Goal: Task Accomplishment & Management: Complete application form

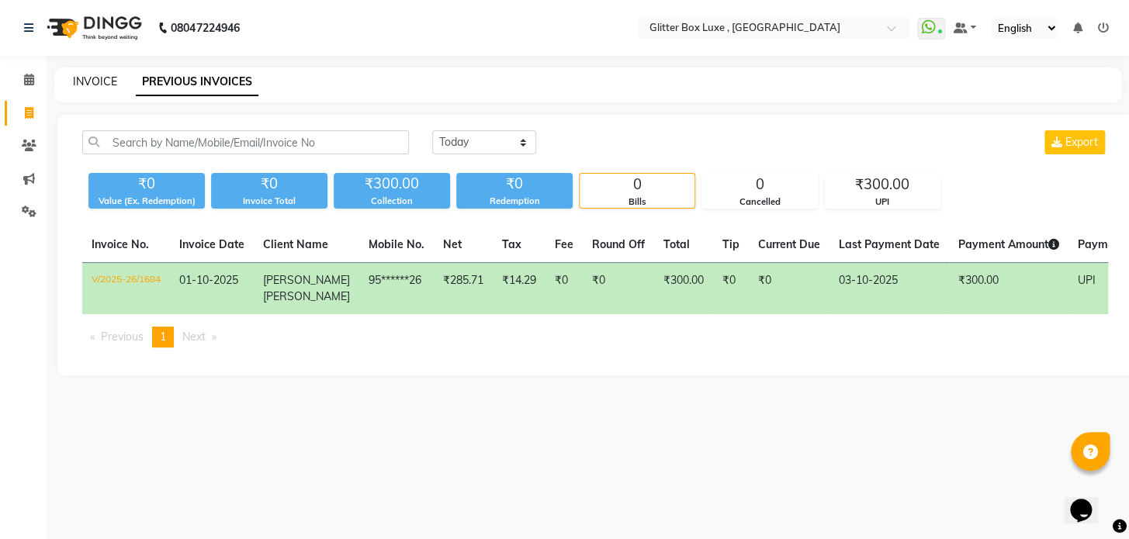
click at [91, 80] on link "INVOICE" at bounding box center [95, 81] width 44 height 14
select select "service"
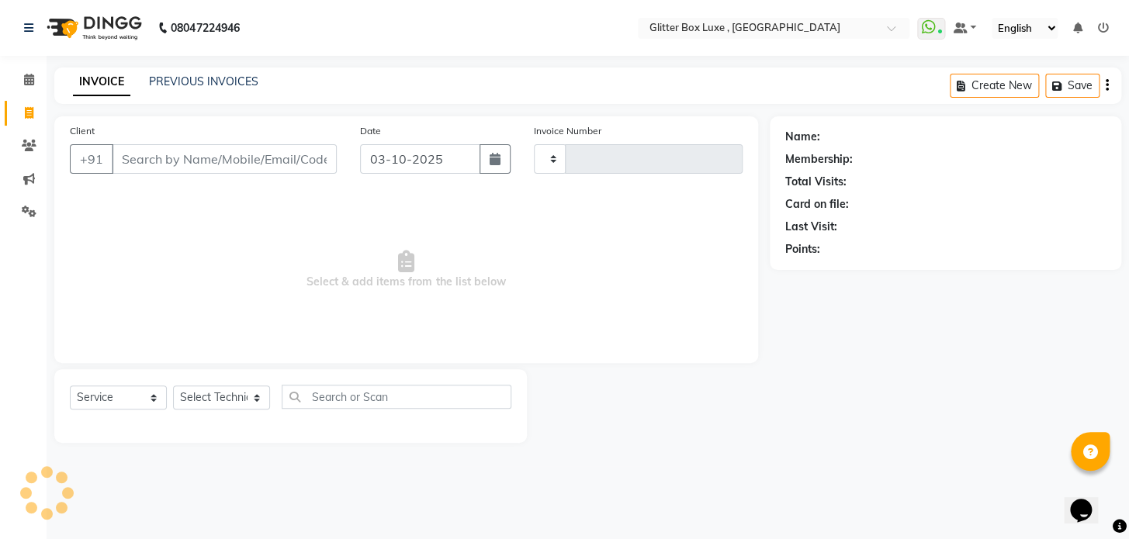
type input "1687"
select select "5772"
click at [144, 161] on input "Client" at bounding box center [224, 158] width 225 height 29
click at [144, 160] on input "Client" at bounding box center [224, 158] width 225 height 29
click at [279, 151] on input "Client" at bounding box center [224, 158] width 225 height 29
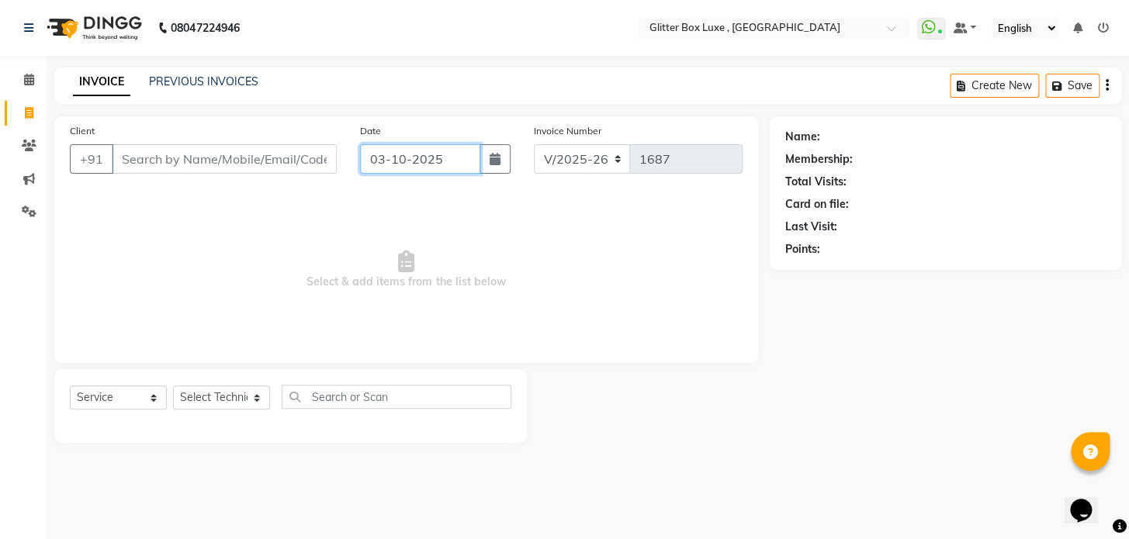
click at [442, 158] on input "03-10-2025" at bounding box center [420, 158] width 120 height 29
select select "10"
select select "2025"
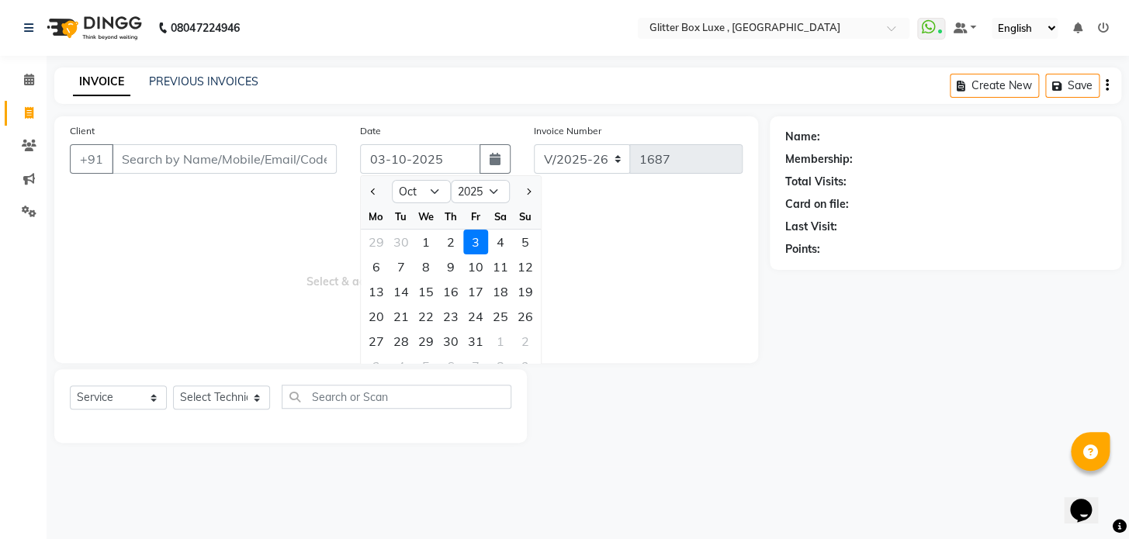
click at [426, 240] on div "1" at bounding box center [426, 242] width 25 height 25
type input "01-10-2025"
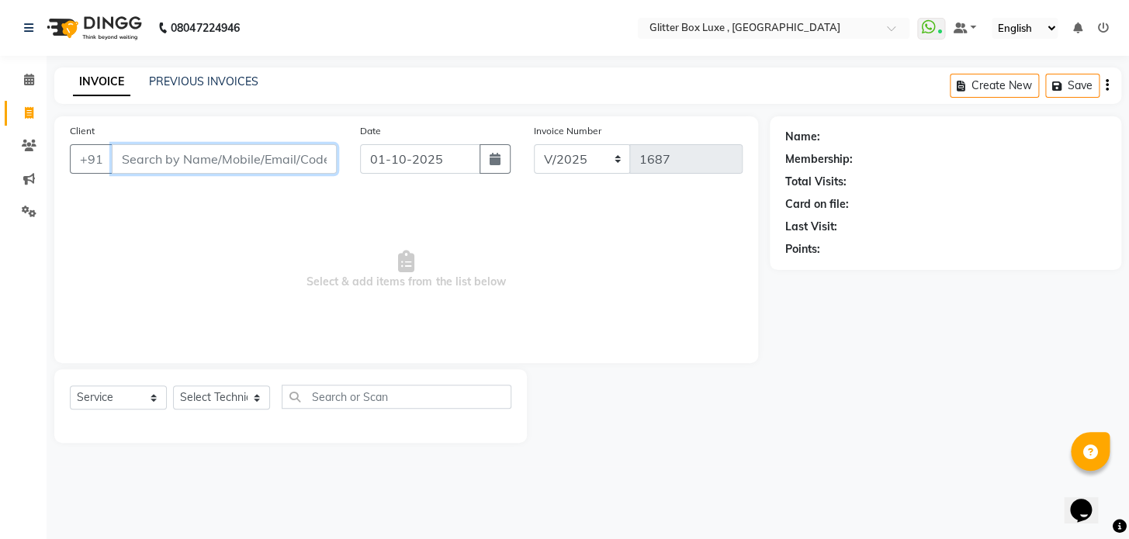
click at [217, 155] on input "Client" at bounding box center [224, 158] width 225 height 29
type input "9303022203"
click at [310, 155] on span "Add Client" at bounding box center [296, 159] width 61 height 16
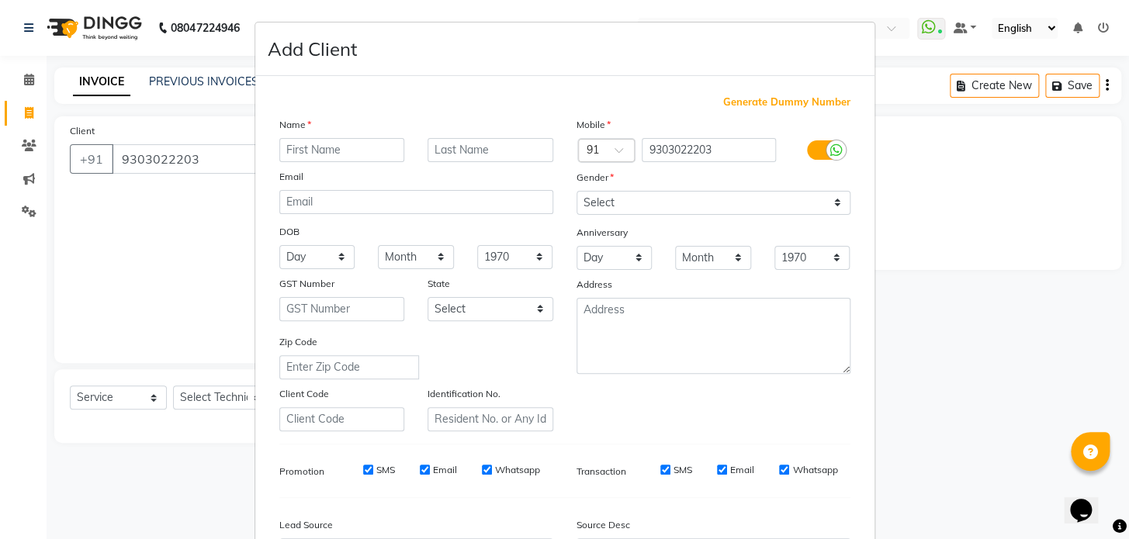
click at [371, 151] on input "text" at bounding box center [342, 150] width 126 height 24
click at [361, 150] on input "text" at bounding box center [342, 150] width 126 height 24
type input "[PERSON_NAME]"
type input "mam"
click at [684, 200] on select "Select [DEMOGRAPHIC_DATA] [DEMOGRAPHIC_DATA] Other Prefer Not To Say" at bounding box center [714, 203] width 274 height 24
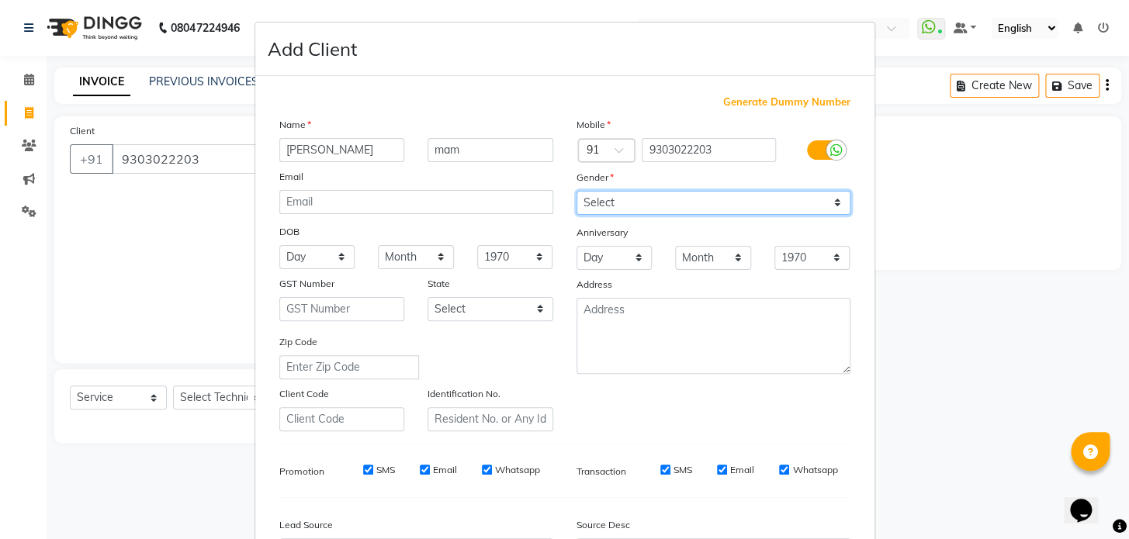
select select "[DEMOGRAPHIC_DATA]"
click at [577, 191] on select "Select [DEMOGRAPHIC_DATA] [DEMOGRAPHIC_DATA] Other Prefer Not To Say" at bounding box center [714, 203] width 274 height 24
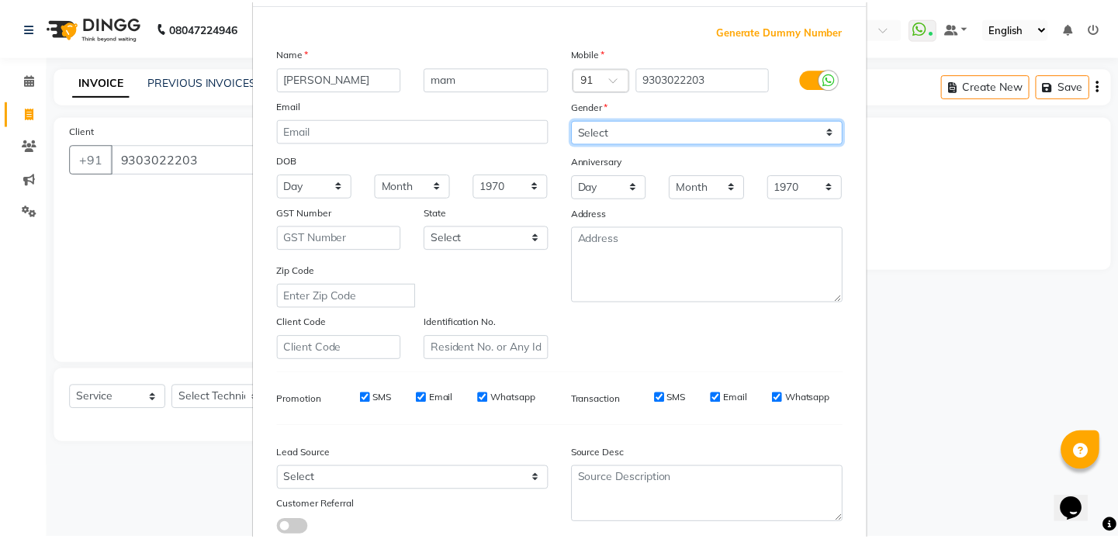
scroll to position [181, 0]
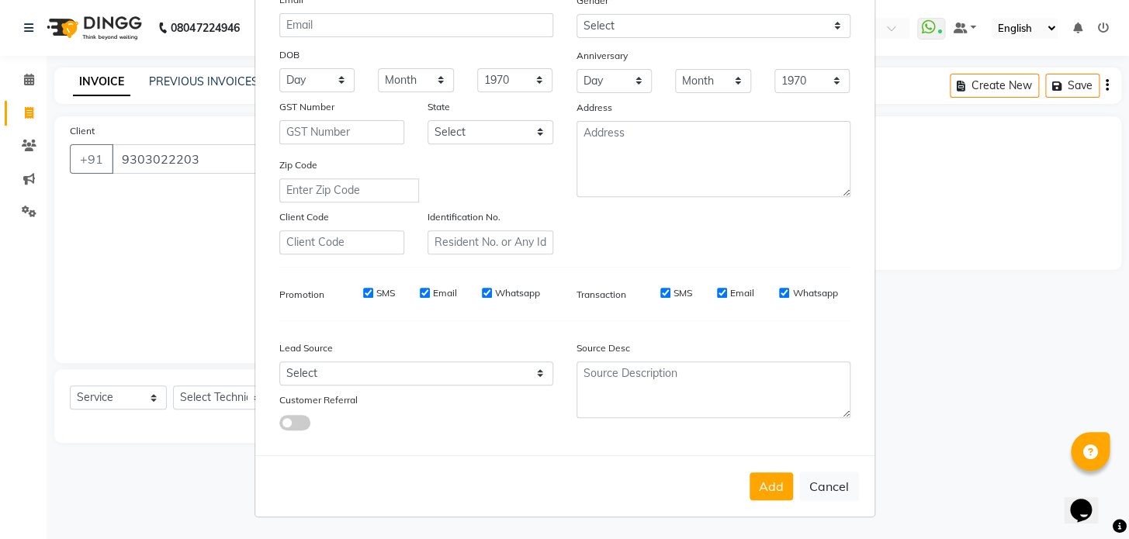
click at [760, 483] on button "Add" at bounding box center [771, 487] width 43 height 28
type input "93******03"
select select
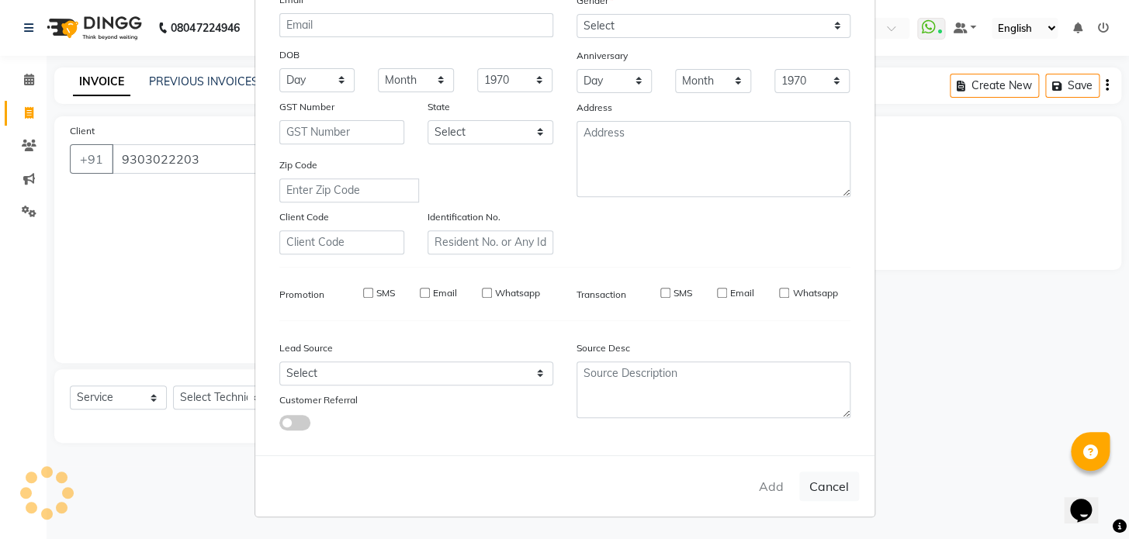
select select
checkbox input "false"
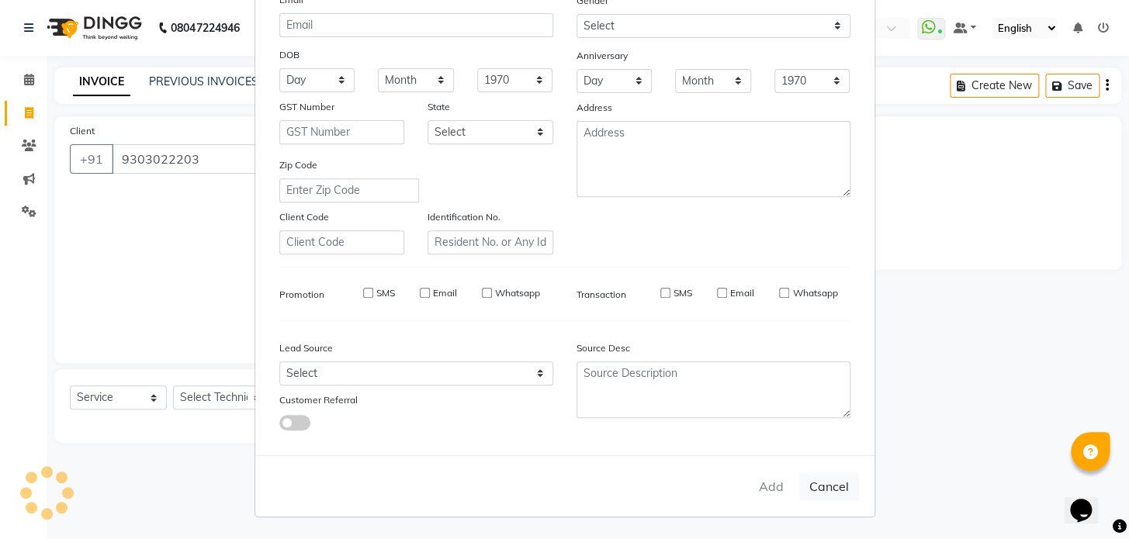
checkbox input "false"
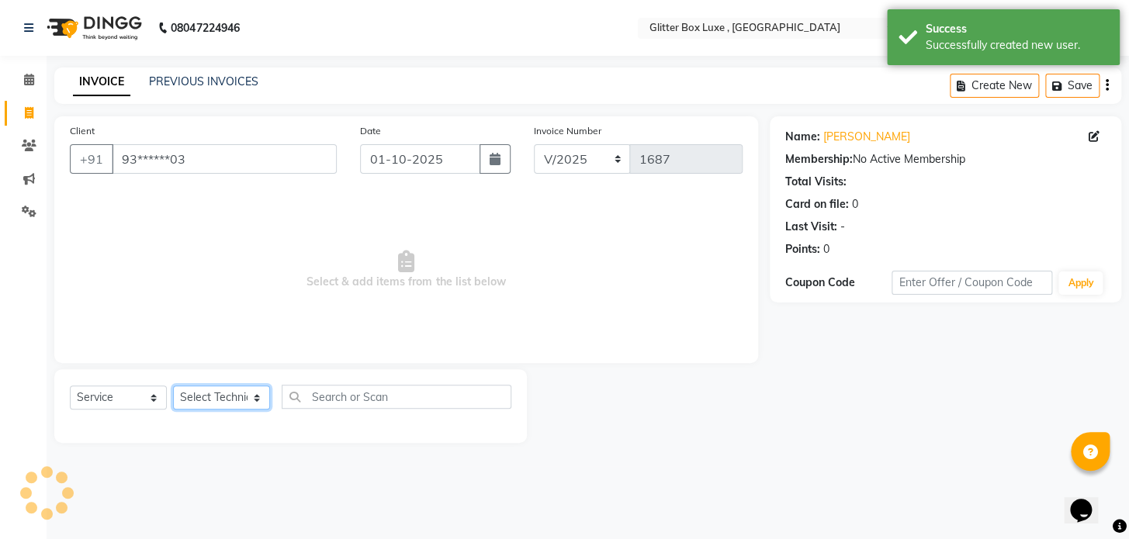
click at [225, 397] on select "Select Technician akash DEV Happy [PERSON_NAME] MANAGER [PERSON_NAME] owner [PE…" at bounding box center [221, 398] width 97 height 24
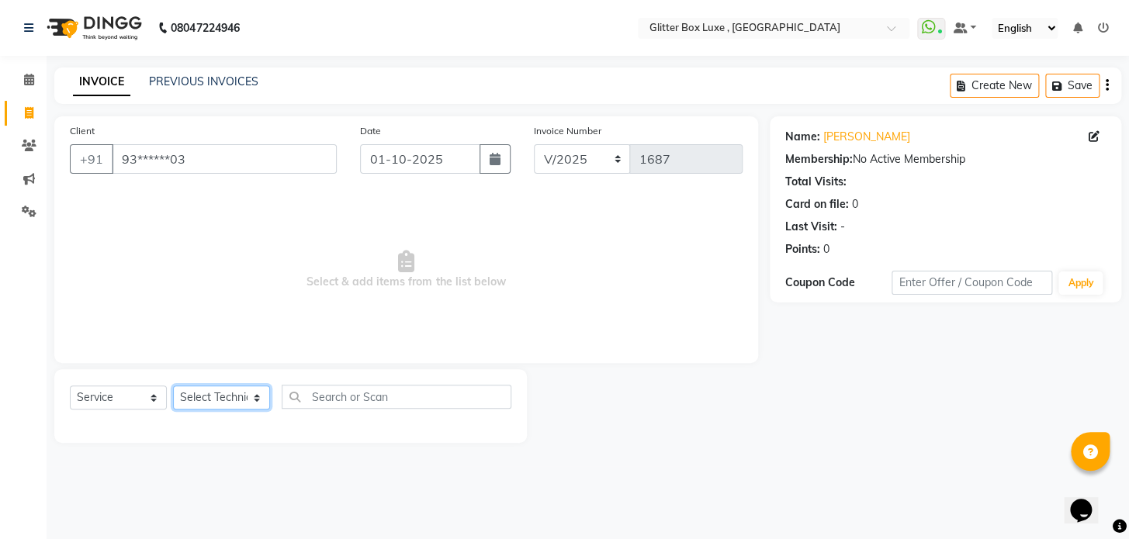
select select "52614"
click at [173, 386] on select "Select Technician akash DEV Happy [PERSON_NAME] MANAGER [PERSON_NAME] owner [PE…" at bounding box center [221, 398] width 97 height 24
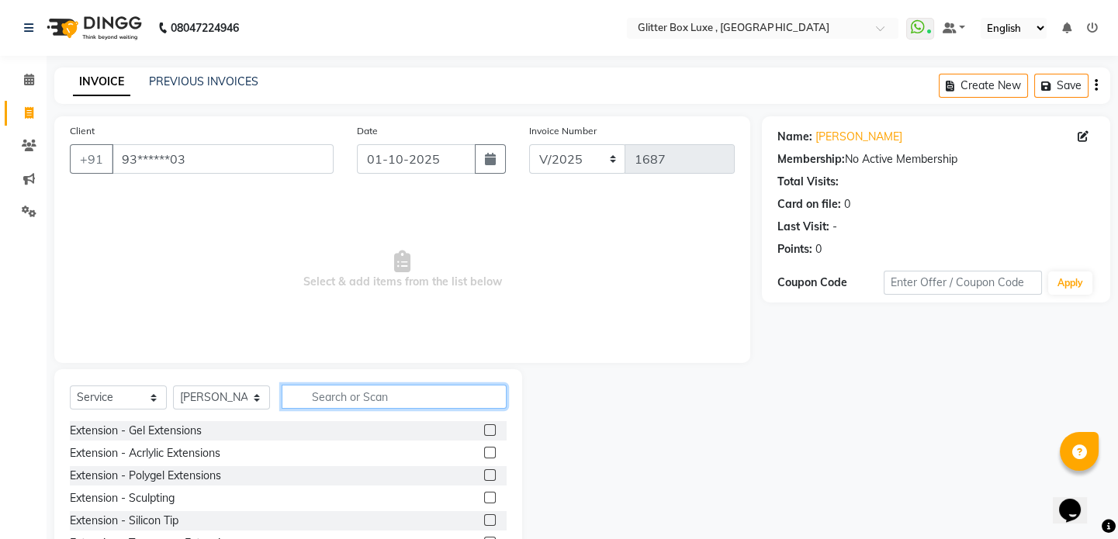
click at [404, 397] on input "text" at bounding box center [394, 397] width 225 height 24
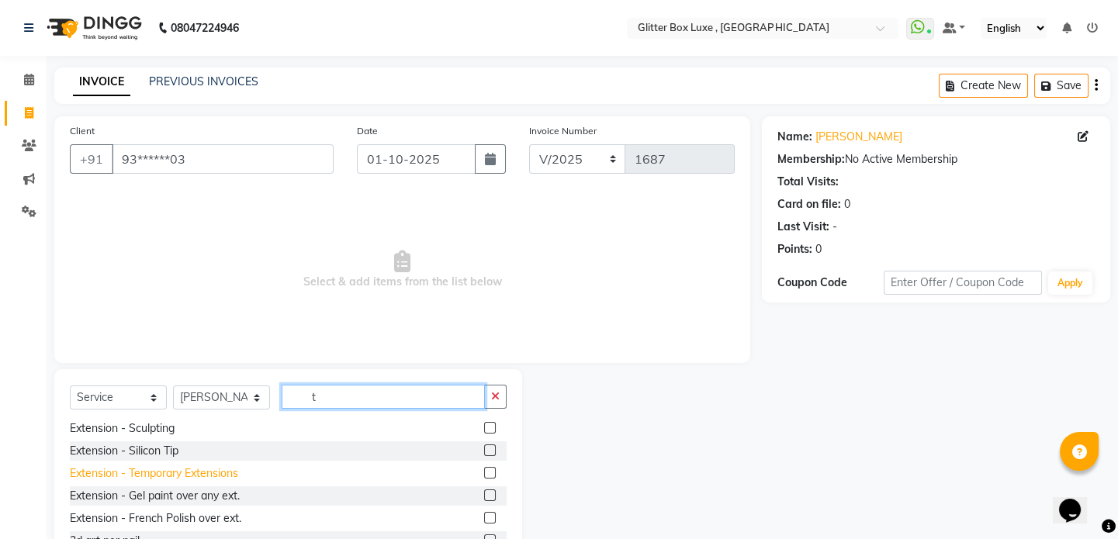
type input "t"
click at [182, 478] on div "Extension - Temporary Extensions" at bounding box center [154, 474] width 168 height 16
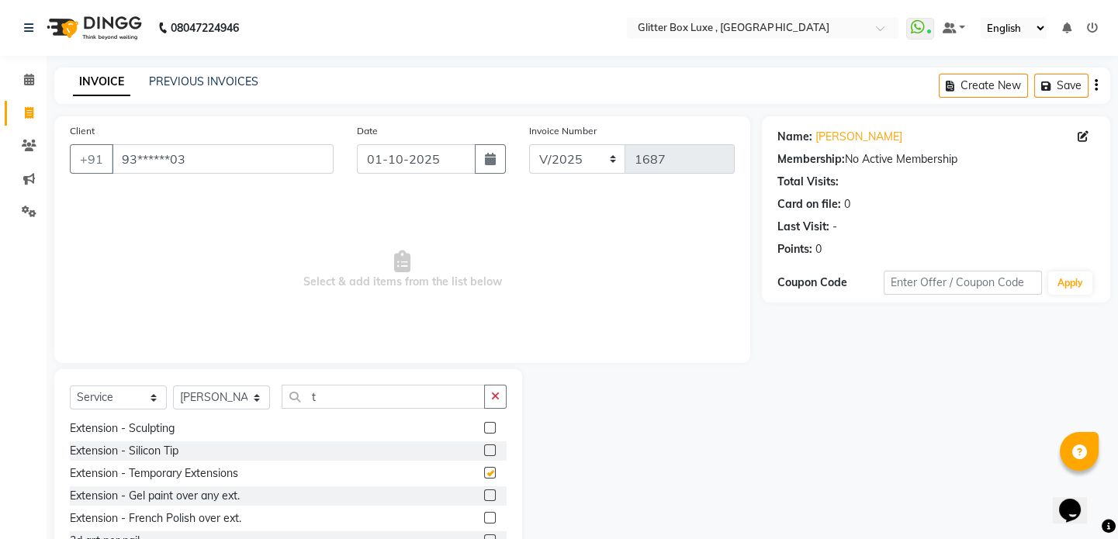
checkbox input "false"
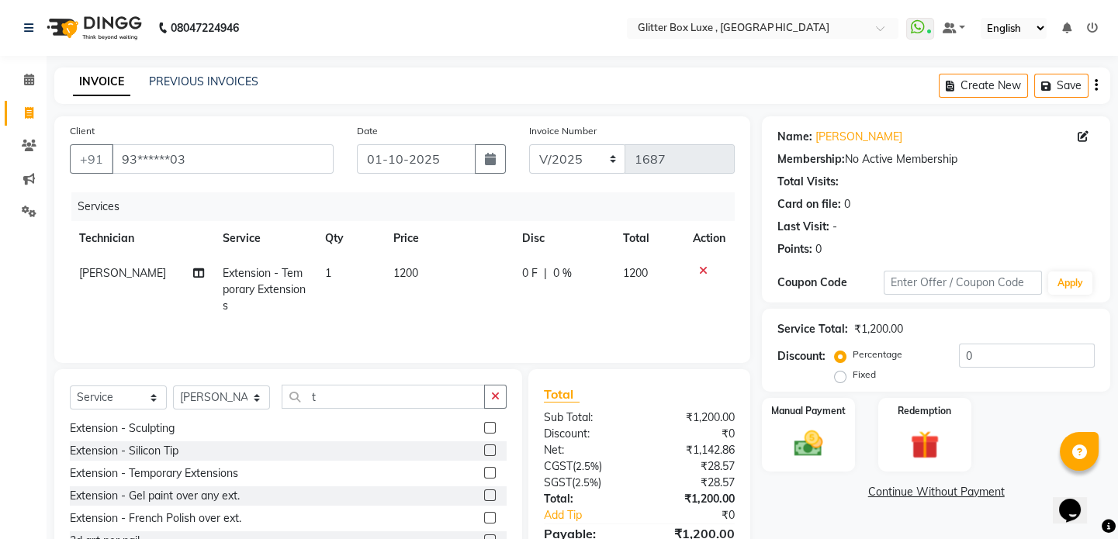
click at [526, 272] on span "0 F" at bounding box center [530, 273] width 16 height 16
select select "52614"
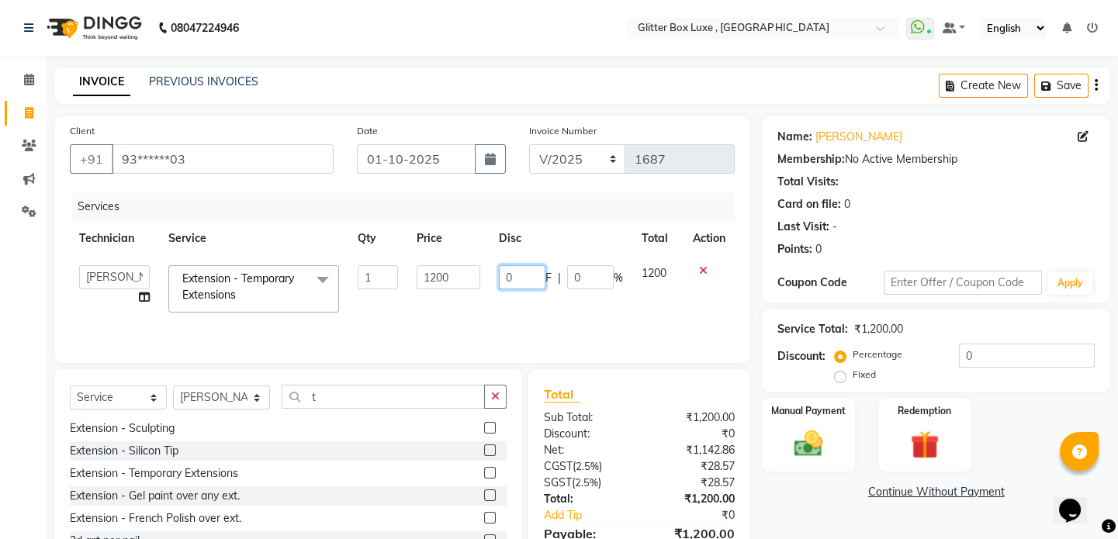
click at [533, 272] on input "0" at bounding box center [522, 277] width 47 height 24
type input "200"
click at [594, 324] on div "Services Technician Service Qty Price Disc Total Action akash DEV Happy [PERSON…" at bounding box center [402, 269] width 665 height 155
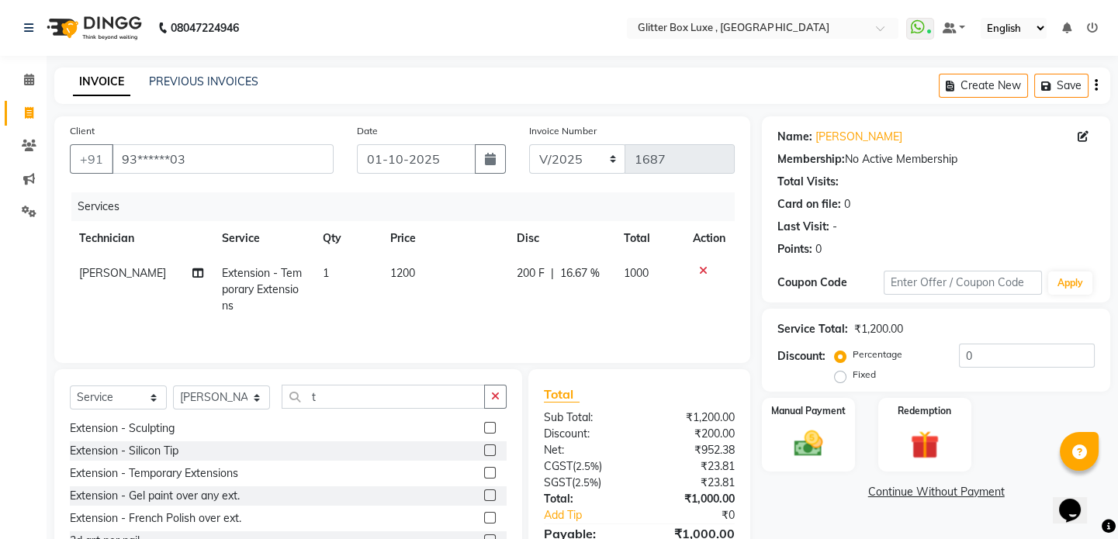
click at [419, 256] on td "1200" at bounding box center [444, 290] width 126 height 68
select select "52614"
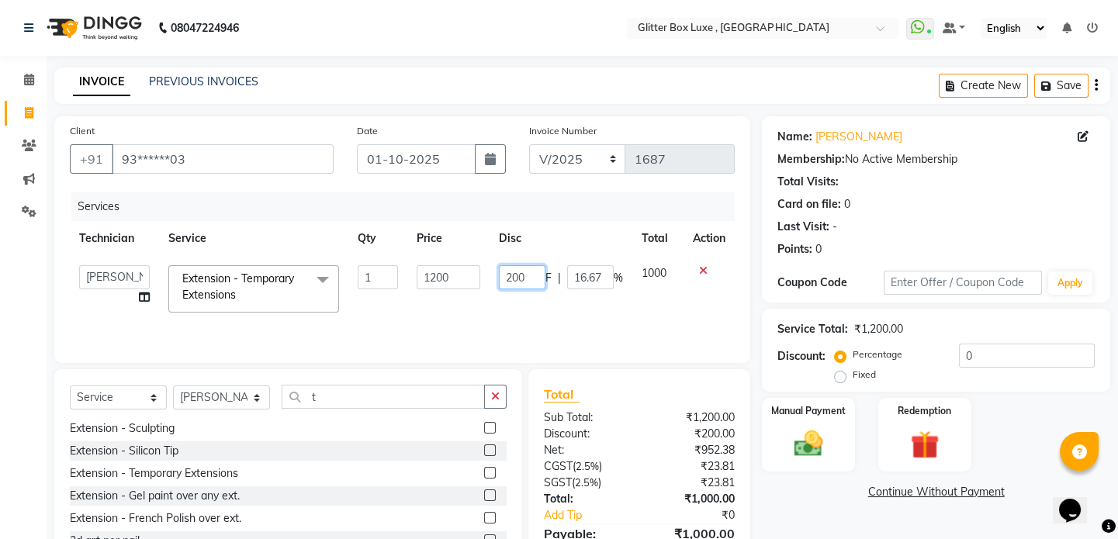
click at [524, 277] on input "200" at bounding box center [522, 277] width 47 height 24
type input "201"
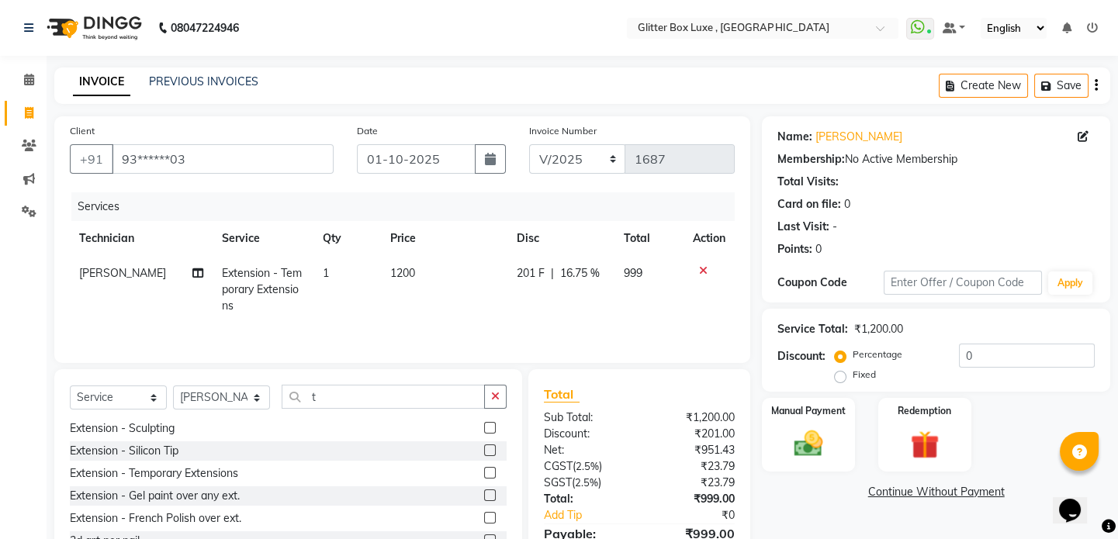
click at [578, 307] on td "201 F | 16.75 %" at bounding box center [560, 290] width 107 height 68
select select "52614"
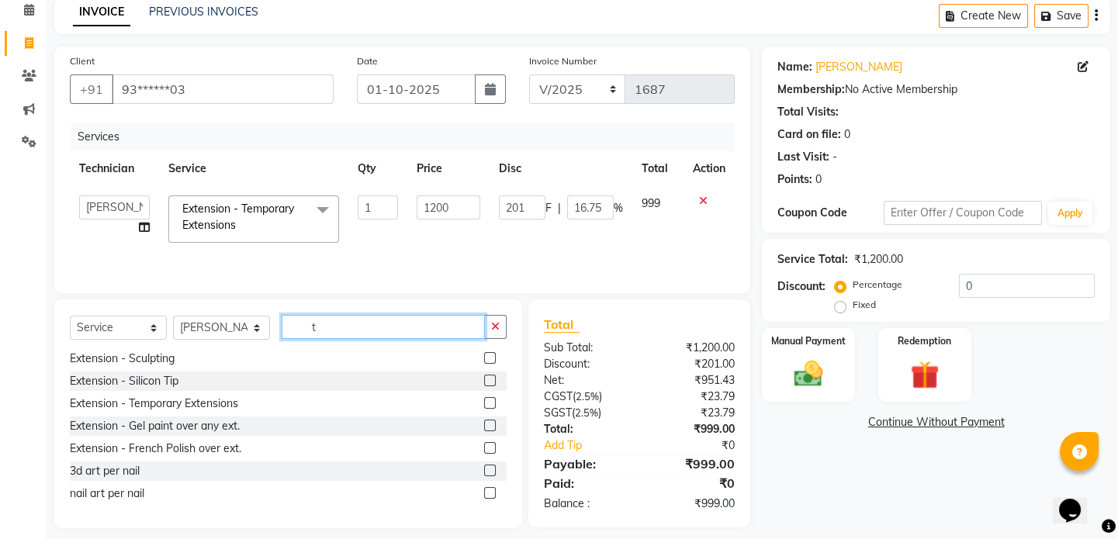
click at [349, 326] on input "t" at bounding box center [383, 327] width 203 height 24
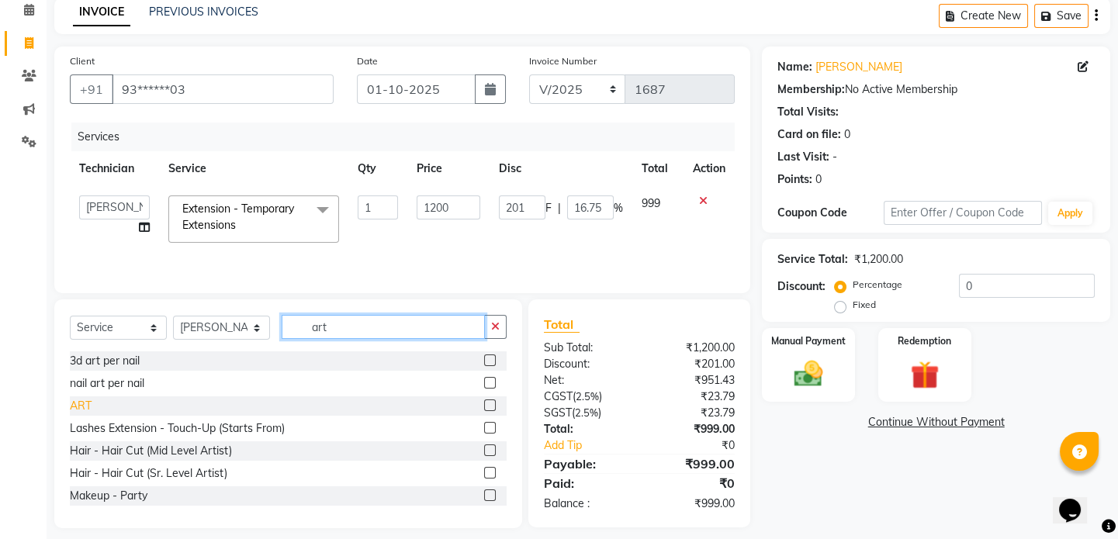
type input "art"
click at [83, 401] on div "ART" at bounding box center [81, 406] width 22 height 16
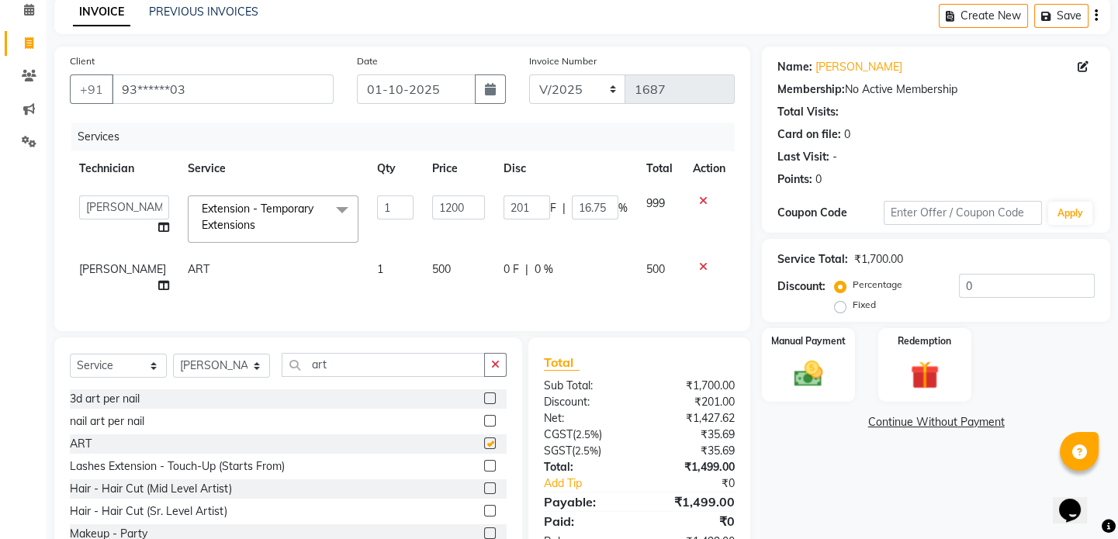
checkbox input "false"
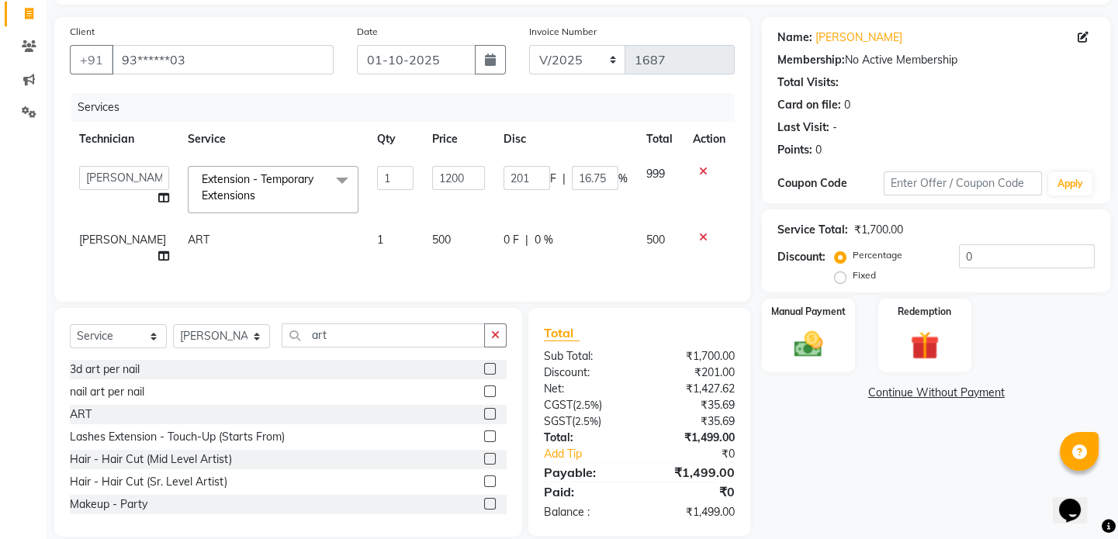
scroll to position [114, 0]
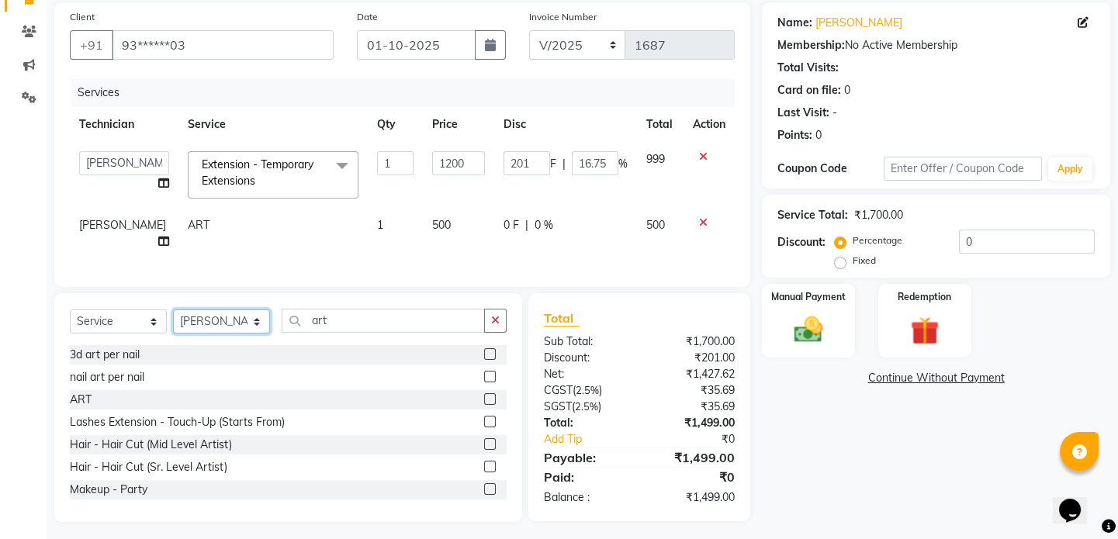
click at [217, 314] on select "Select Technician akash DEV Happy [PERSON_NAME] MANAGER [PERSON_NAME] owner [PE…" at bounding box center [221, 322] width 97 height 24
select select "52612"
click at [173, 310] on select "Select Technician akash DEV Happy [PERSON_NAME] MANAGER [PERSON_NAME] owner [PE…" at bounding box center [221, 322] width 97 height 24
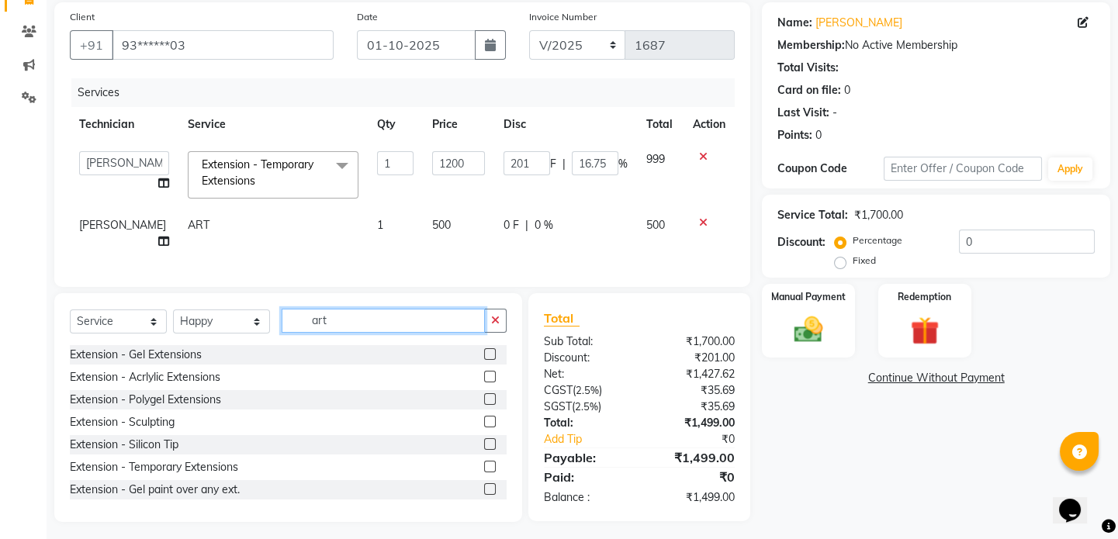
click at [414, 309] on input "art" at bounding box center [383, 321] width 203 height 24
type input "a"
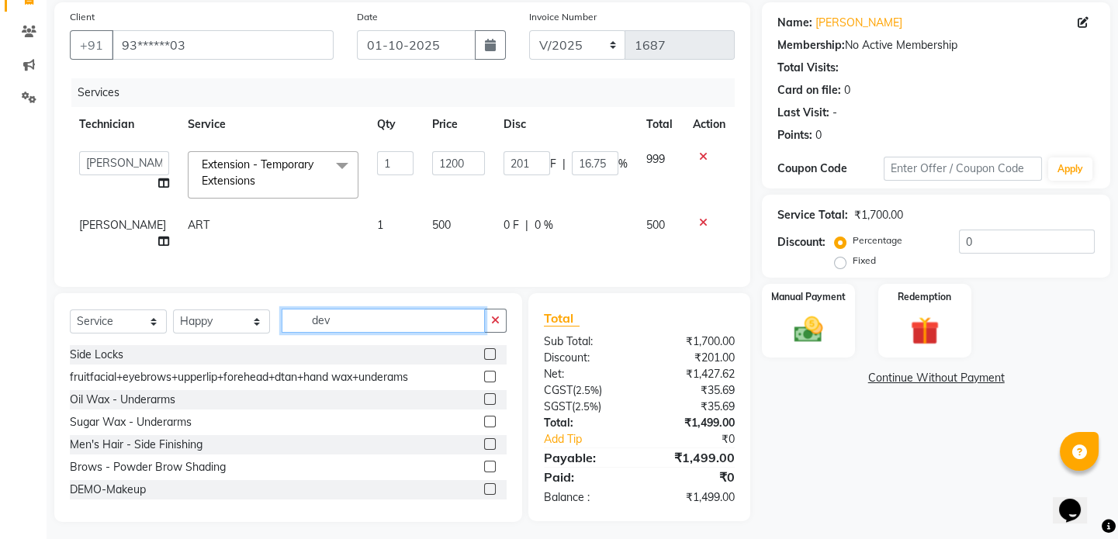
scroll to position [113, 0]
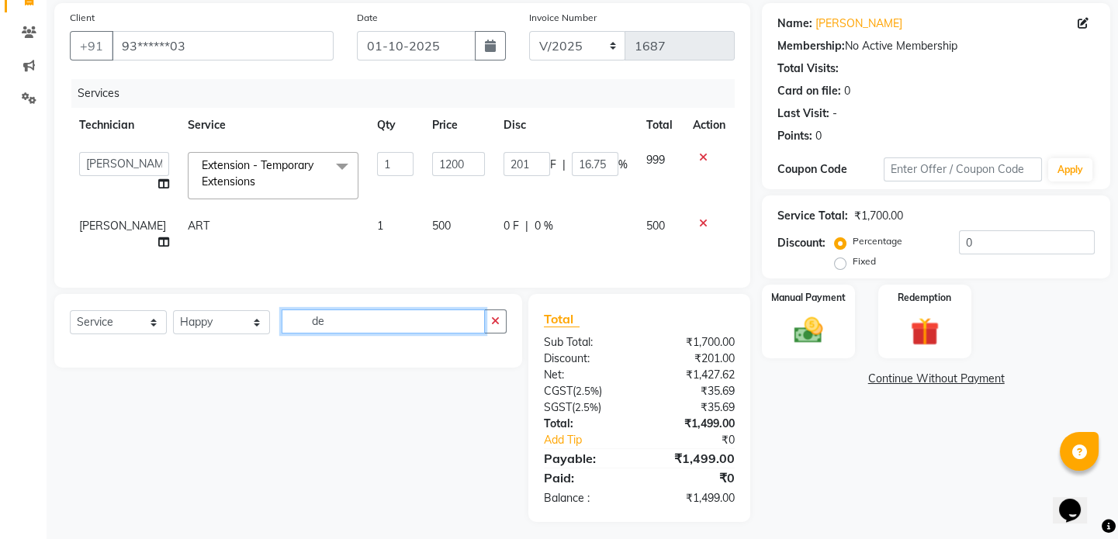
type input "d"
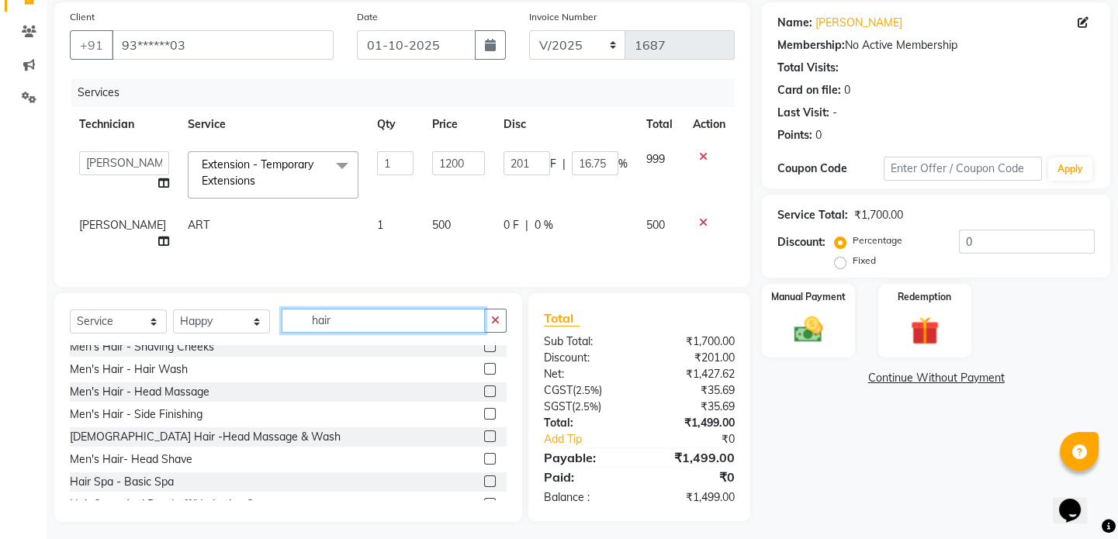
scroll to position [494, 0]
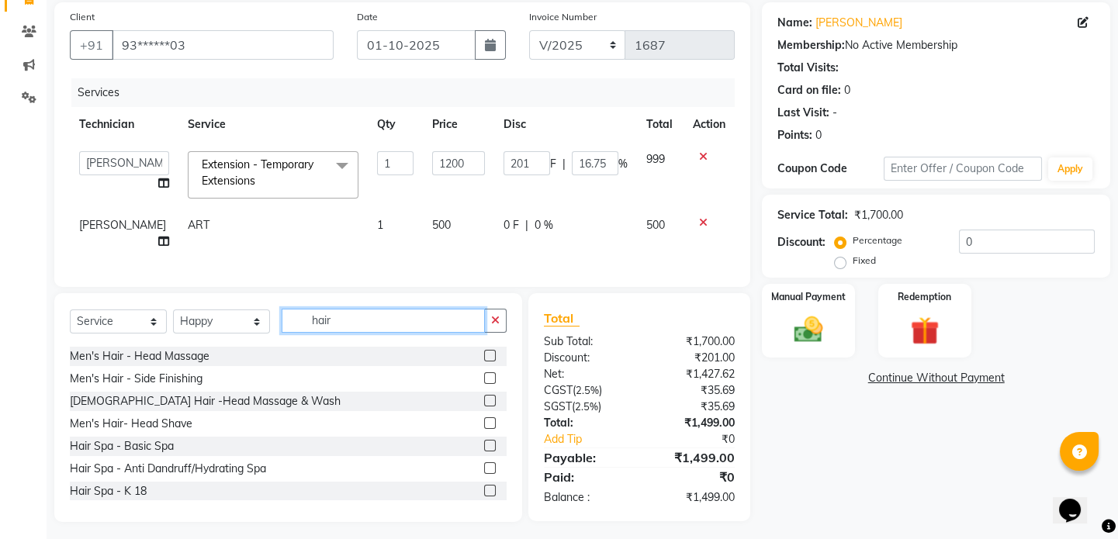
type input "hair"
click at [147, 438] on div "Hair Spa - Basic Spa" at bounding box center [122, 446] width 104 height 16
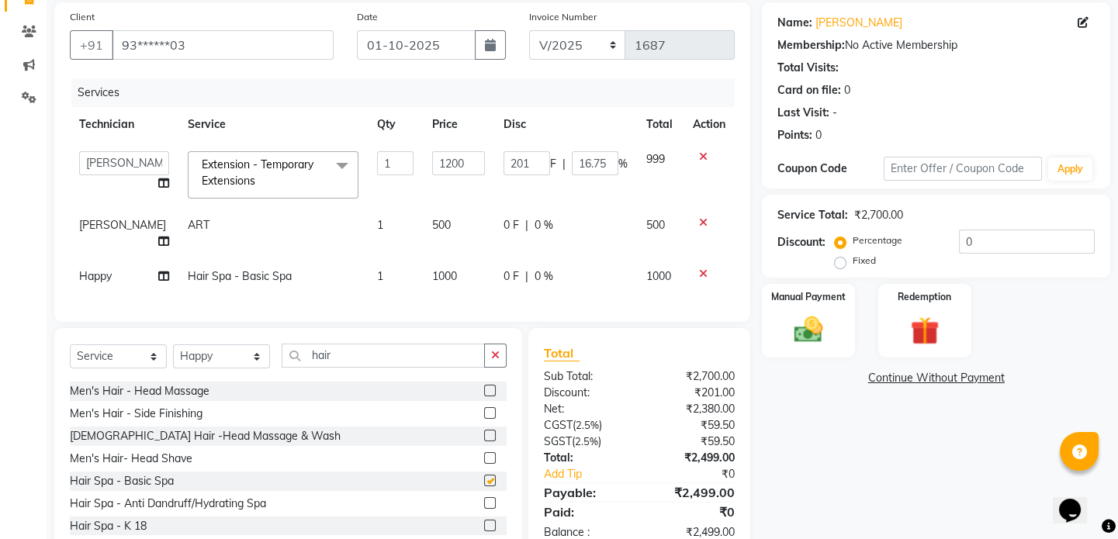
checkbox input "false"
click at [444, 259] on td "1000" at bounding box center [458, 276] width 71 height 35
select select "52612"
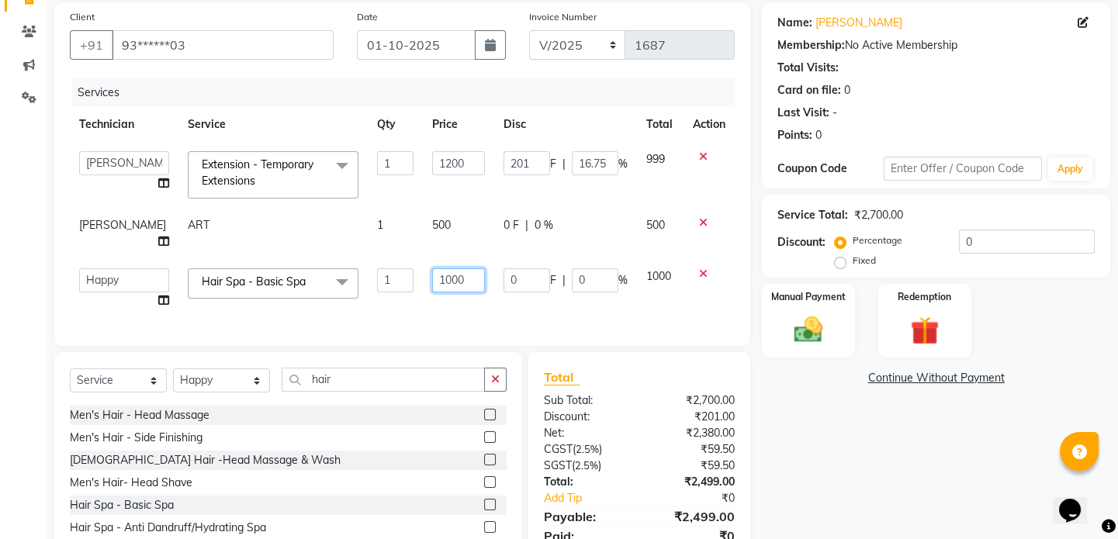
click at [468, 268] on input "1000" at bounding box center [458, 280] width 52 height 24
type input "1"
type input "1200"
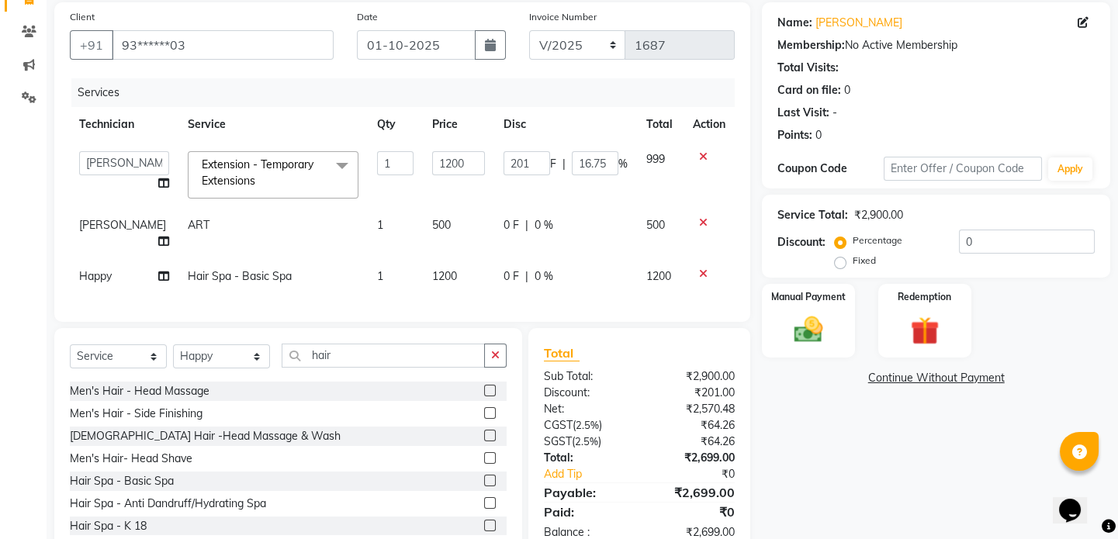
click at [566, 296] on div "Services Technician Service Qty Price Disc Total Action akash DEV Happy [PERSON…" at bounding box center [402, 192] width 665 height 228
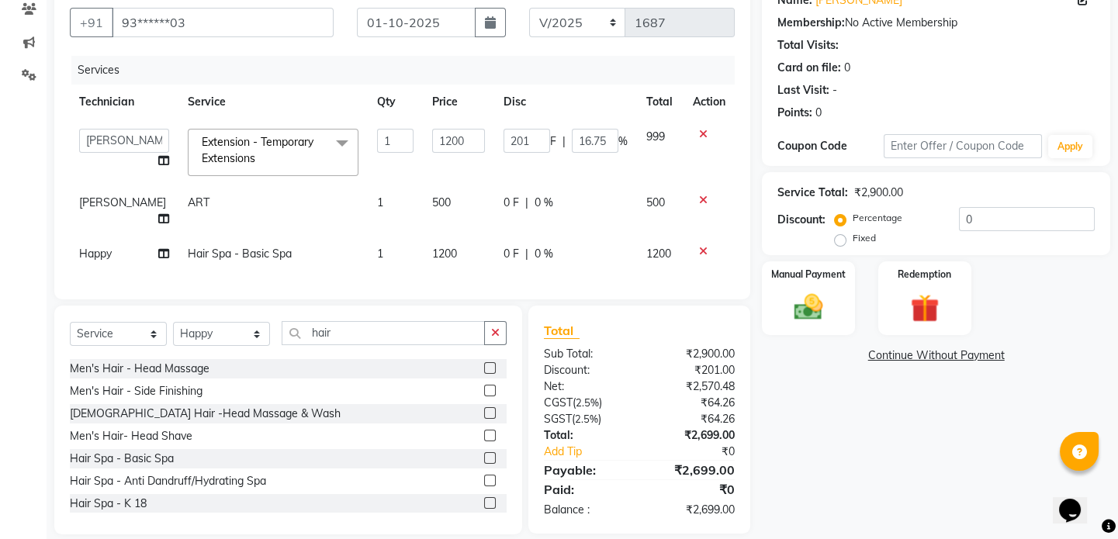
scroll to position [148, 0]
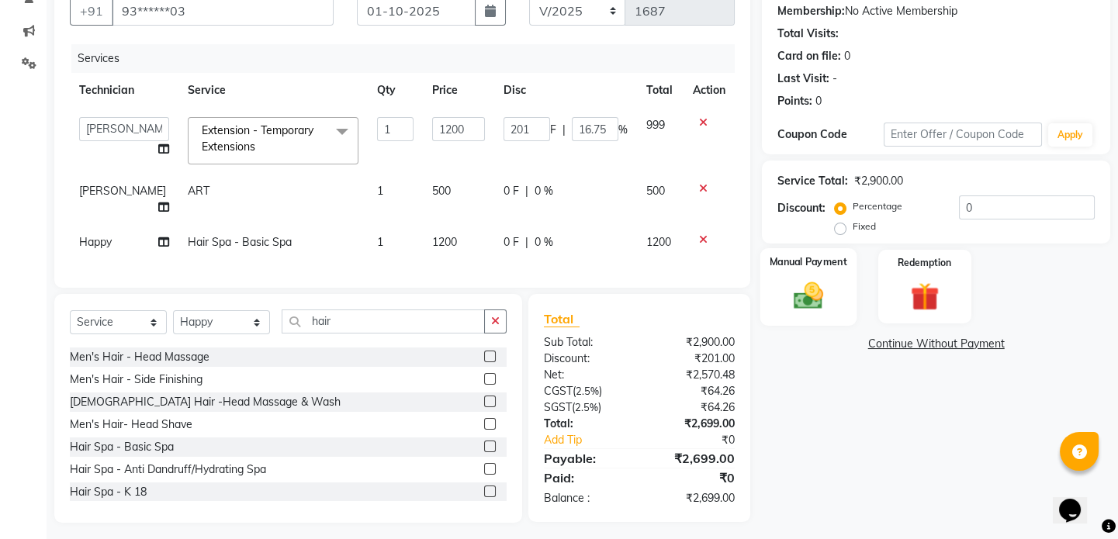
click at [805, 296] on img at bounding box center [809, 296] width 48 height 34
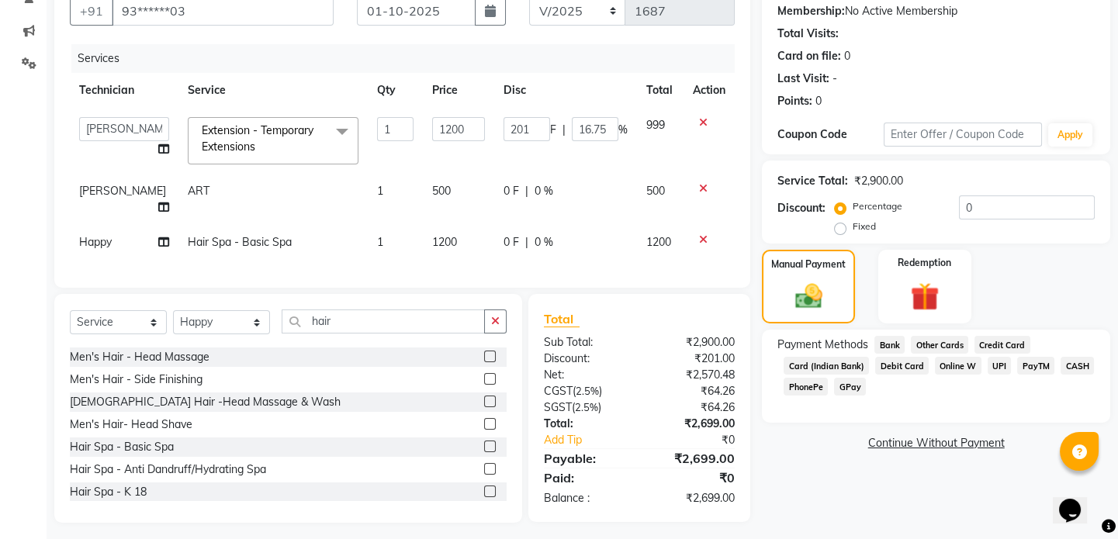
click at [989, 364] on span "UPI" at bounding box center [1000, 366] width 24 height 18
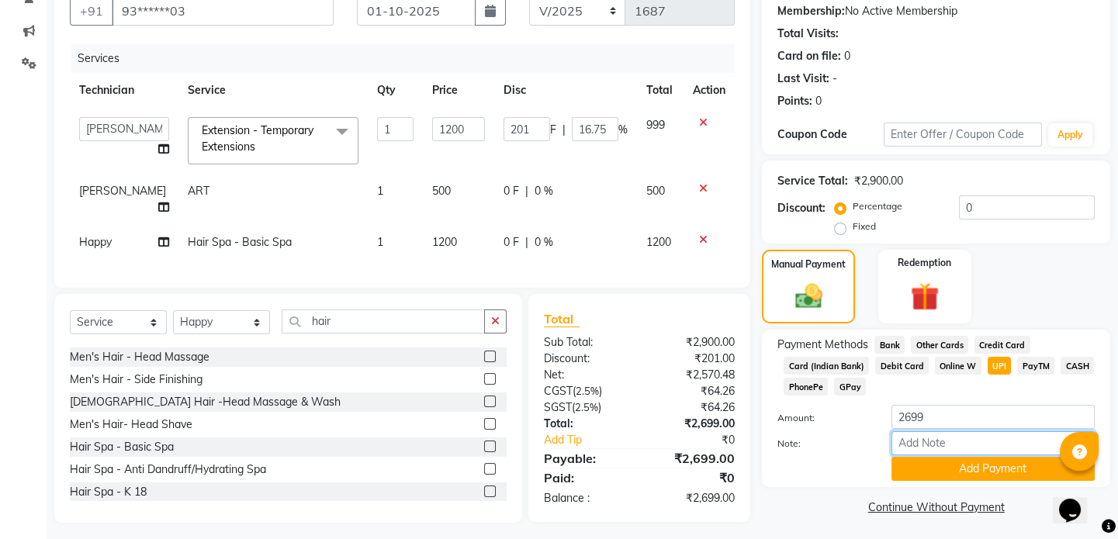
click at [1001, 452] on input "Note:" at bounding box center [993, 443] width 203 height 24
click at [1007, 466] on button "Add Payment" at bounding box center [993, 469] width 203 height 24
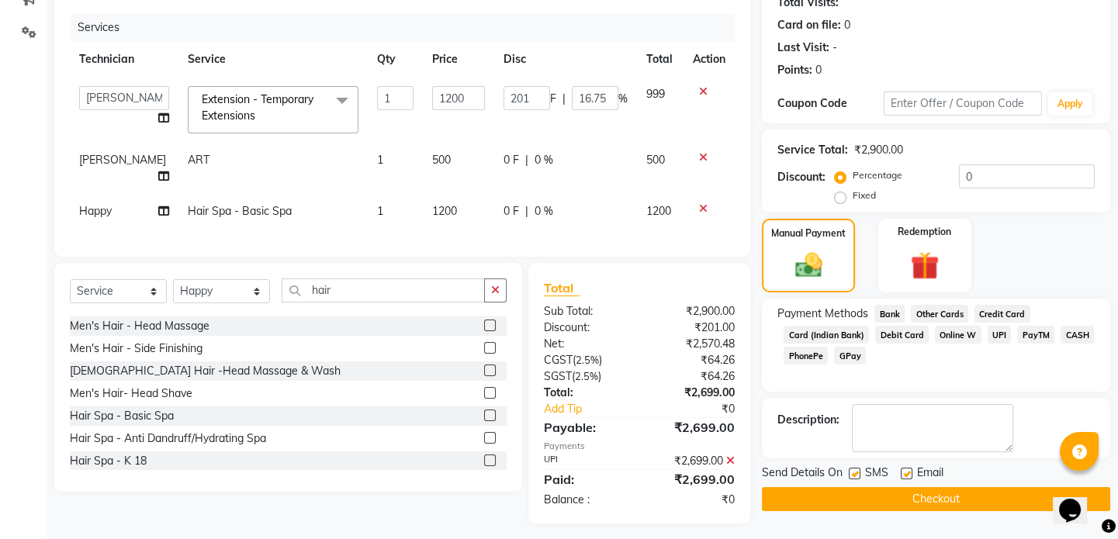
scroll to position [181, 0]
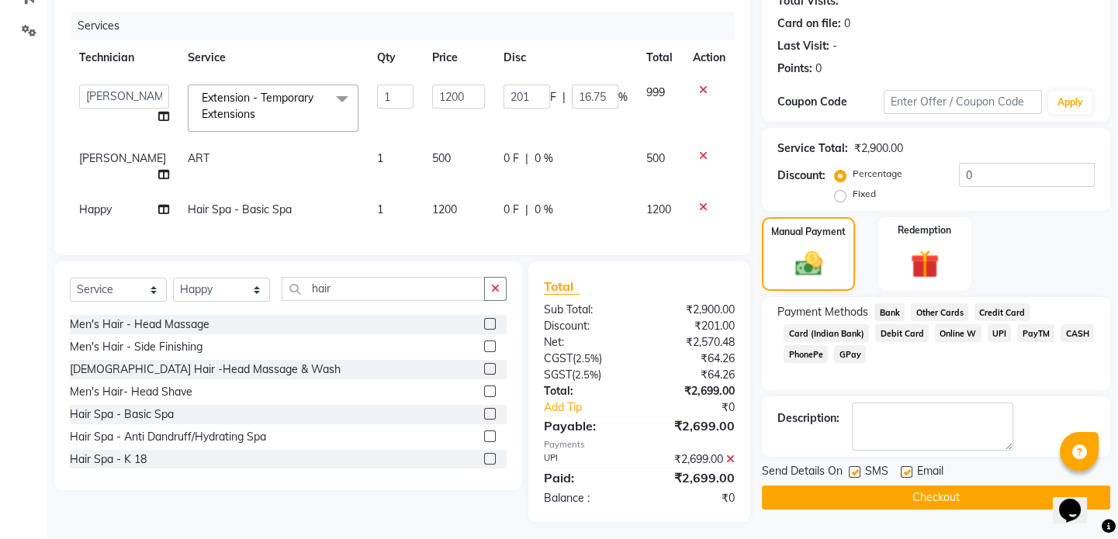
click at [967, 487] on button "Checkout" at bounding box center [936, 498] width 348 height 24
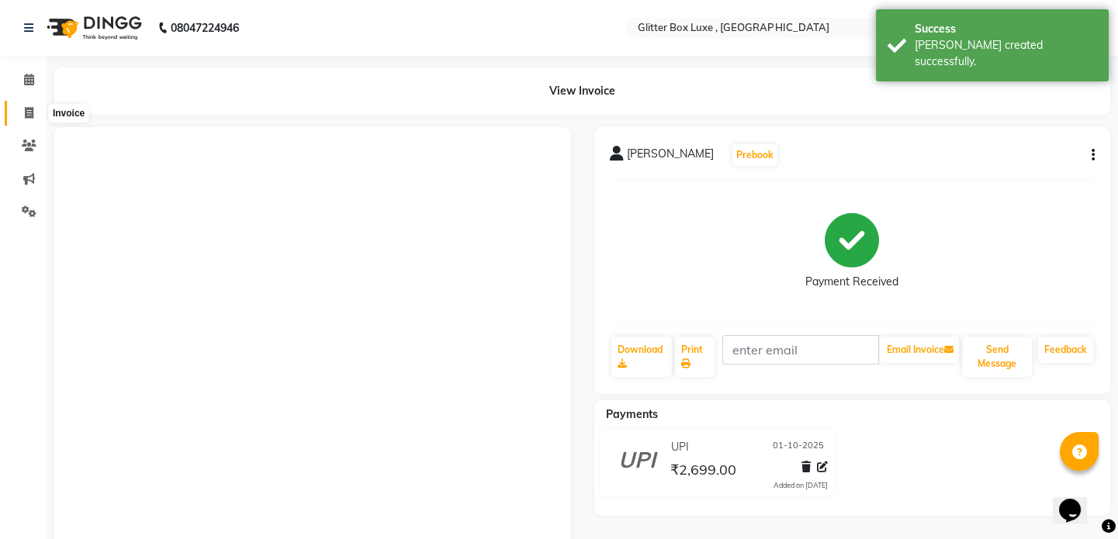
click at [29, 109] on icon at bounding box center [29, 113] width 9 height 12
select select "service"
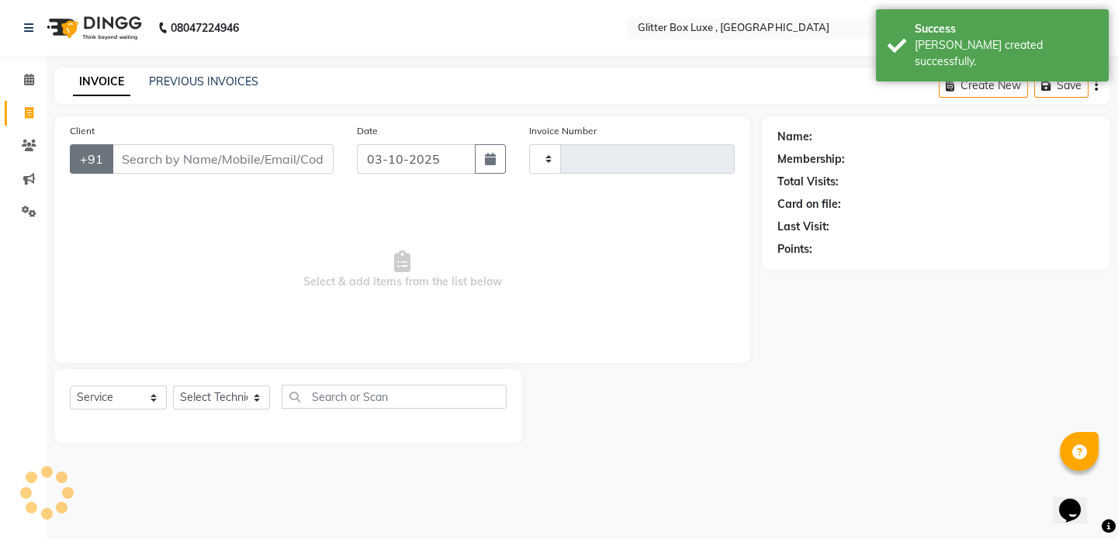
type input "1688"
select select "5772"
click at [147, 162] on input "Client" at bounding box center [224, 158] width 225 height 29
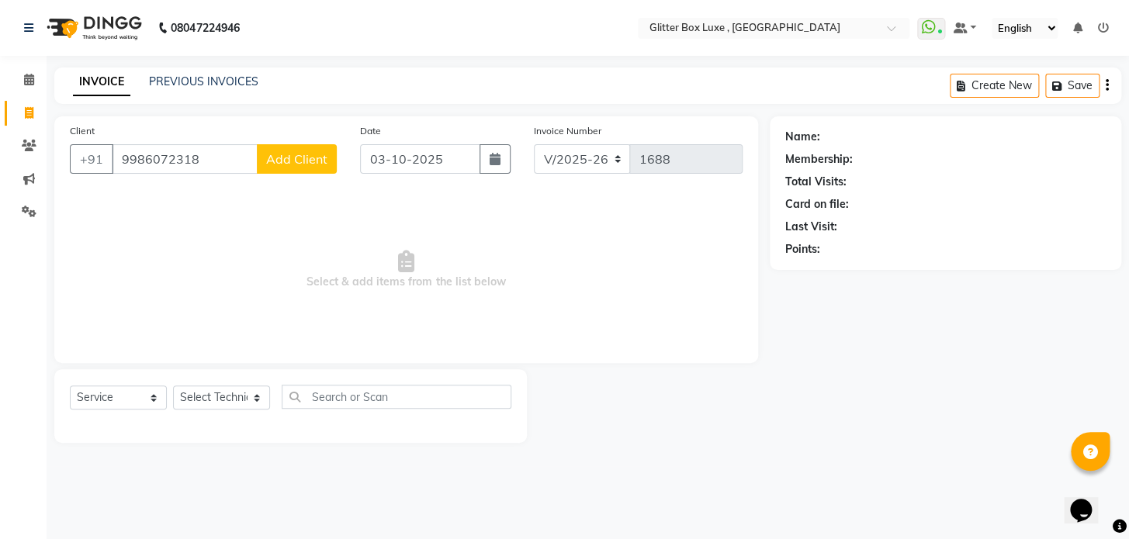
type input "9986072318"
click at [285, 166] on span "Add Client" at bounding box center [296, 159] width 61 height 16
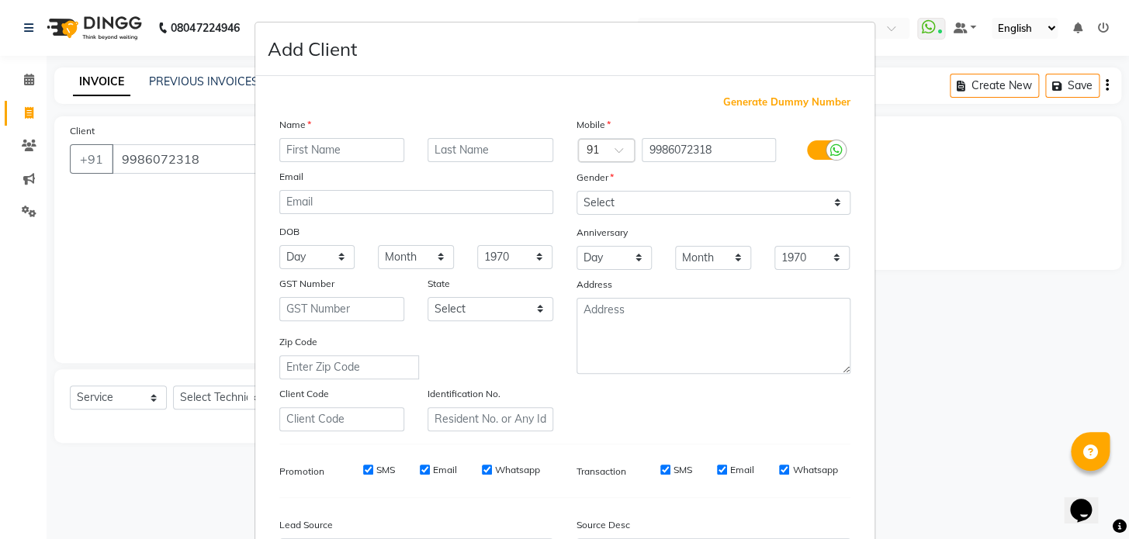
click at [318, 151] on input "text" at bounding box center [342, 150] width 126 height 24
type input "ankur"
type input "sir"
click at [686, 196] on select "Select [DEMOGRAPHIC_DATA] [DEMOGRAPHIC_DATA] Other Prefer Not To Say" at bounding box center [714, 203] width 274 height 24
click at [577, 191] on select "Select [DEMOGRAPHIC_DATA] [DEMOGRAPHIC_DATA] Other Prefer Not To Say" at bounding box center [714, 203] width 274 height 24
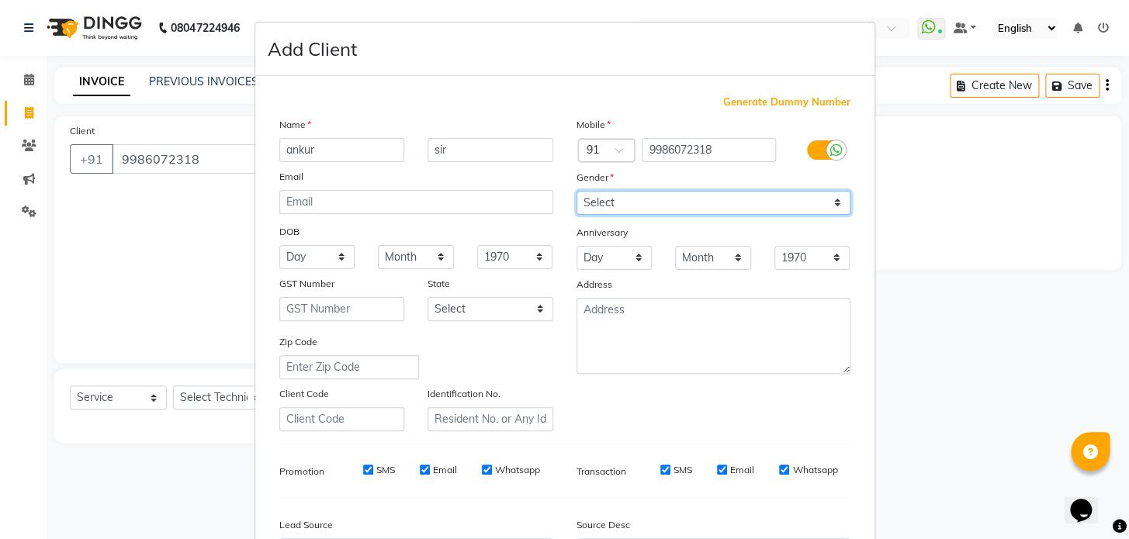
click at [677, 203] on select "Select [DEMOGRAPHIC_DATA] [DEMOGRAPHIC_DATA] Other Prefer Not To Say" at bounding box center [714, 203] width 274 height 24
select select "[DEMOGRAPHIC_DATA]"
click at [577, 191] on select "Select [DEMOGRAPHIC_DATA] [DEMOGRAPHIC_DATA] Other Prefer Not To Say" at bounding box center [714, 203] width 274 height 24
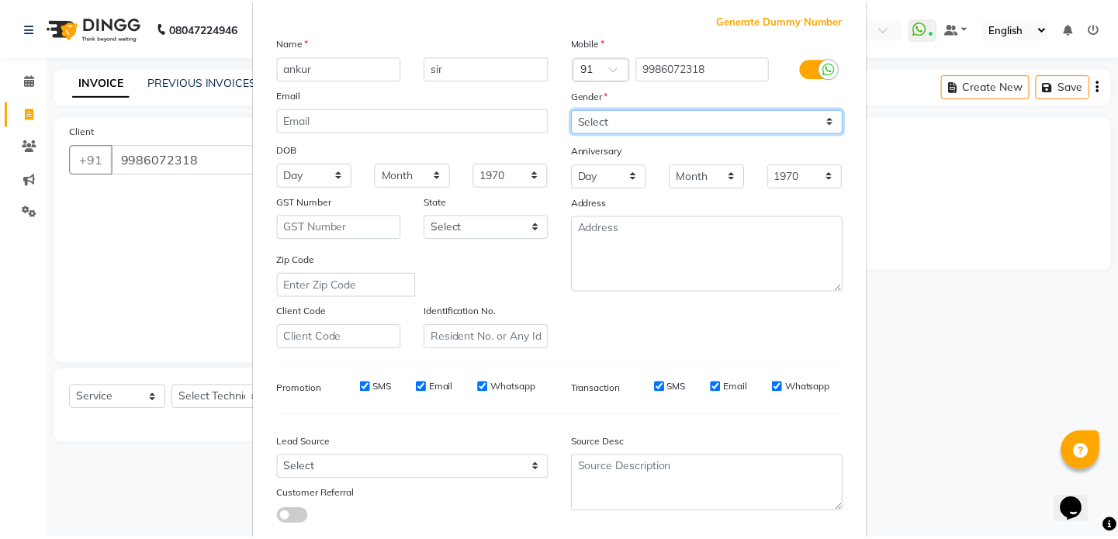
scroll to position [181, 0]
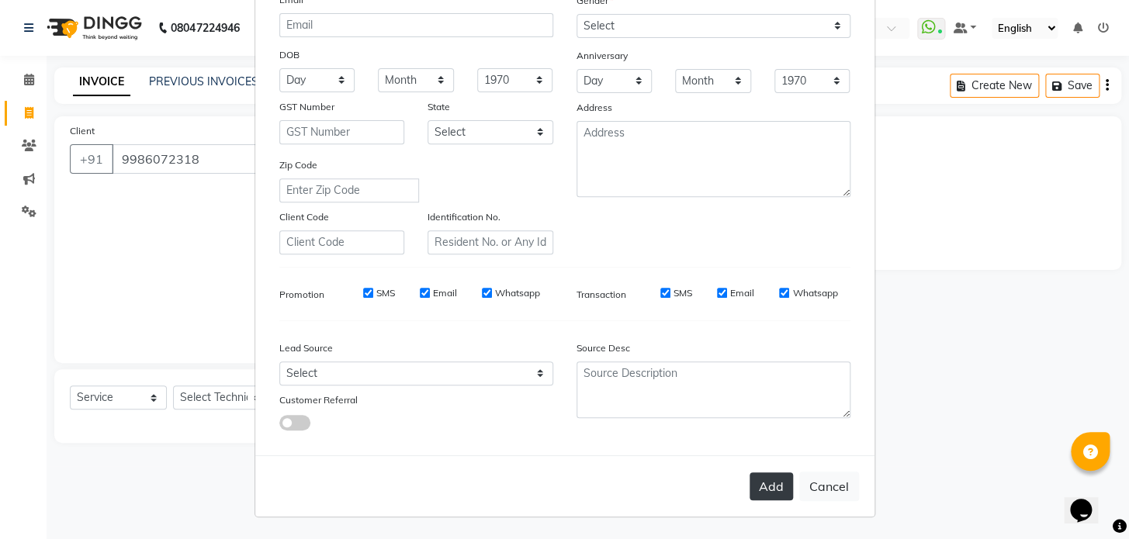
click at [774, 482] on button "Add" at bounding box center [771, 487] width 43 height 28
type input "99******18"
select select
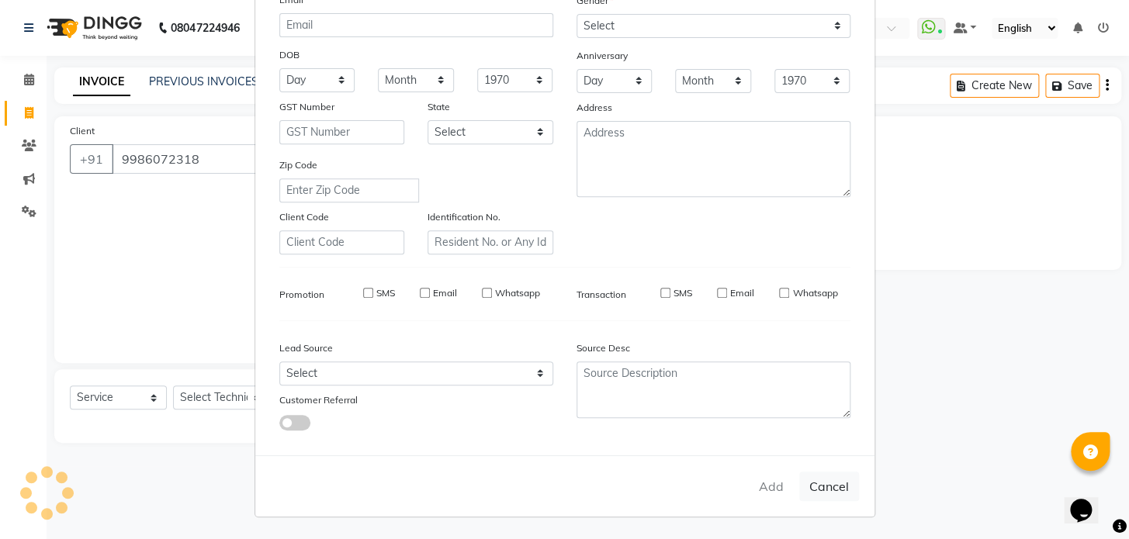
select select
checkbox input "false"
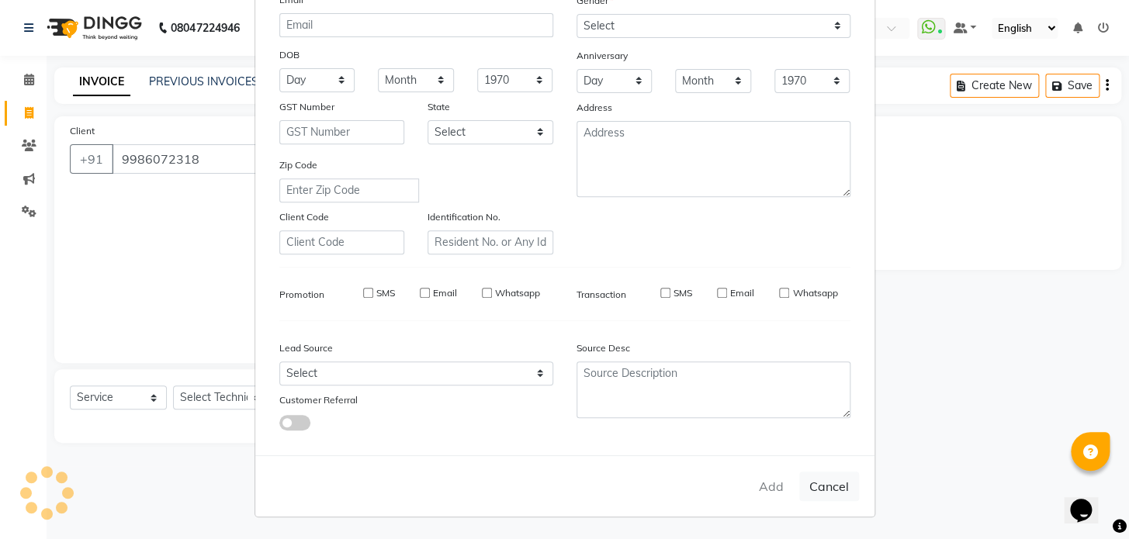
checkbox input "false"
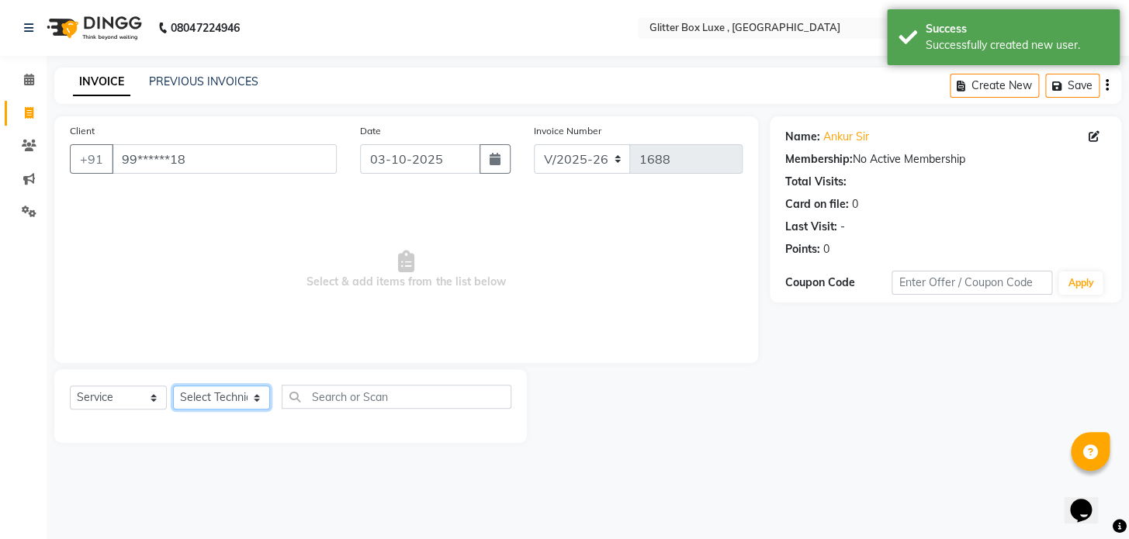
click at [220, 401] on select "Select Technician akash DEV Happy [PERSON_NAME] MANAGER [PERSON_NAME] owner [PE…" at bounding box center [221, 398] width 97 height 24
select select "47921"
click at [173, 386] on select "Select Technician akash DEV Happy [PERSON_NAME] MANAGER [PERSON_NAME] owner [PE…" at bounding box center [221, 398] width 97 height 24
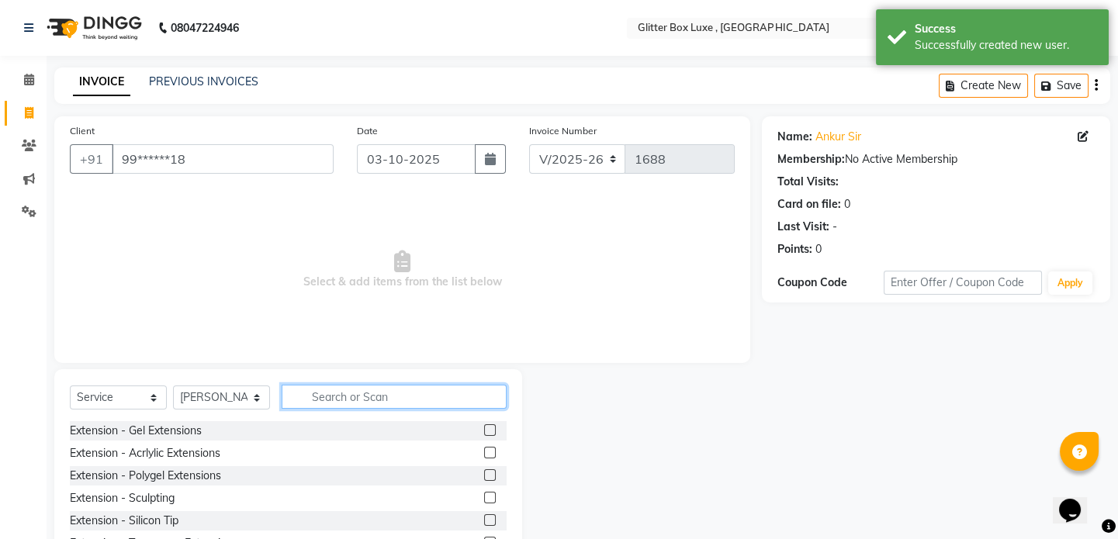
click at [337, 390] on input "text" at bounding box center [394, 397] width 225 height 24
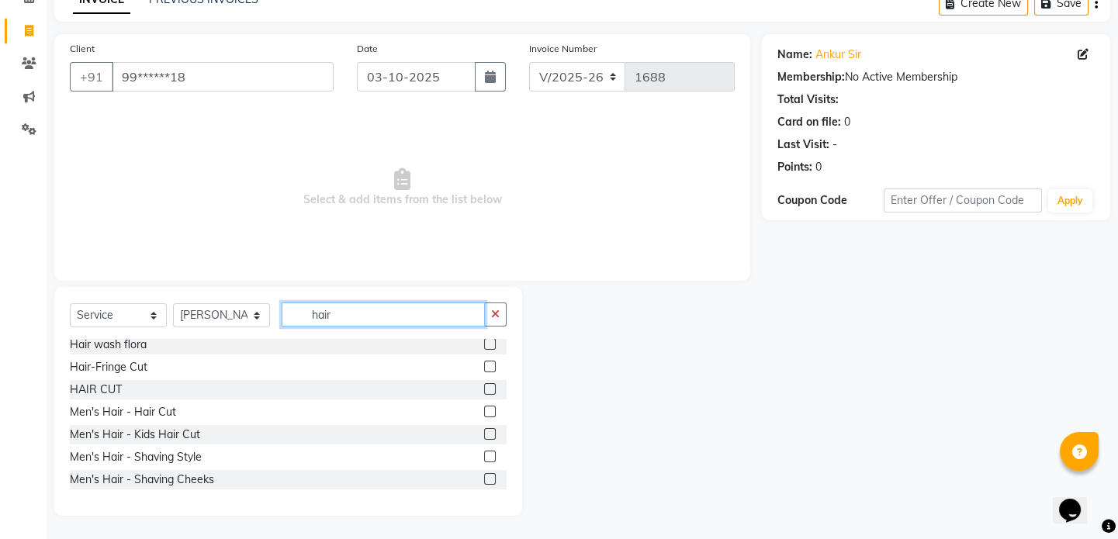
scroll to position [352, 0]
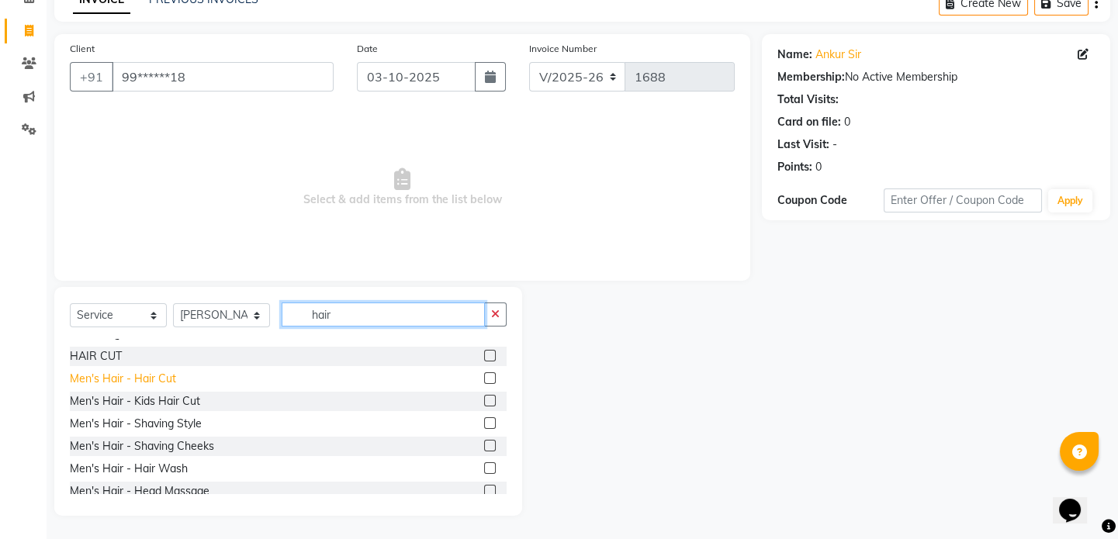
type input "hair"
click at [151, 376] on div "Men's Hair - Hair Cut" at bounding box center [123, 379] width 106 height 16
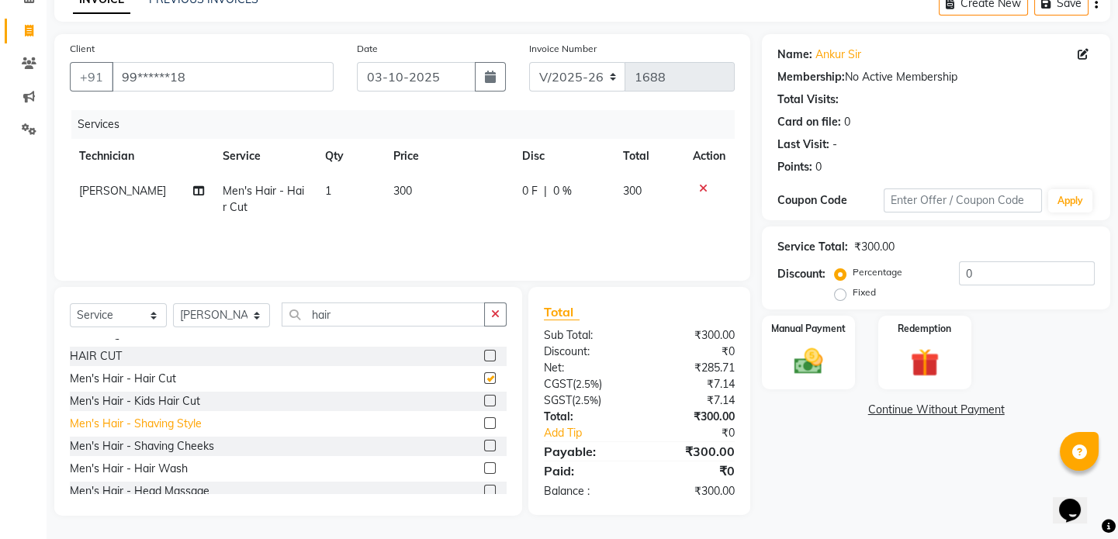
checkbox input "false"
click at [175, 421] on div "Men's Hair - Shaving Style" at bounding box center [136, 424] width 132 height 16
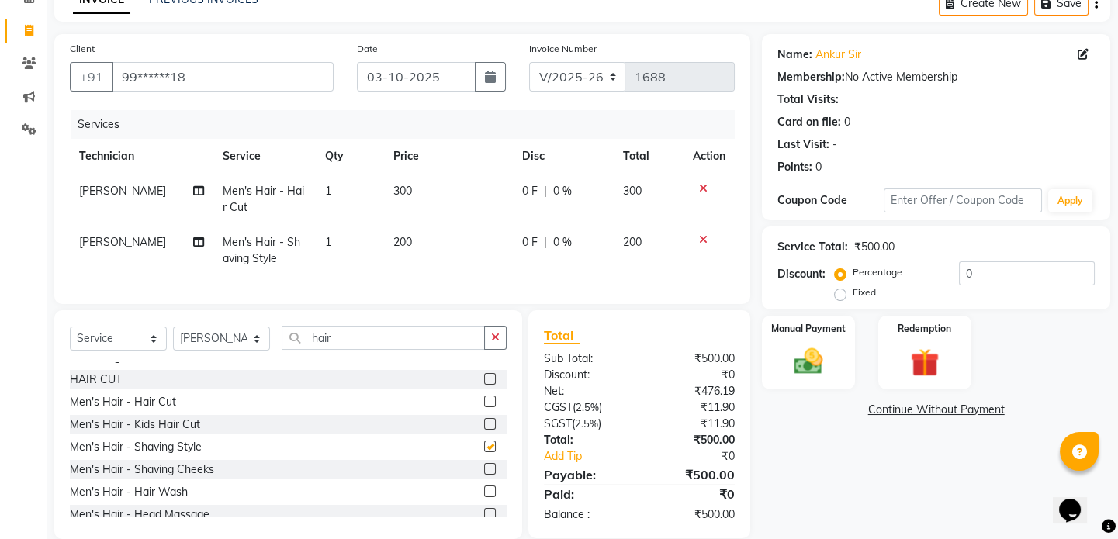
checkbox input "false"
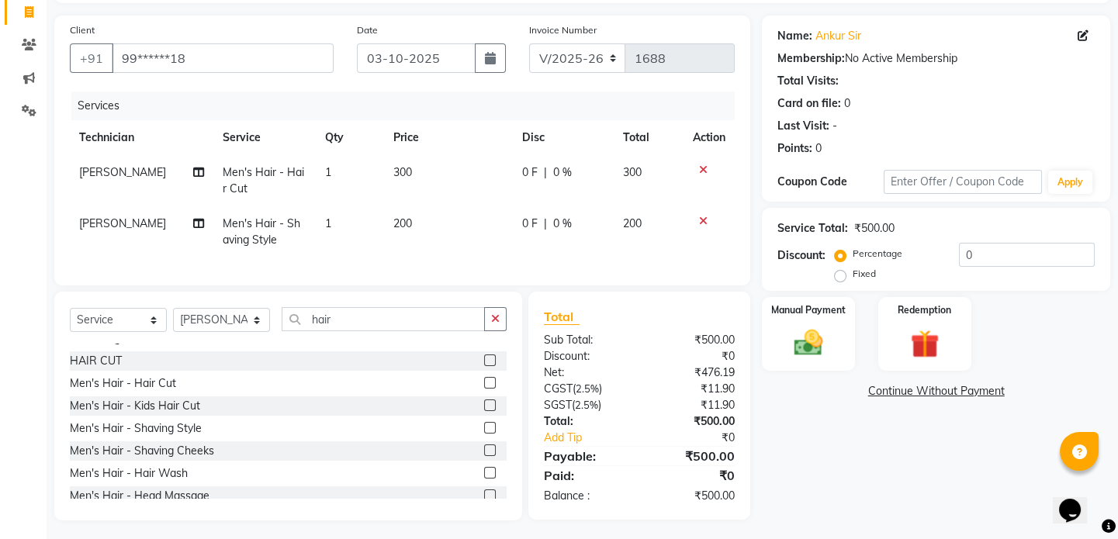
scroll to position [116, 0]
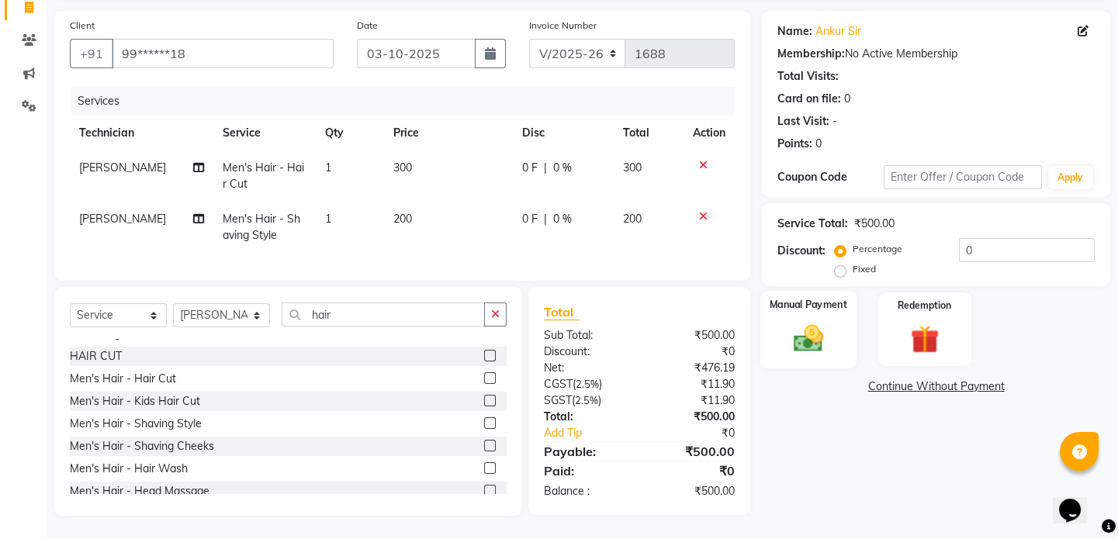
click at [816, 326] on img at bounding box center [809, 338] width 48 height 34
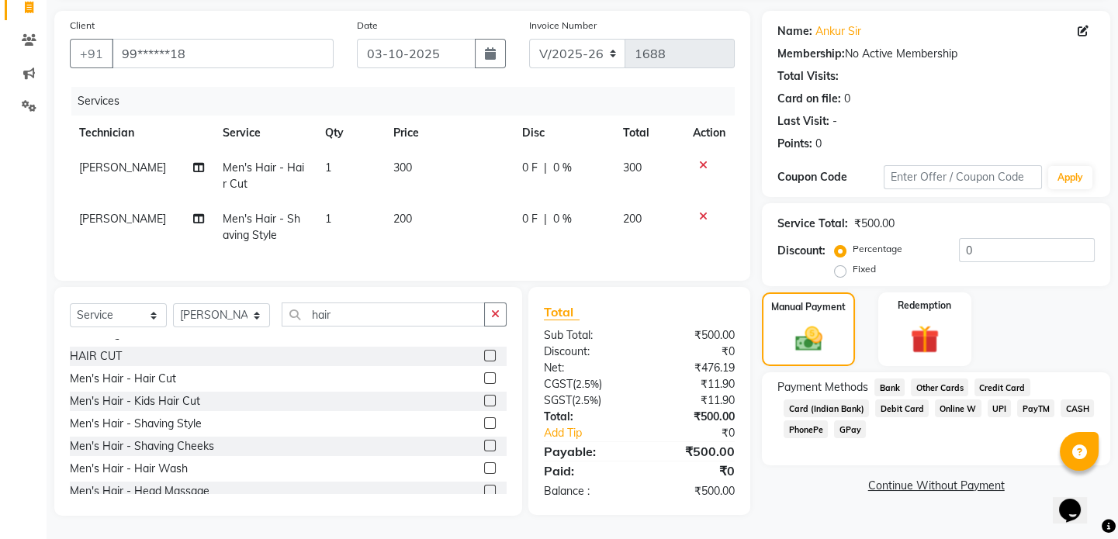
click at [993, 400] on span "UPI" at bounding box center [1000, 409] width 24 height 18
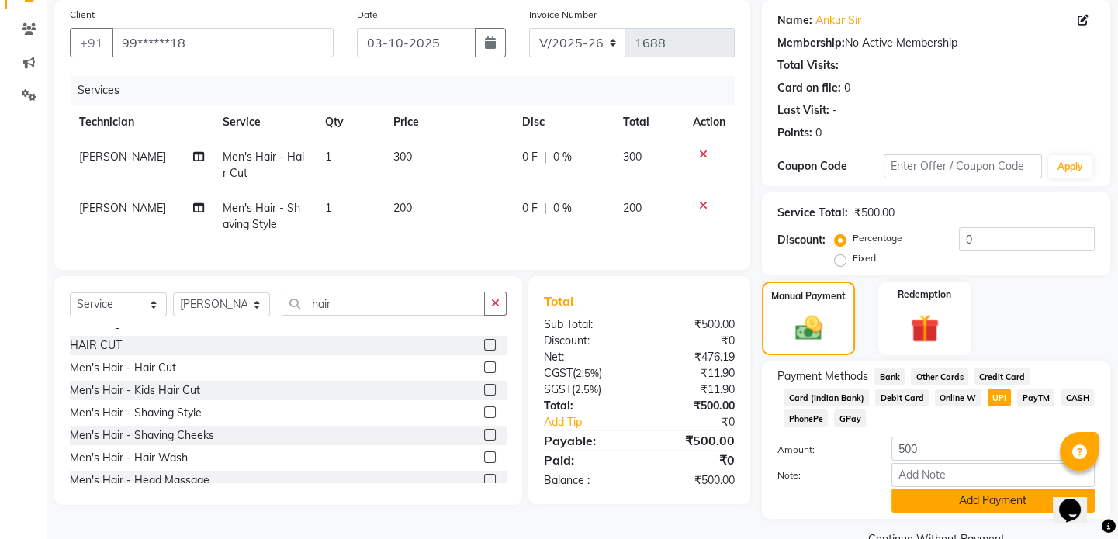
click at [960, 507] on button "Add Payment" at bounding box center [993, 501] width 203 height 24
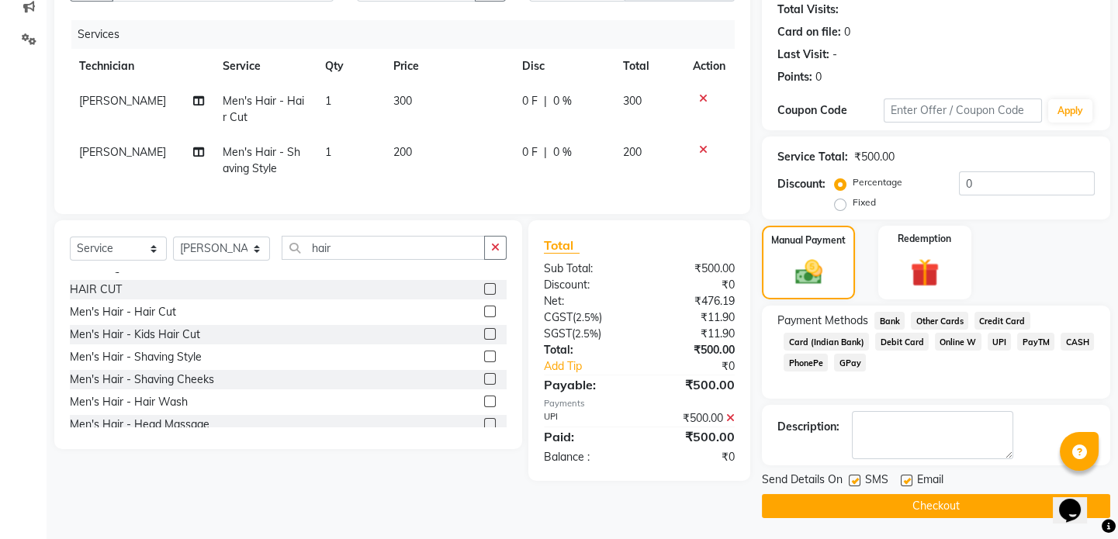
scroll to position [173, 0]
click at [931, 502] on button "Checkout" at bounding box center [936, 506] width 348 height 24
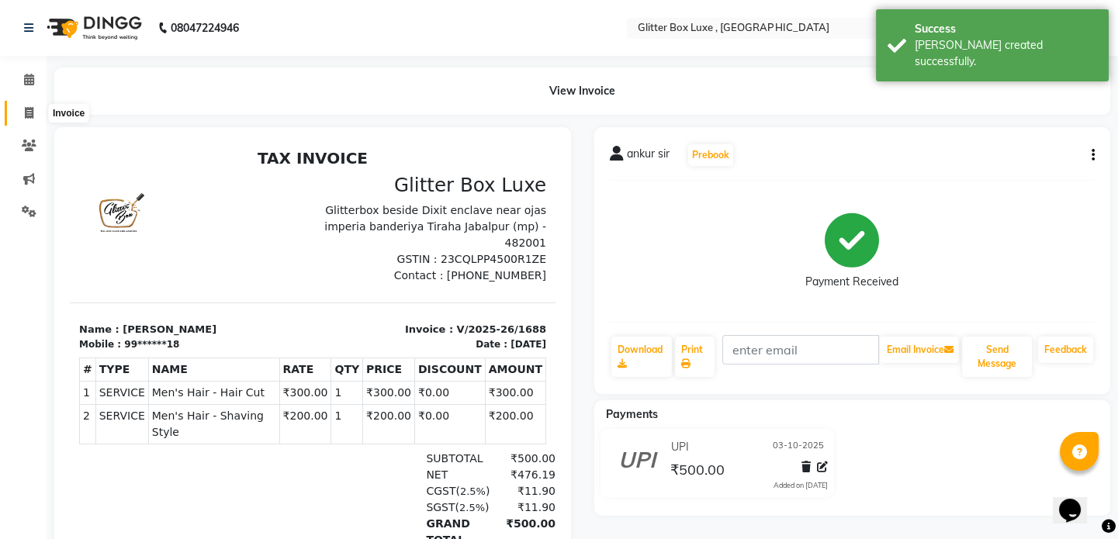
click at [32, 109] on icon at bounding box center [29, 113] width 9 height 12
select select "5772"
select select "service"
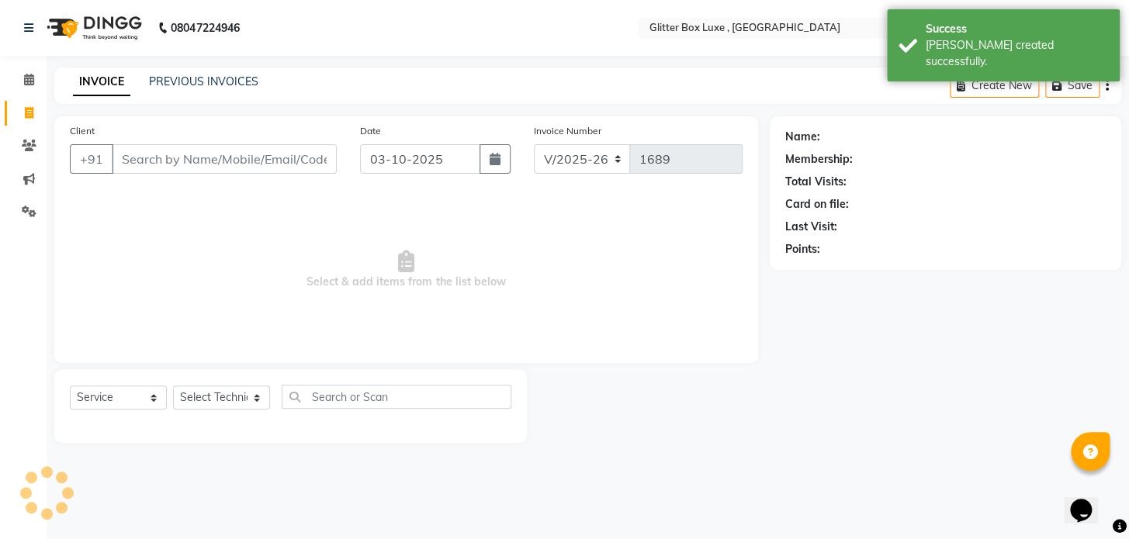
drag, startPoint x: 179, startPoint y: 160, endPoint x: 176, endPoint y: 141, distance: 18.9
click at [178, 160] on input "Client" at bounding box center [224, 158] width 225 height 29
click at [178, 161] on input "Client" at bounding box center [224, 158] width 225 height 29
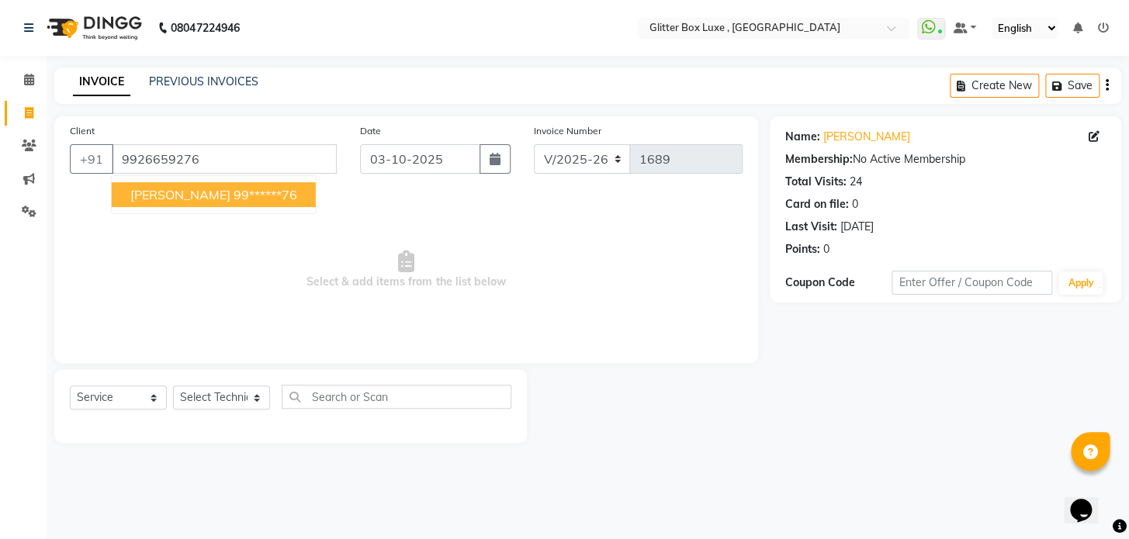
click at [234, 199] on ngb-highlight "99******76" at bounding box center [266, 195] width 64 height 16
type input "99******76"
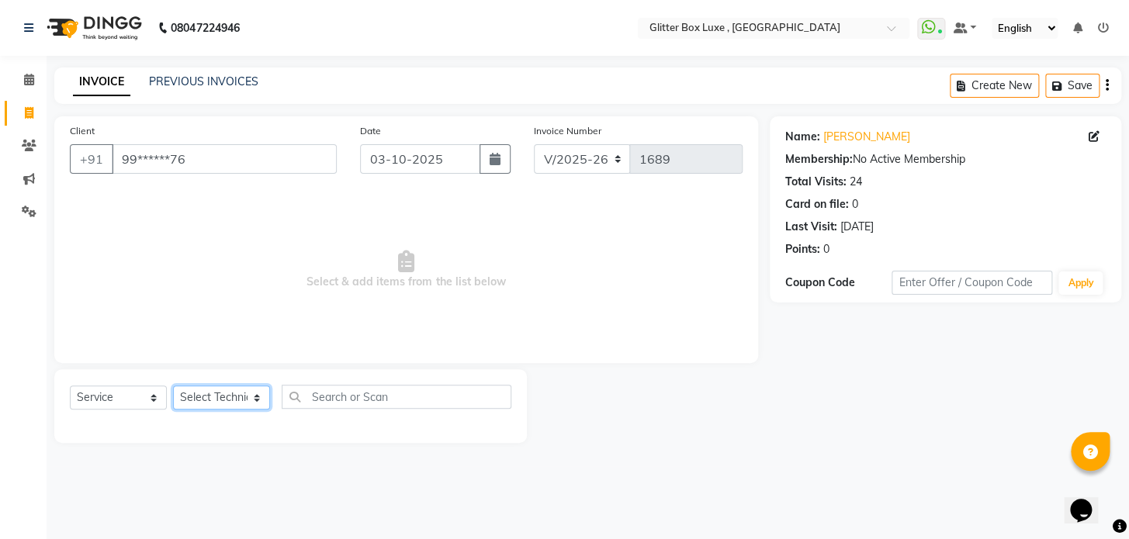
click at [217, 393] on select "Select Technician akash DEV Happy [PERSON_NAME] MANAGER [PERSON_NAME] owner [PE…" at bounding box center [221, 398] width 97 height 24
select select "77234"
click at [173, 386] on select "Select Technician akash DEV Happy [PERSON_NAME] MANAGER [PERSON_NAME] owner [PE…" at bounding box center [221, 398] width 97 height 24
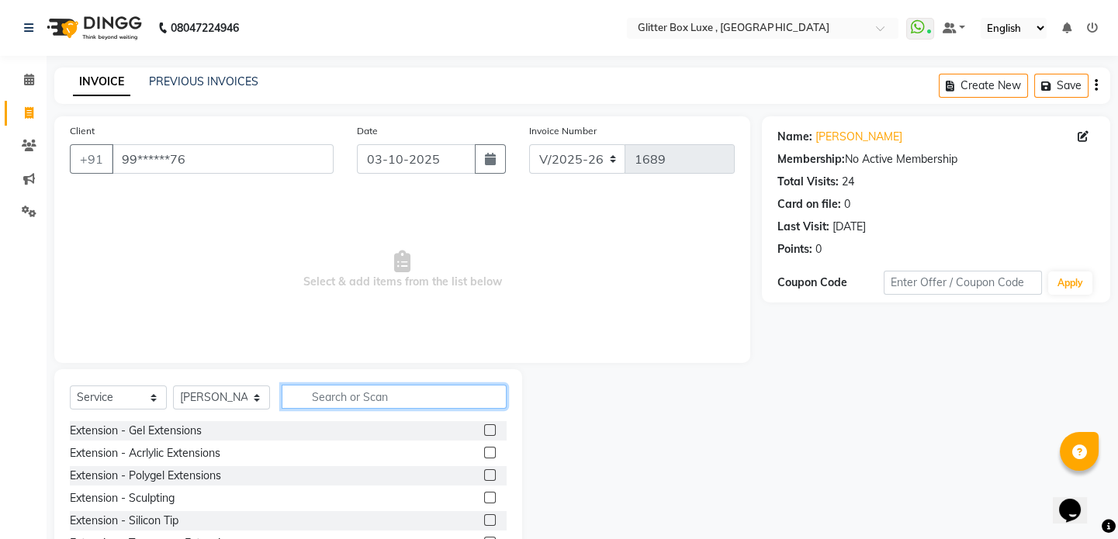
click at [374, 395] on input "text" at bounding box center [394, 397] width 225 height 24
type input "hair"
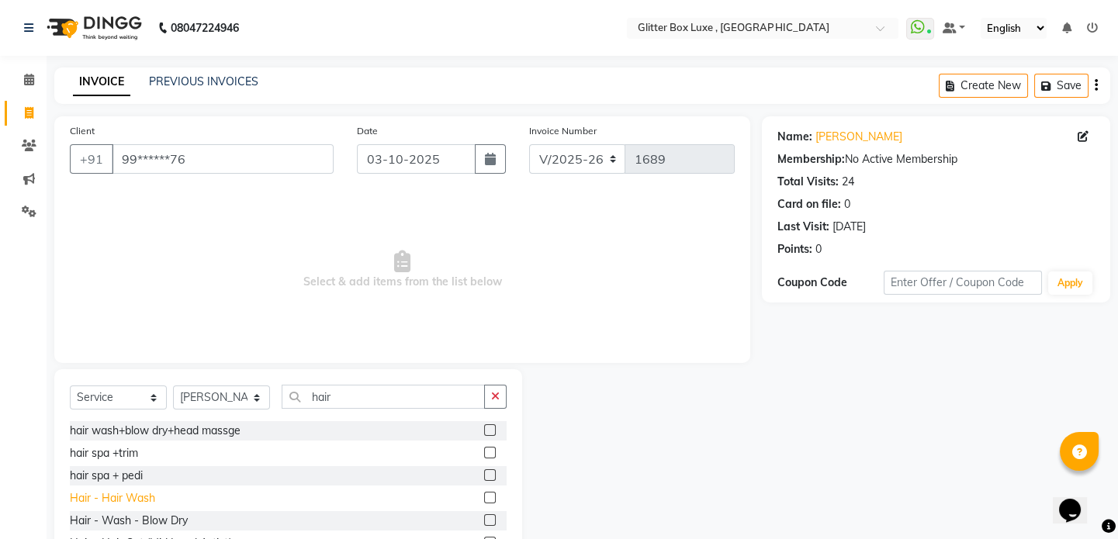
click at [116, 502] on div "Hair - Hair Wash" at bounding box center [112, 498] width 85 height 16
checkbox input "false"
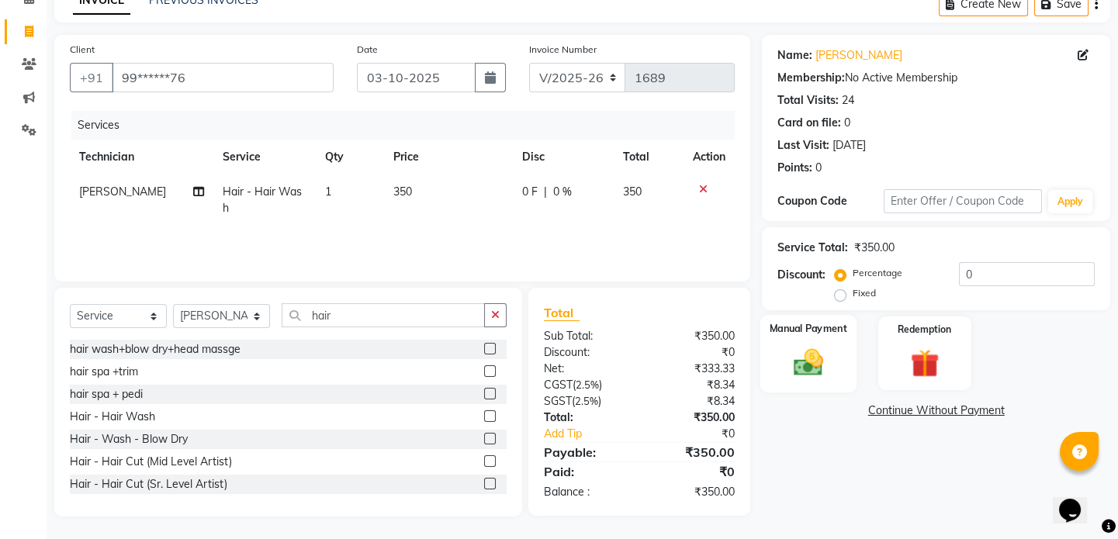
scroll to position [82, 0]
click at [820, 359] on img at bounding box center [809, 362] width 48 height 34
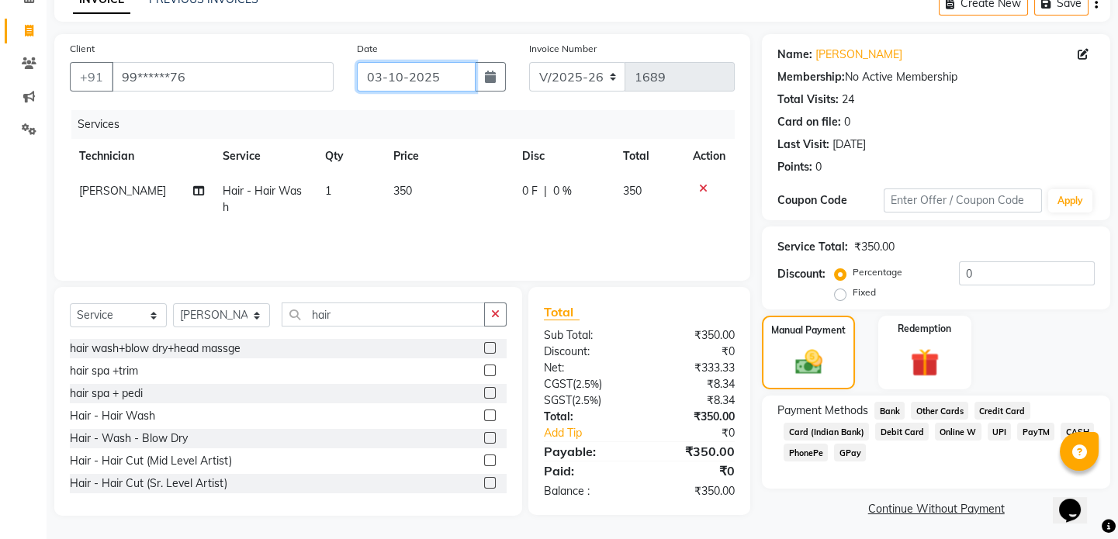
click at [437, 74] on input "03-10-2025" at bounding box center [416, 76] width 119 height 29
select select "10"
select select "2025"
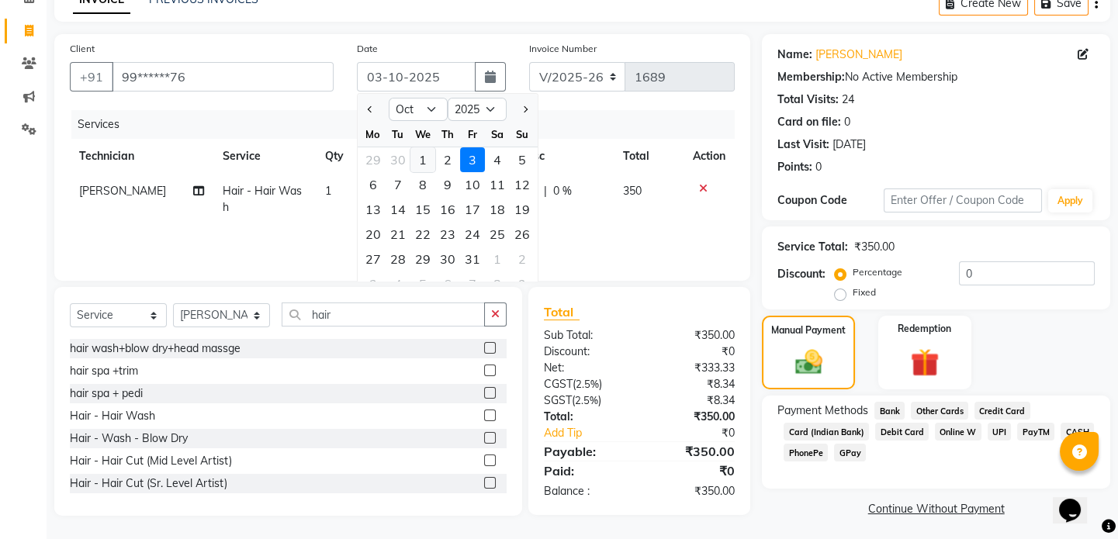
click at [424, 156] on div "1" at bounding box center [422, 159] width 25 height 25
type input "01-10-2025"
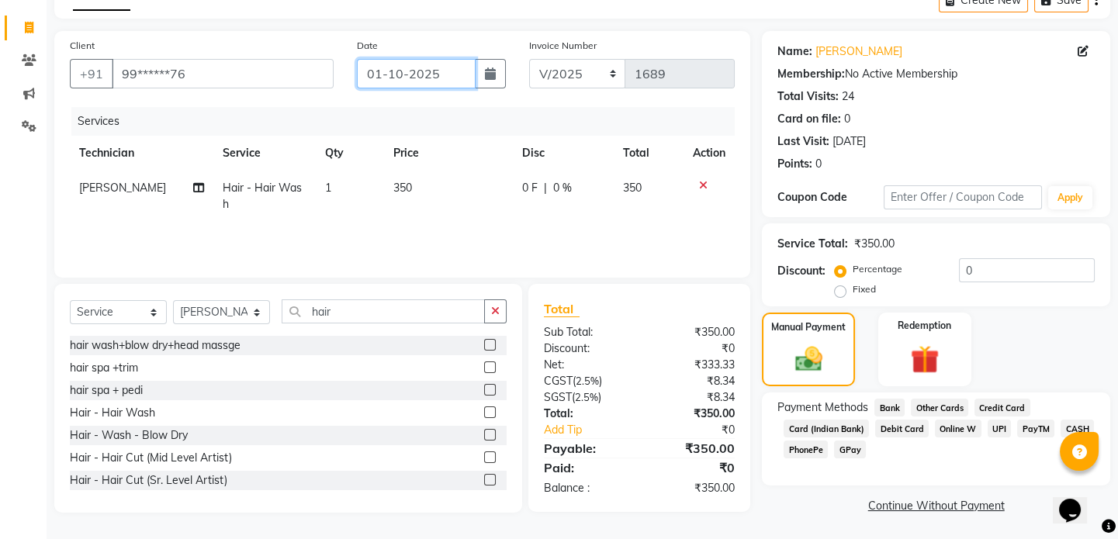
scroll to position [86, 0]
click at [995, 426] on span "UPI" at bounding box center [1000, 428] width 24 height 18
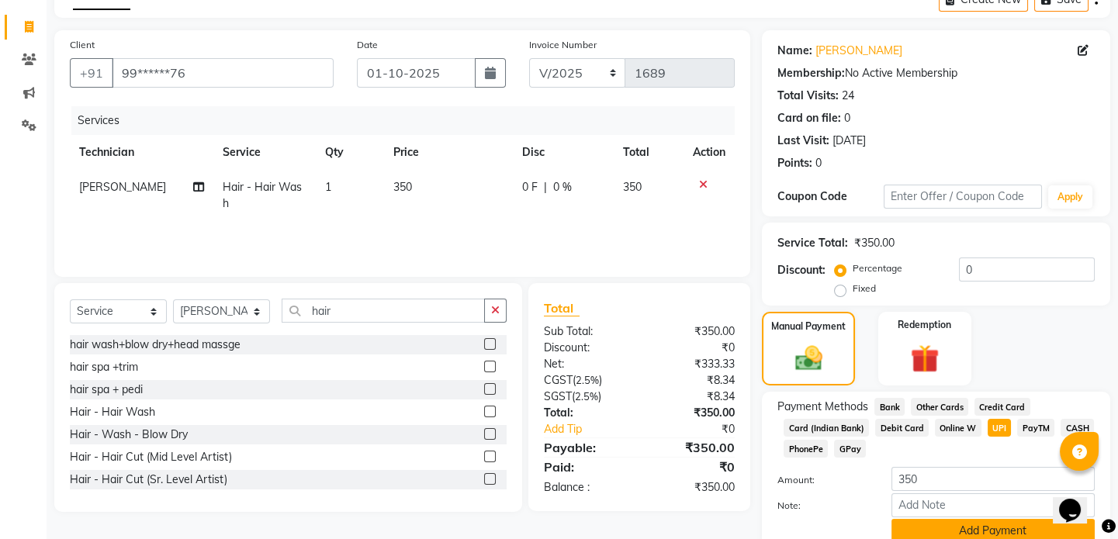
click at [998, 528] on button "Add Payment" at bounding box center [993, 531] width 203 height 24
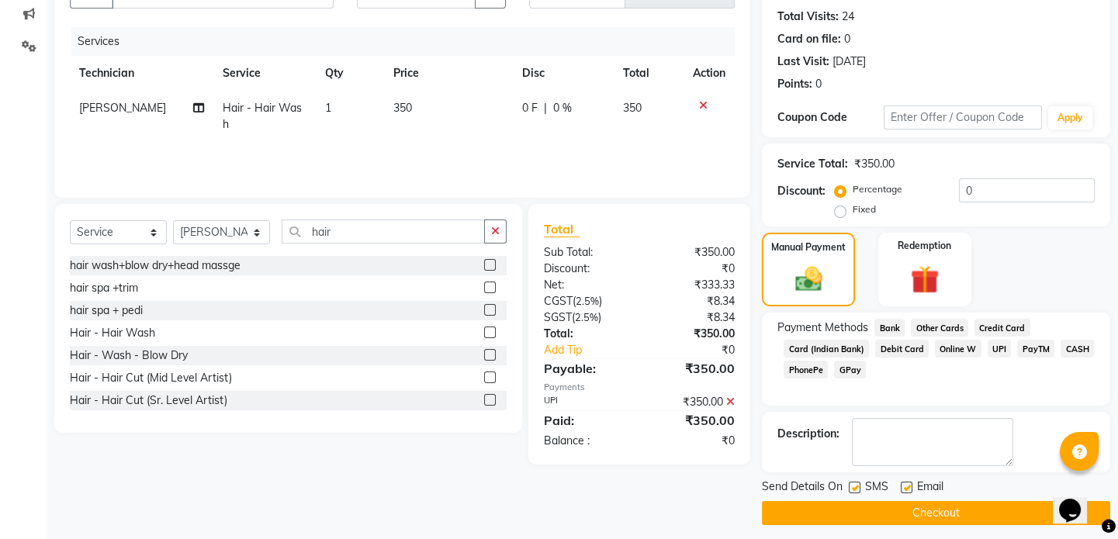
scroll to position [173, 0]
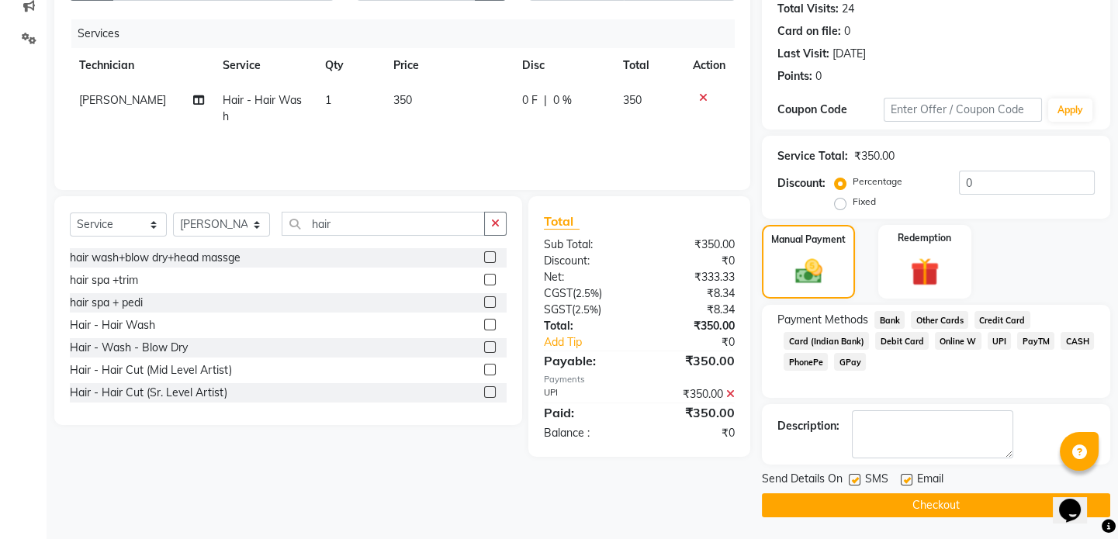
click at [956, 504] on button "Checkout" at bounding box center [936, 506] width 348 height 24
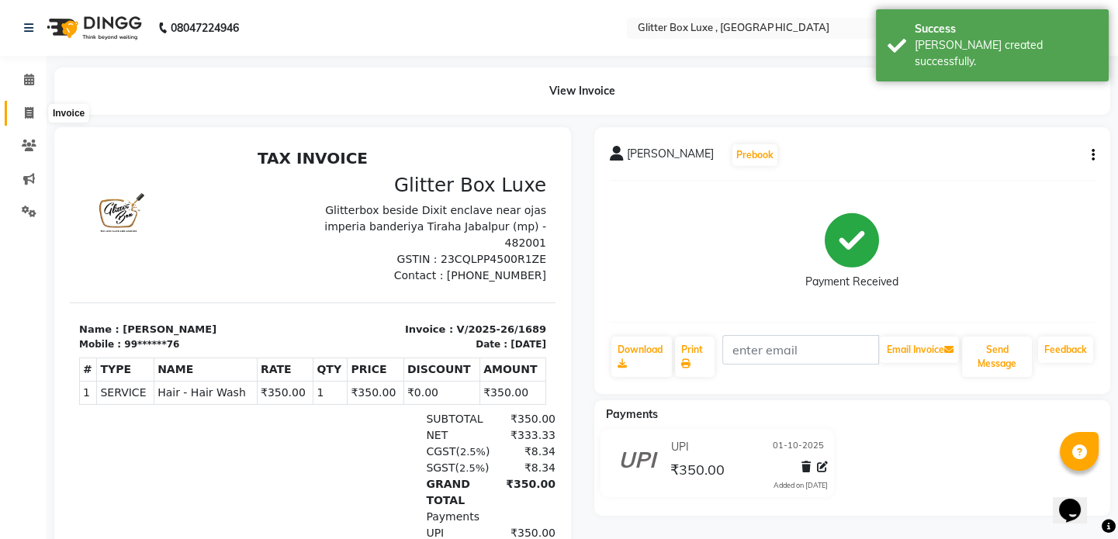
click at [31, 116] on icon at bounding box center [29, 113] width 9 height 12
select select "5772"
select select "service"
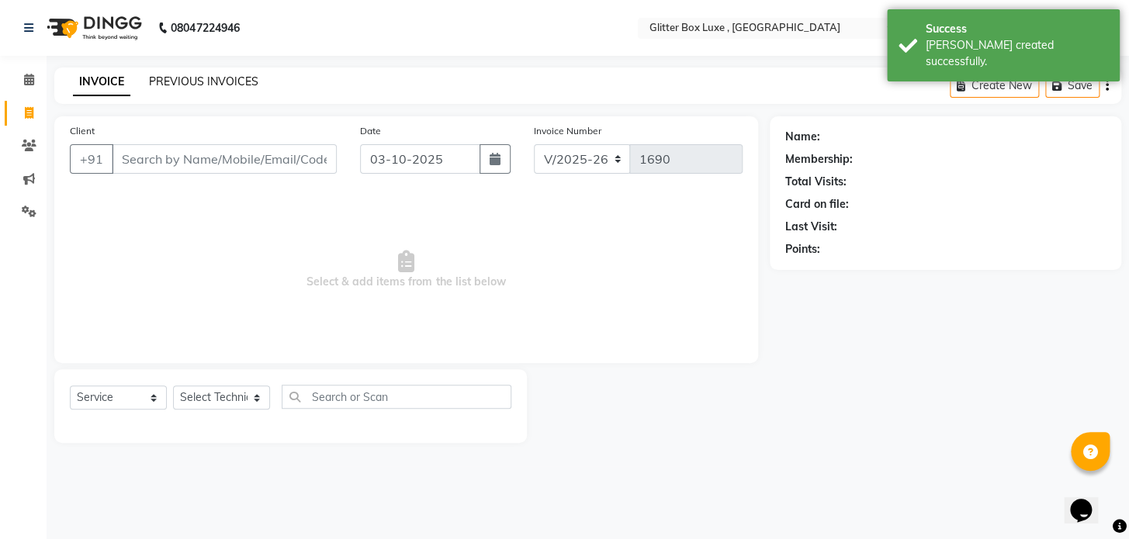
click at [195, 82] on link "PREVIOUS INVOICES" at bounding box center [203, 81] width 109 height 14
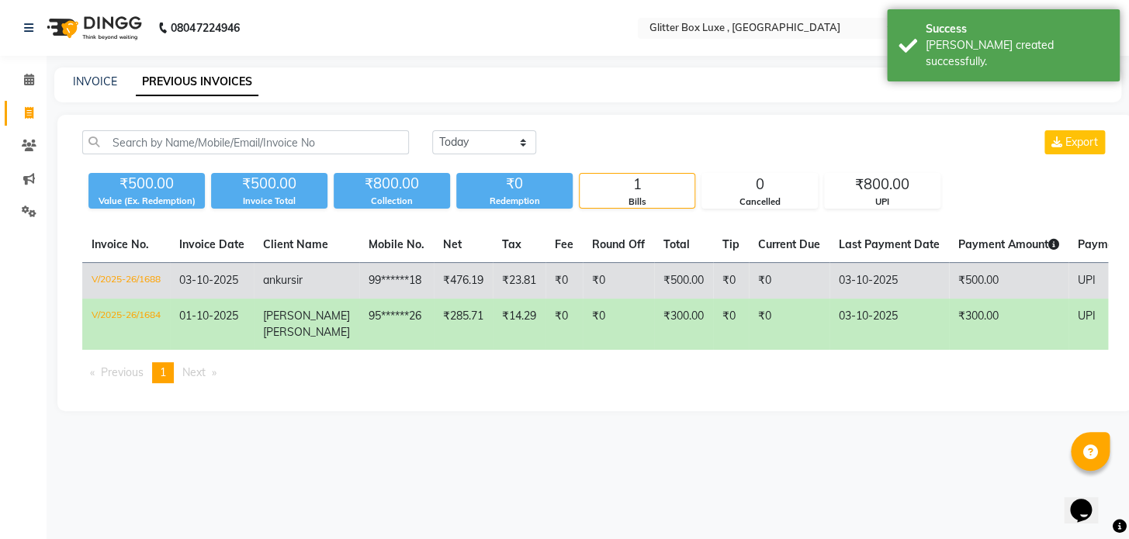
click at [324, 287] on td "ankur sir" at bounding box center [307, 281] width 106 height 36
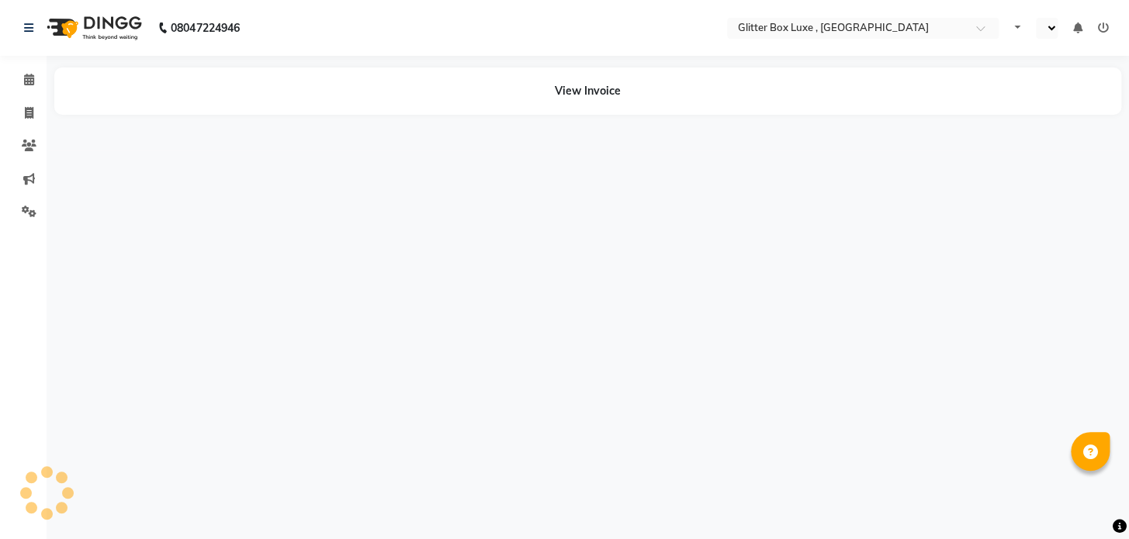
select select "en"
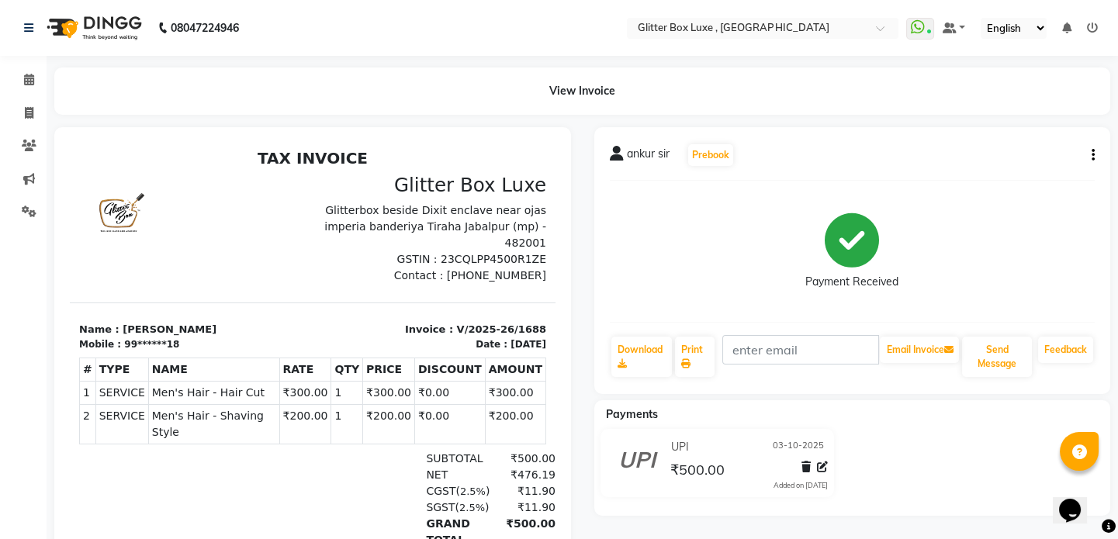
click at [1096, 155] on div "ankur sir Prebook Payment Received Download Print Email Invoice Send Message Fe…" at bounding box center [852, 260] width 517 height 267
click at [1097, 151] on div "ankur sir Prebook Payment Received Download Print Email Invoice Send Message Fe…" at bounding box center [852, 260] width 517 height 267
click at [1093, 155] on icon "button" at bounding box center [1093, 155] width 3 height 1
click at [991, 119] on div "Cancel Invoice" at bounding box center [1015, 115] width 106 height 19
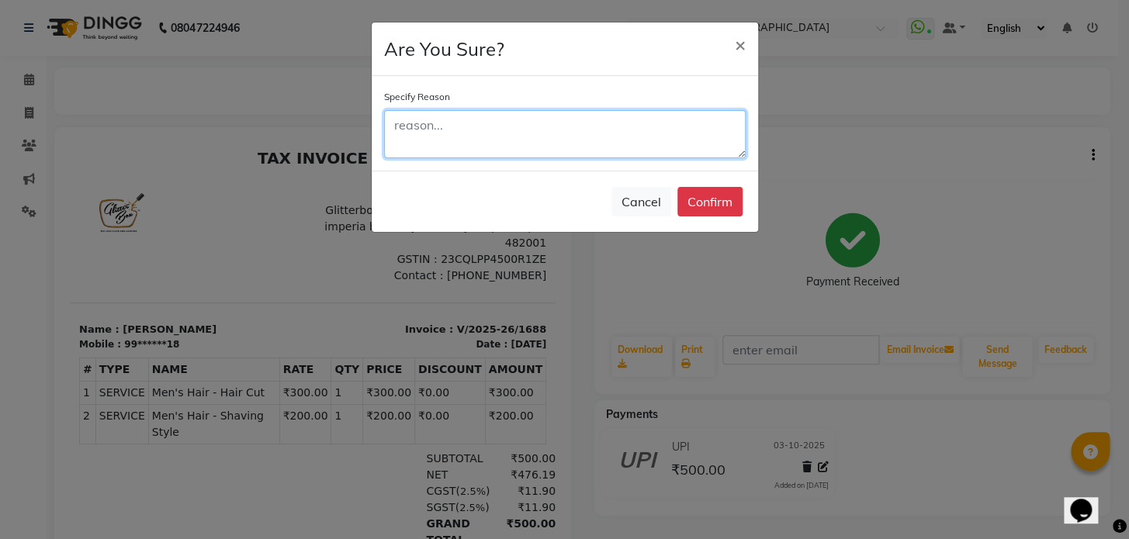
click at [544, 130] on textarea at bounding box center [565, 134] width 362 height 48
type textarea "date issu"
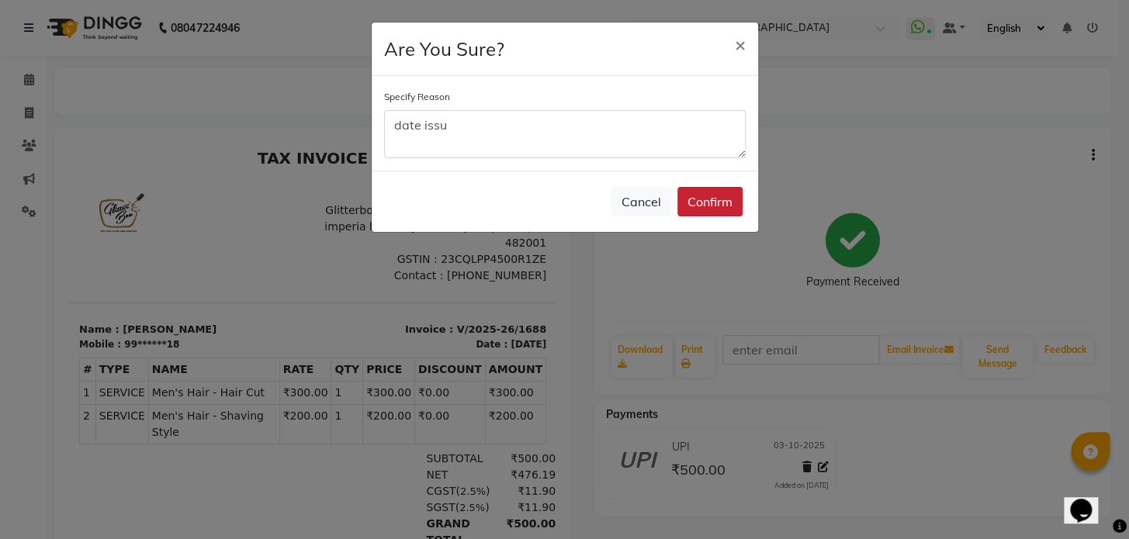
click at [690, 196] on button "Confirm" at bounding box center [709, 201] width 65 height 29
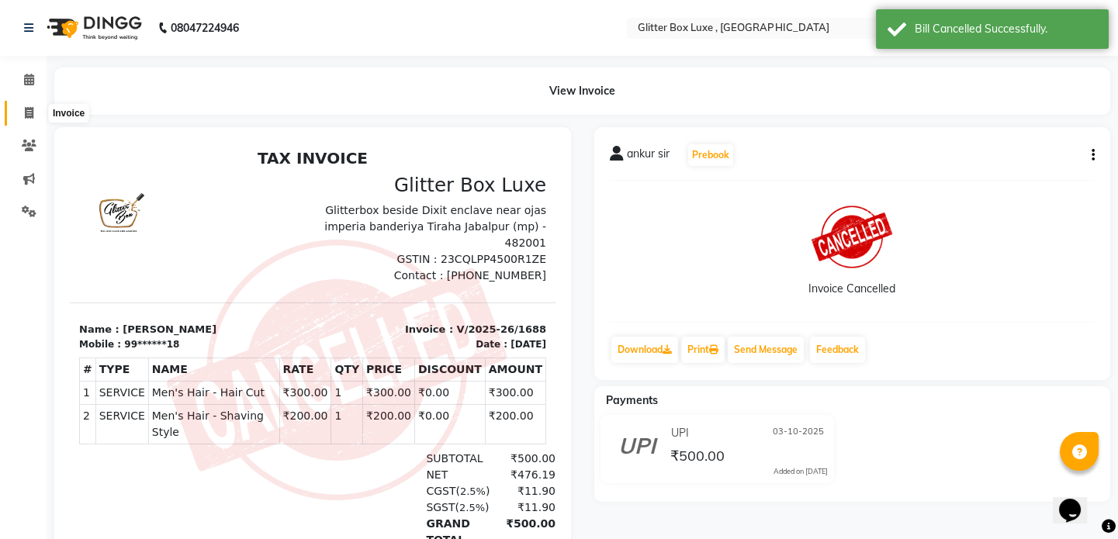
click at [28, 116] on icon at bounding box center [29, 113] width 9 height 12
select select "service"
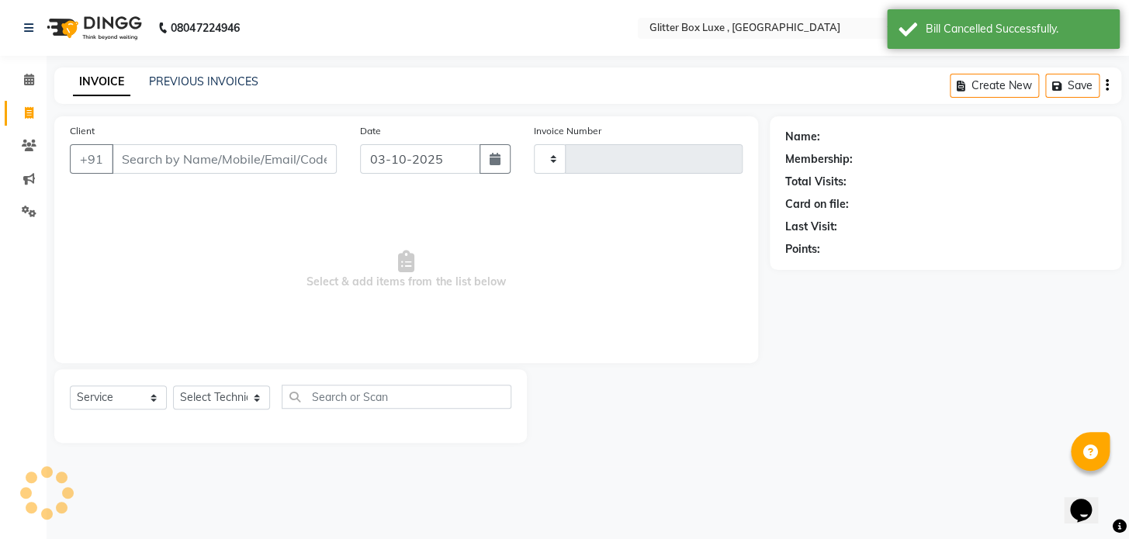
type input "1690"
select select "5772"
click at [225, 85] on link "PREVIOUS INVOICES" at bounding box center [203, 81] width 109 height 14
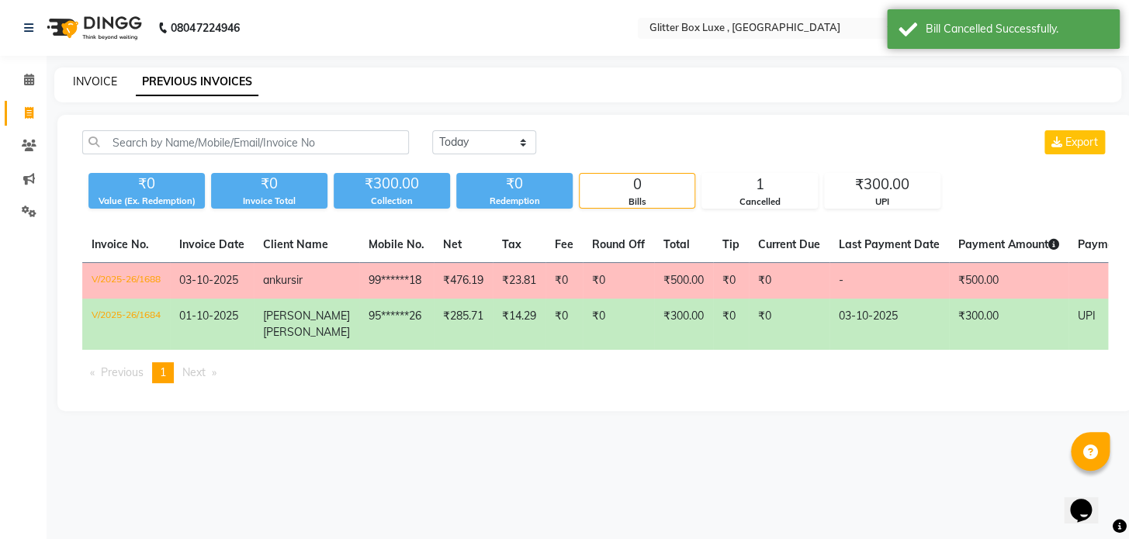
click at [100, 78] on link "INVOICE" at bounding box center [95, 81] width 44 height 14
select select "service"
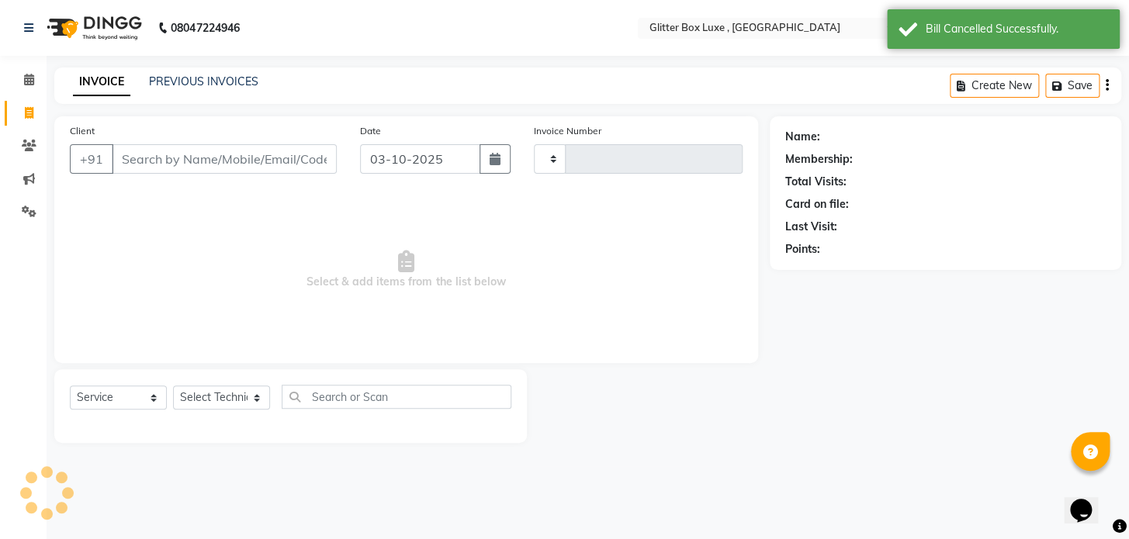
type input "1690"
select select "5772"
click at [161, 165] on input "Client" at bounding box center [224, 158] width 225 height 29
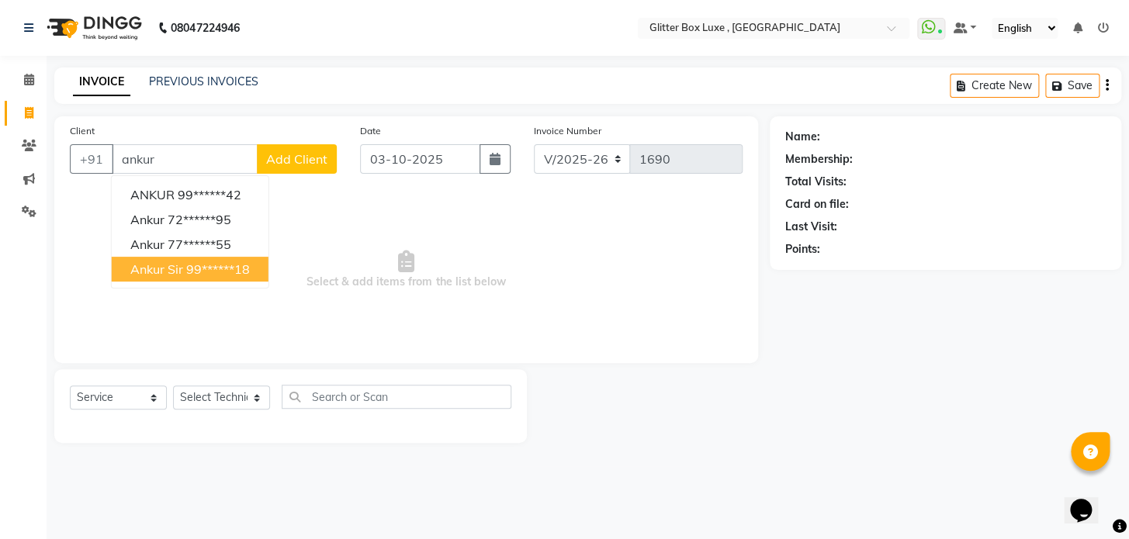
click at [224, 270] on ngb-highlight "99******18" at bounding box center [218, 270] width 64 height 16
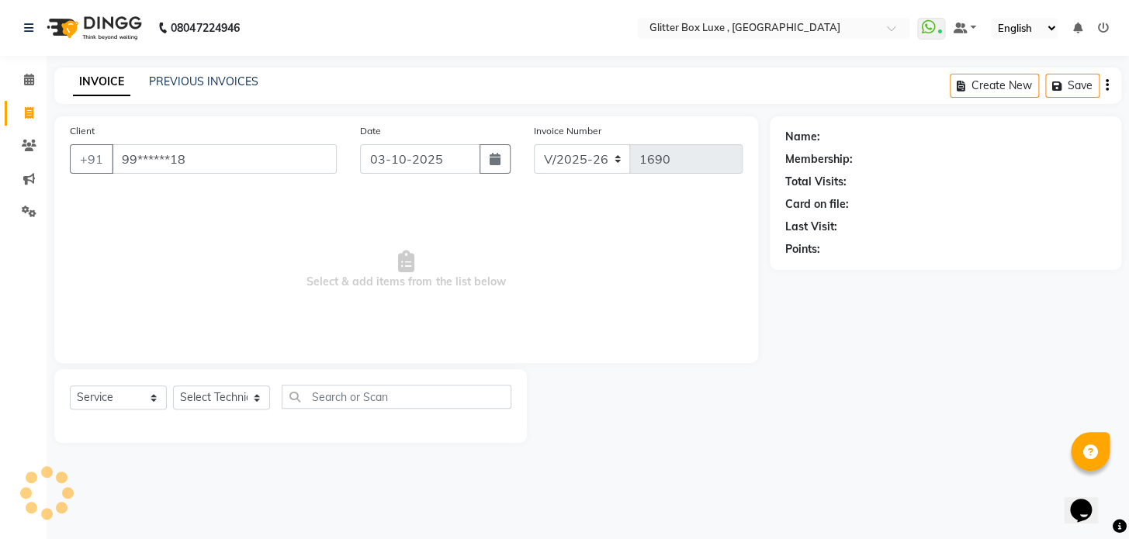
type input "99******18"
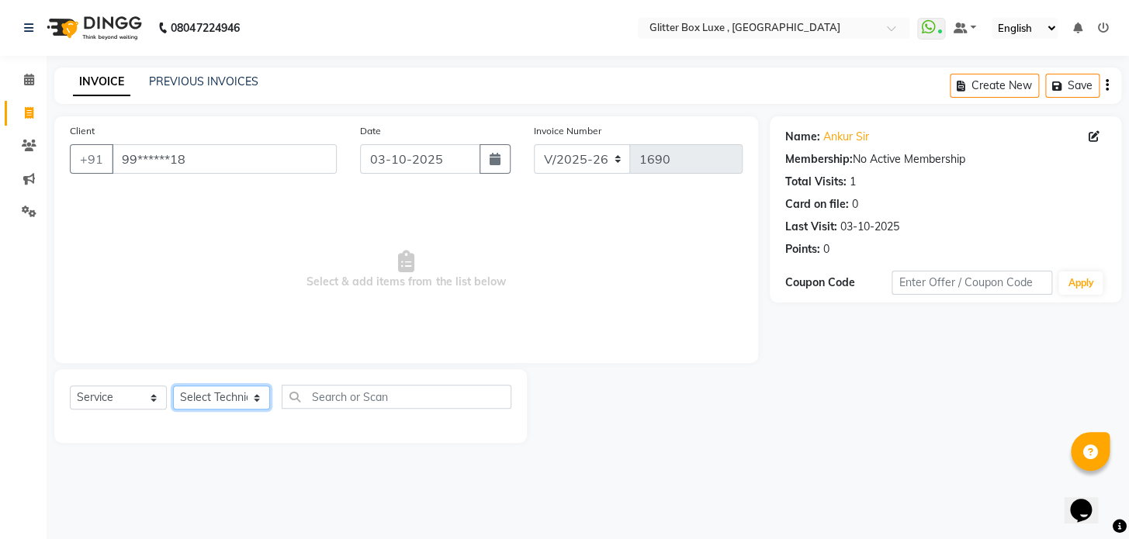
click at [231, 403] on select "Select Technician akash DEV Happy [PERSON_NAME] MANAGER [PERSON_NAME] owner [PE…" at bounding box center [221, 398] width 97 height 24
select select "47921"
click at [173, 386] on select "Select Technician akash DEV Happy [PERSON_NAME] MANAGER [PERSON_NAME] owner [PE…" at bounding box center [221, 398] width 97 height 24
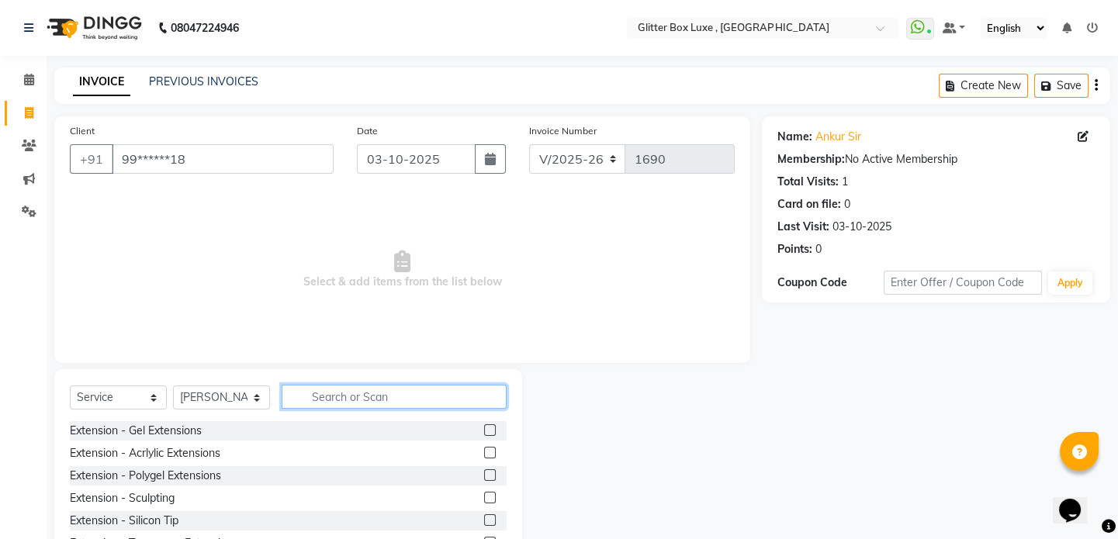
click at [342, 403] on input "text" at bounding box center [394, 397] width 225 height 24
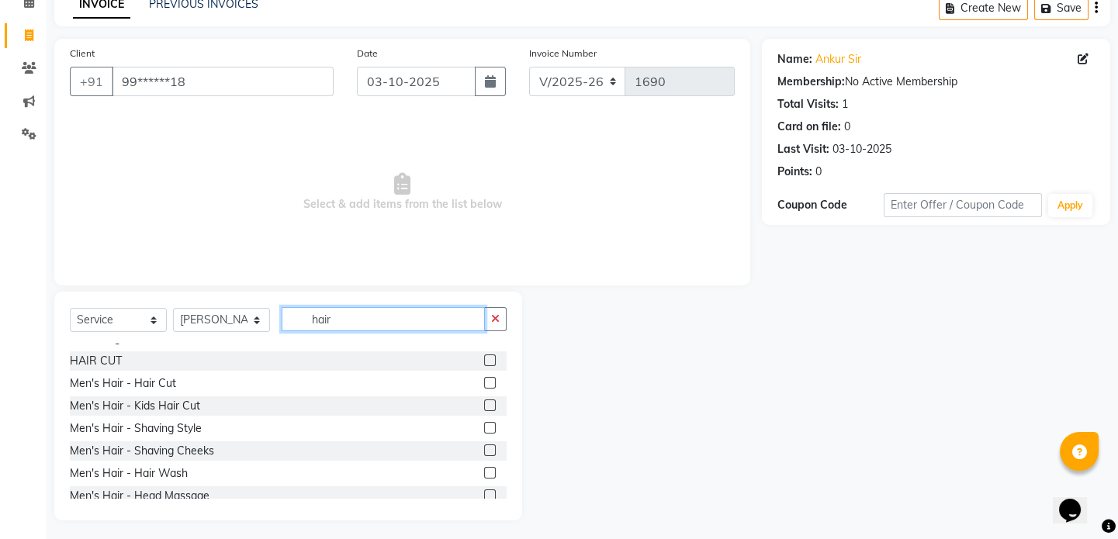
scroll to position [82, 0]
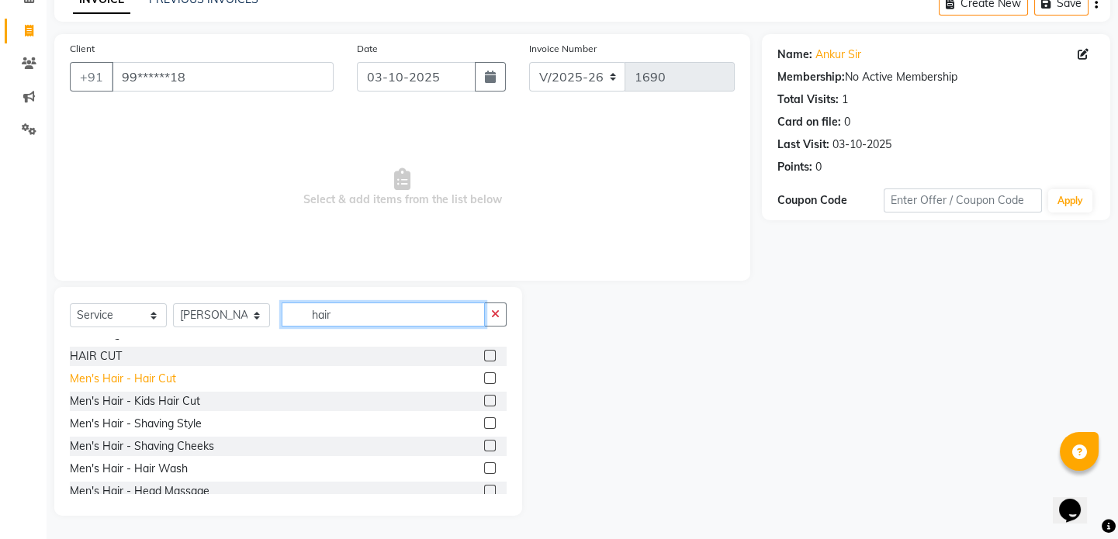
type input "hair"
click at [136, 384] on div "Men's Hair - Hair Cut" at bounding box center [123, 379] width 106 height 16
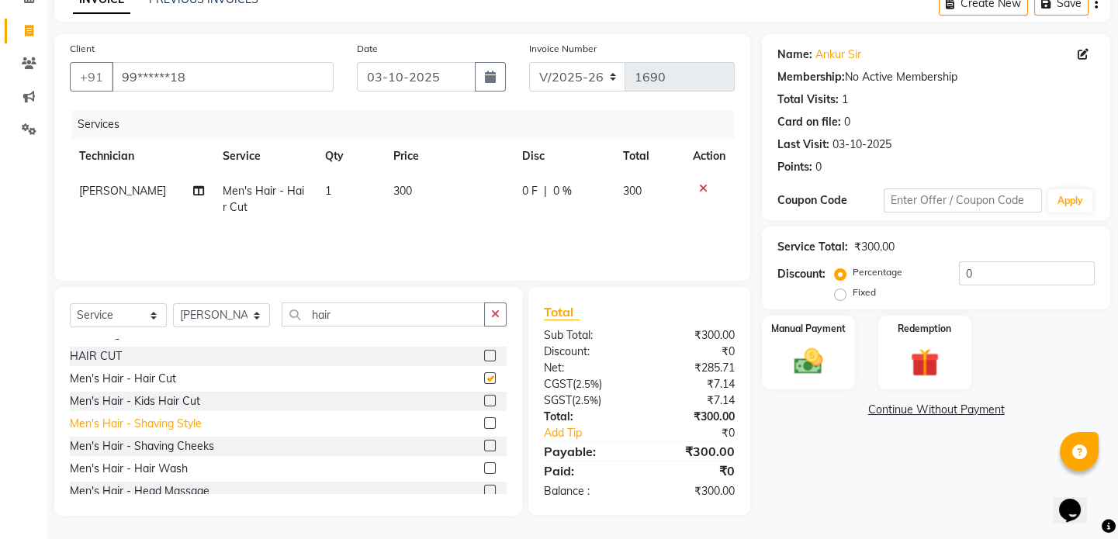
checkbox input "false"
click at [152, 426] on div "Men's Hair - Shaving Style" at bounding box center [136, 424] width 132 height 16
checkbox input "false"
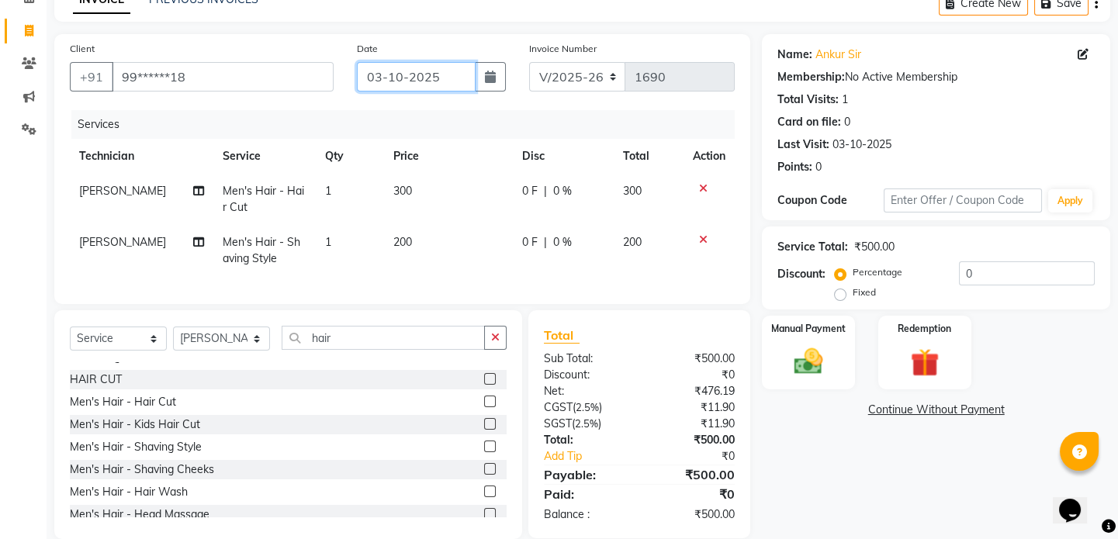
click at [441, 76] on input "03-10-2025" at bounding box center [416, 76] width 119 height 29
select select "10"
select select "2025"
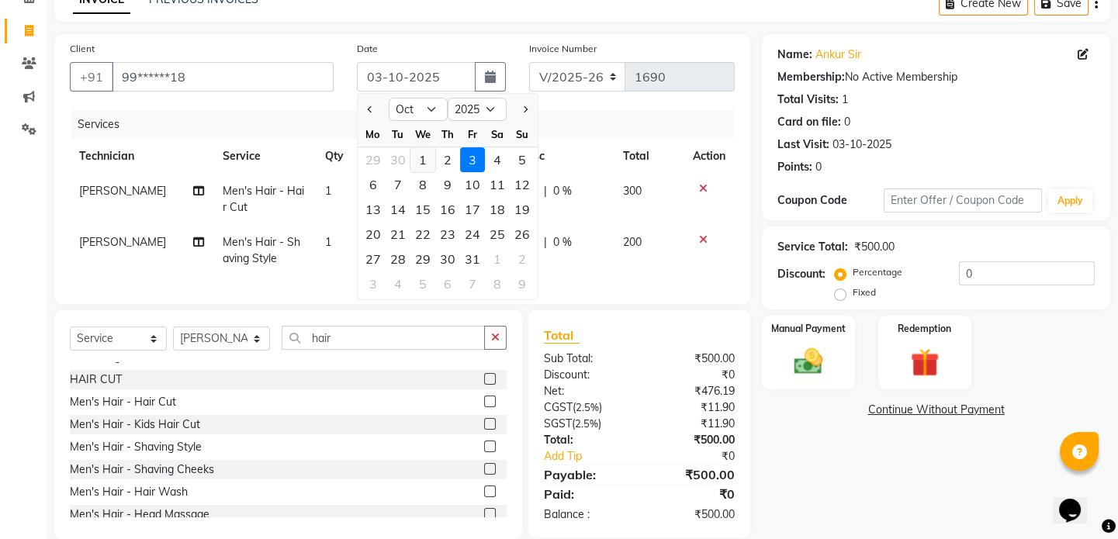
click at [425, 157] on div "1" at bounding box center [422, 159] width 25 height 25
type input "01-10-2025"
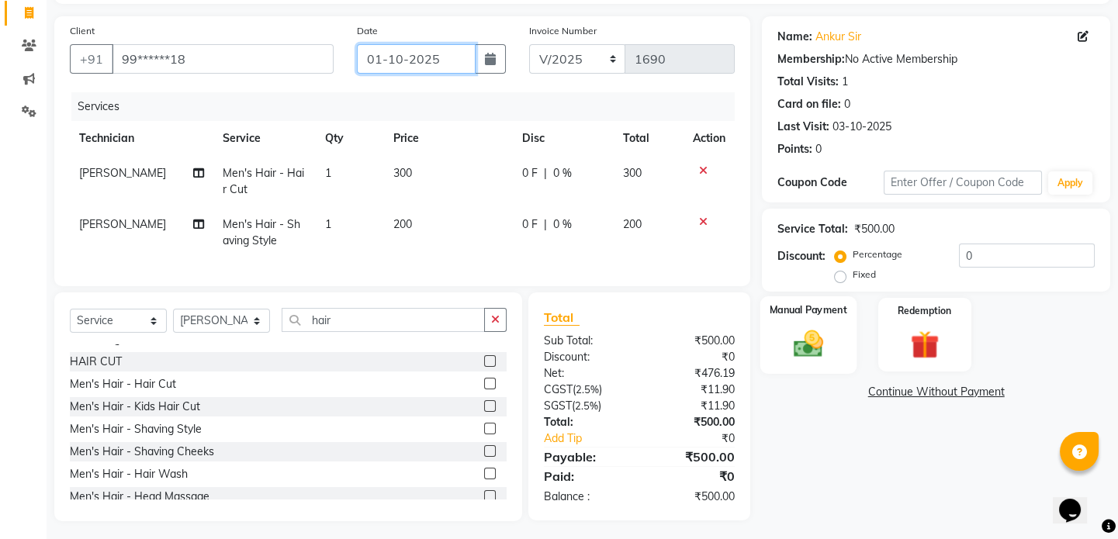
scroll to position [116, 0]
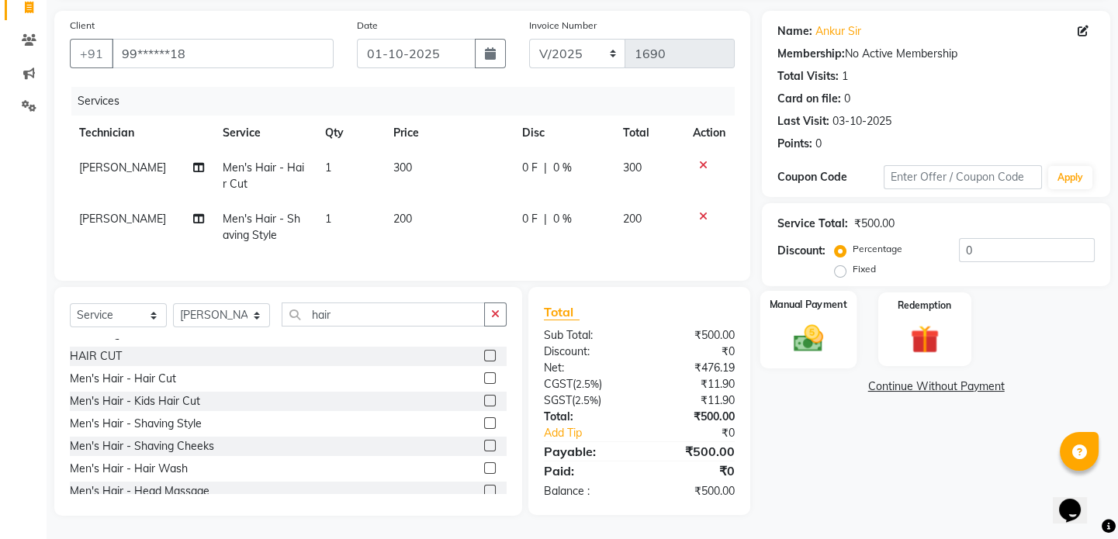
click at [823, 309] on div "Manual Payment" at bounding box center [808, 329] width 96 height 77
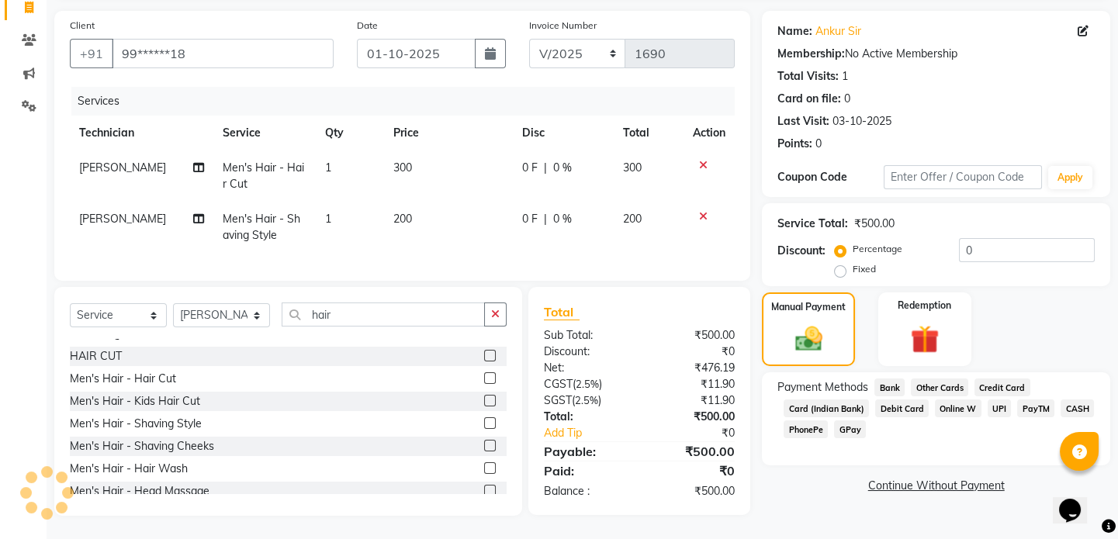
click at [989, 400] on span "UPI" at bounding box center [1000, 409] width 24 height 18
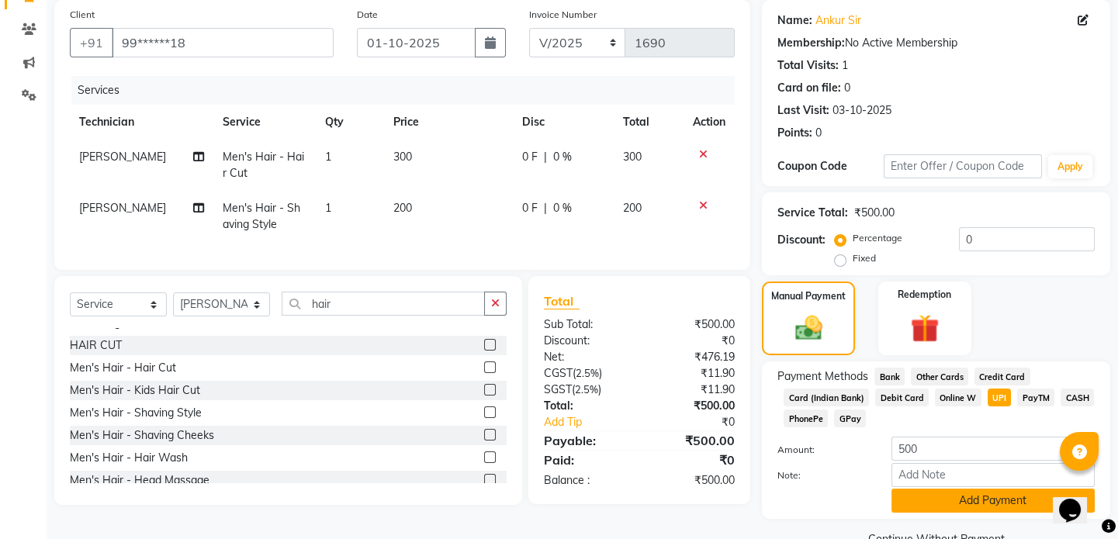
click at [943, 501] on button "Add Payment" at bounding box center [993, 501] width 203 height 24
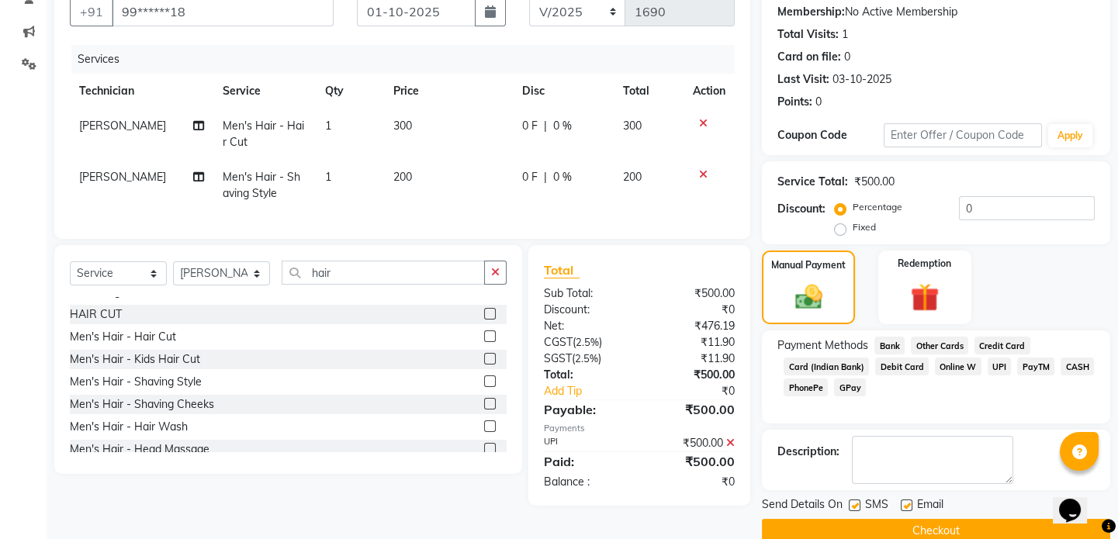
scroll to position [173, 0]
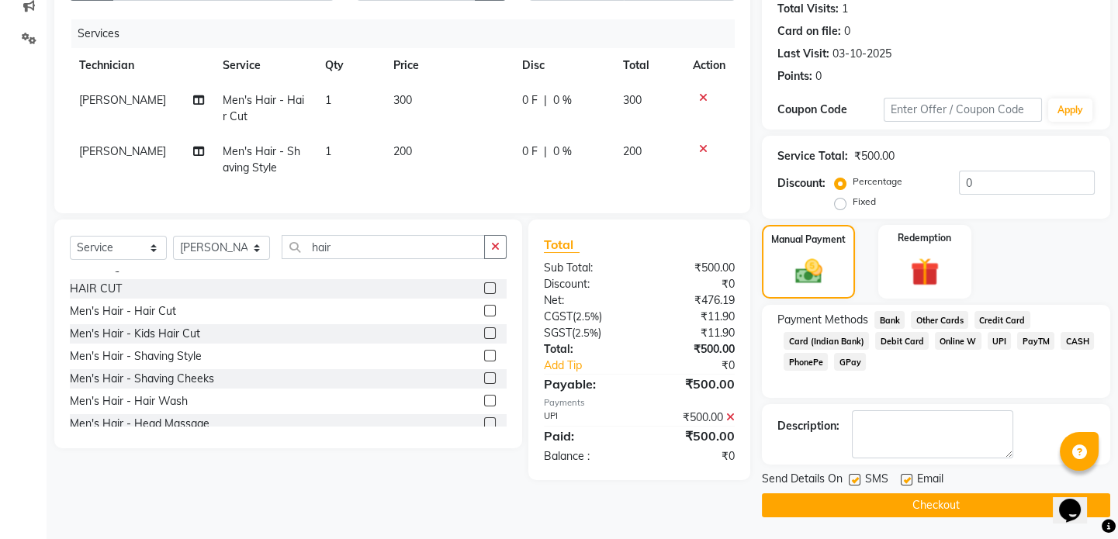
click at [931, 510] on button "Checkout" at bounding box center [936, 506] width 348 height 24
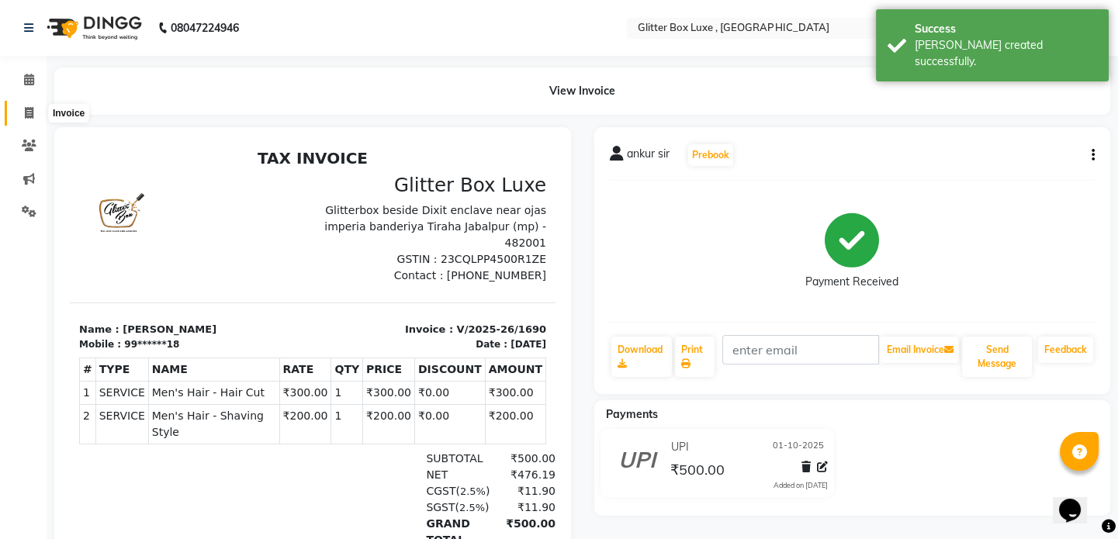
click at [26, 111] on icon at bounding box center [29, 113] width 9 height 12
select select "5772"
select select "service"
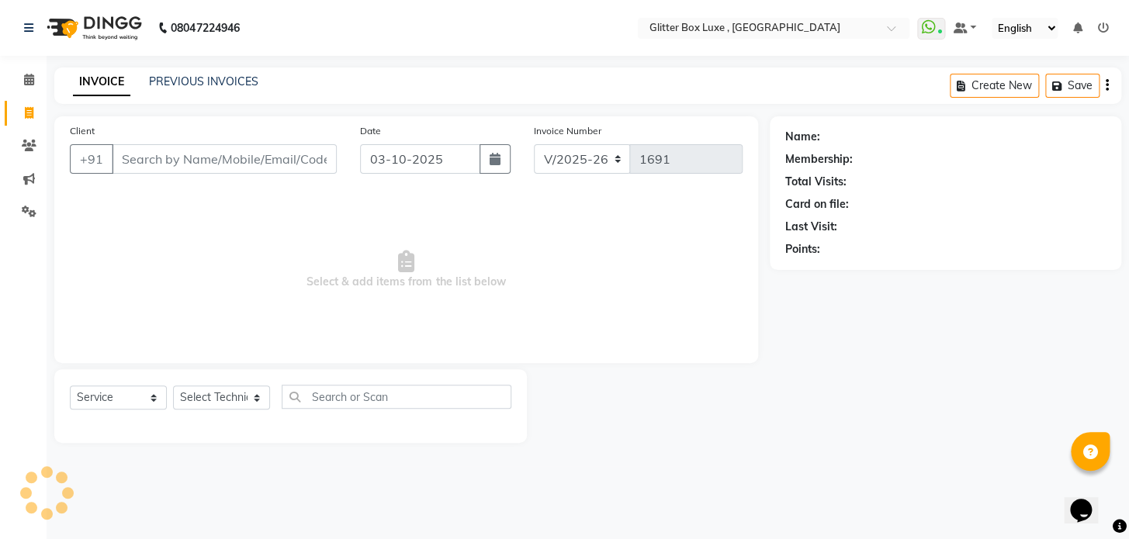
click at [235, 161] on input "Client" at bounding box center [224, 158] width 225 height 29
click at [202, 87] on link "PREVIOUS INVOICES" at bounding box center [203, 81] width 109 height 14
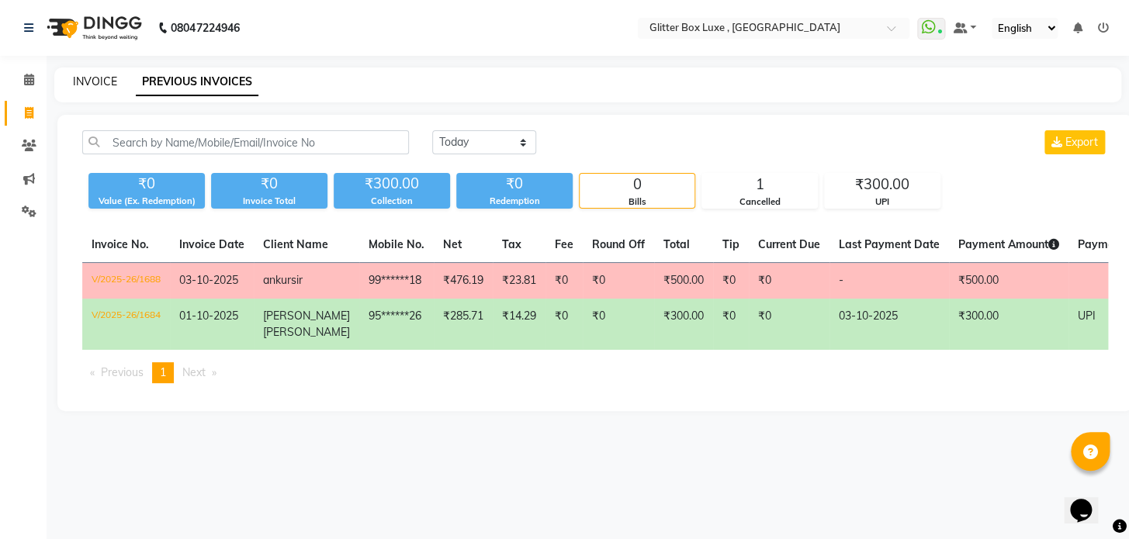
click at [87, 79] on link "INVOICE" at bounding box center [95, 81] width 44 height 14
select select "service"
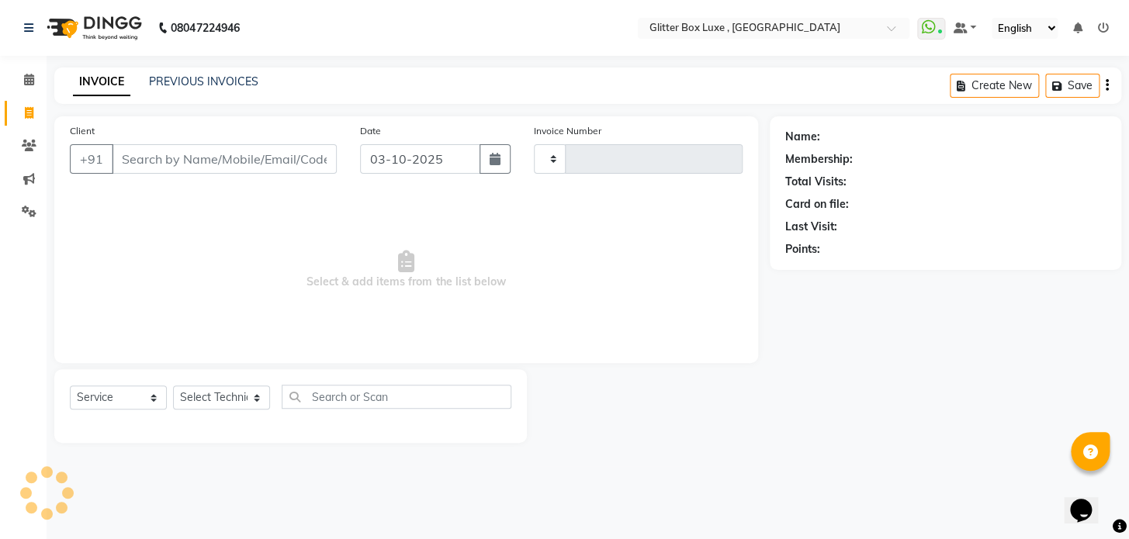
type input "1691"
select select "5772"
click at [130, 166] on input "Client" at bounding box center [224, 158] width 225 height 29
type input "97******71"
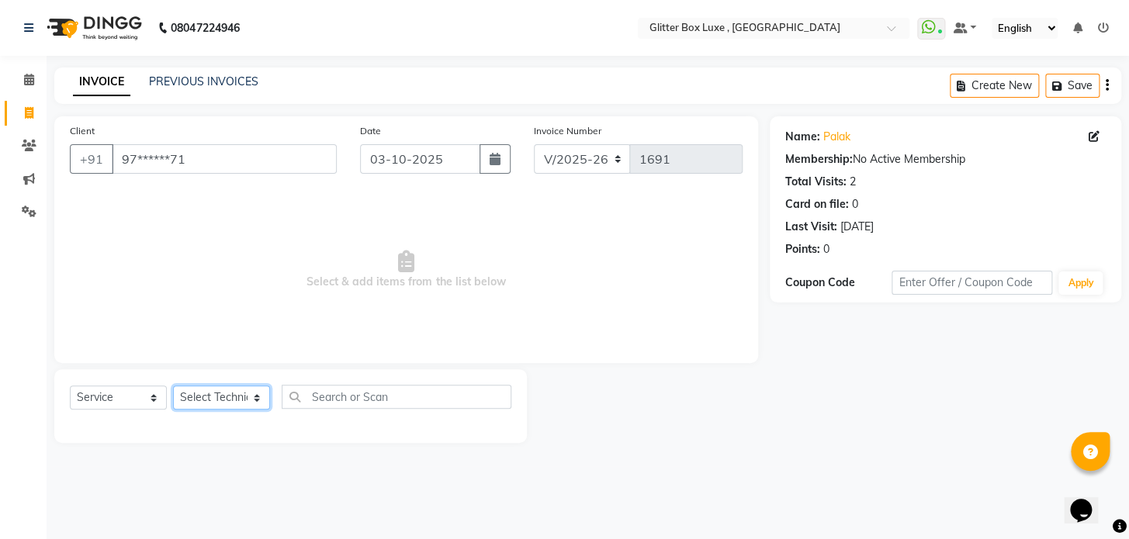
click at [237, 404] on select "Select Technician akash DEV Happy [PERSON_NAME] MANAGER [PERSON_NAME] owner [PE…" at bounding box center [221, 398] width 97 height 24
select select "53785"
click at [173, 386] on select "Select Technician akash DEV Happy [PERSON_NAME] MANAGER [PERSON_NAME] owner [PE…" at bounding box center [221, 398] width 97 height 24
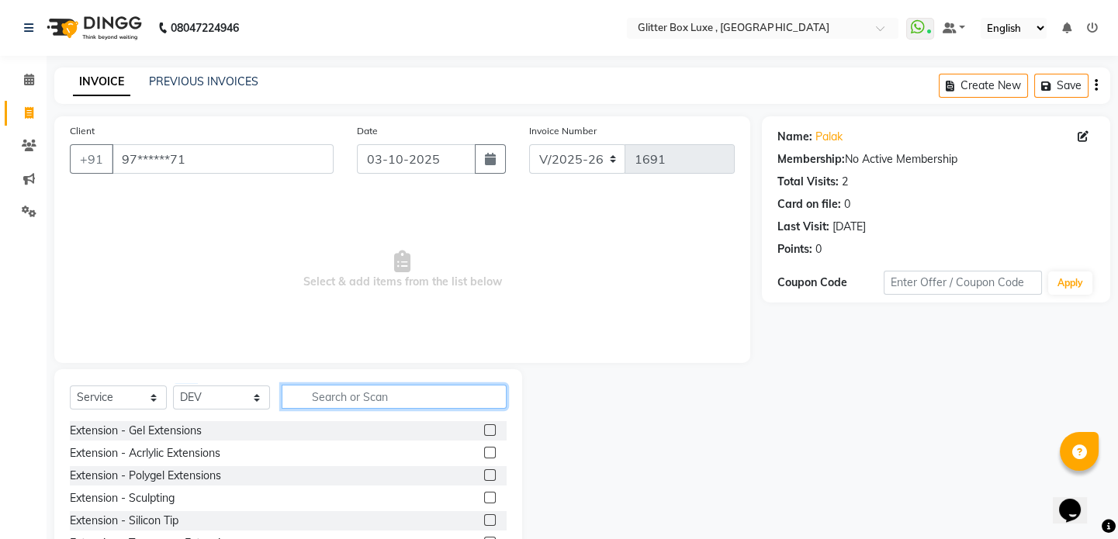
click at [364, 400] on input "text" at bounding box center [394, 397] width 225 height 24
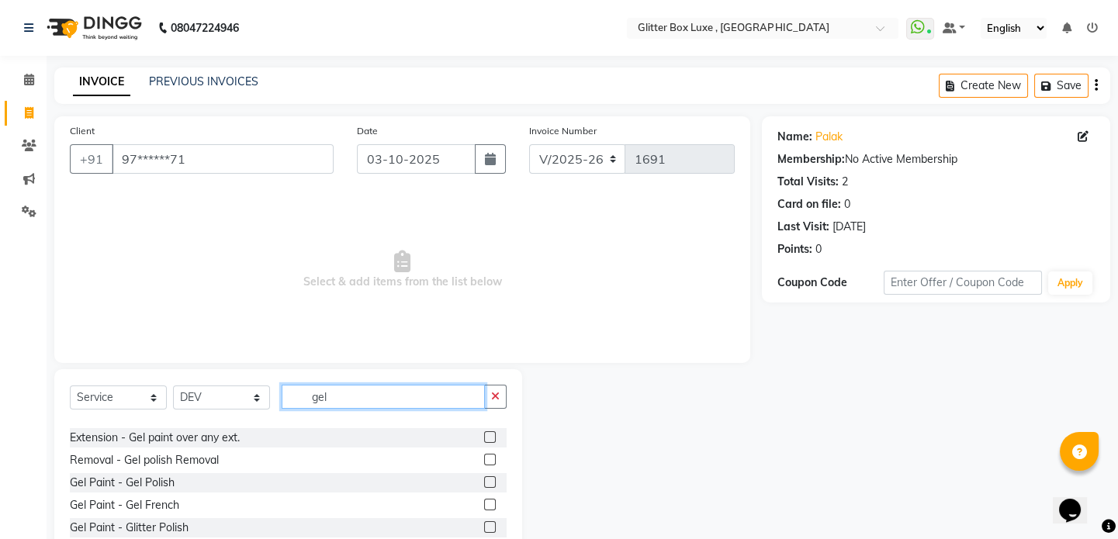
scroll to position [70, 0]
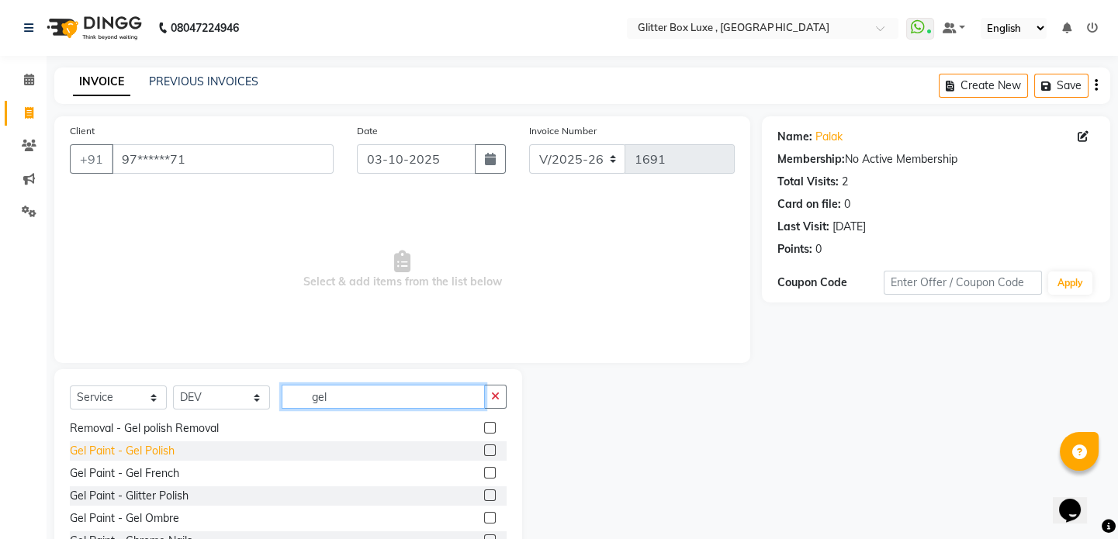
type input "gel"
click at [170, 453] on div "Gel Paint - Gel Polish" at bounding box center [122, 451] width 105 height 16
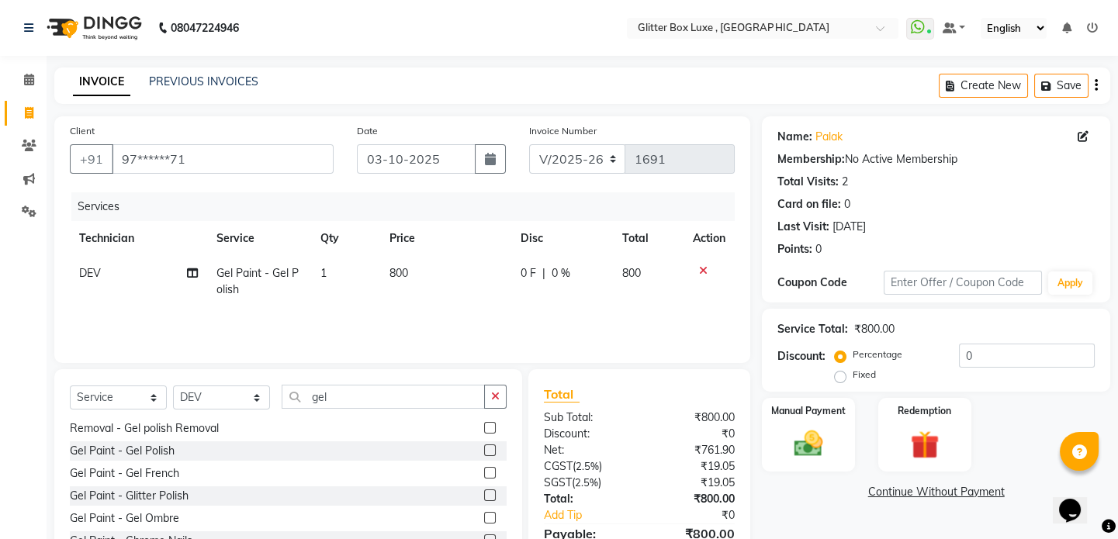
click at [170, 454] on div "Gel Paint - Gel Polish" at bounding box center [122, 451] width 105 height 16
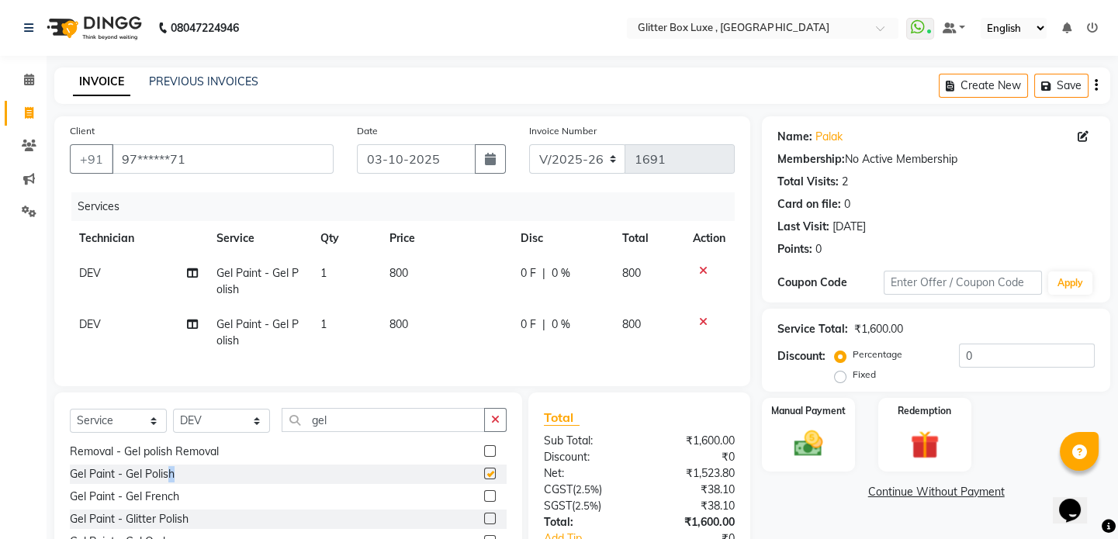
checkbox input "false"
click at [442, 272] on td "800" at bounding box center [445, 281] width 131 height 51
select select "53785"
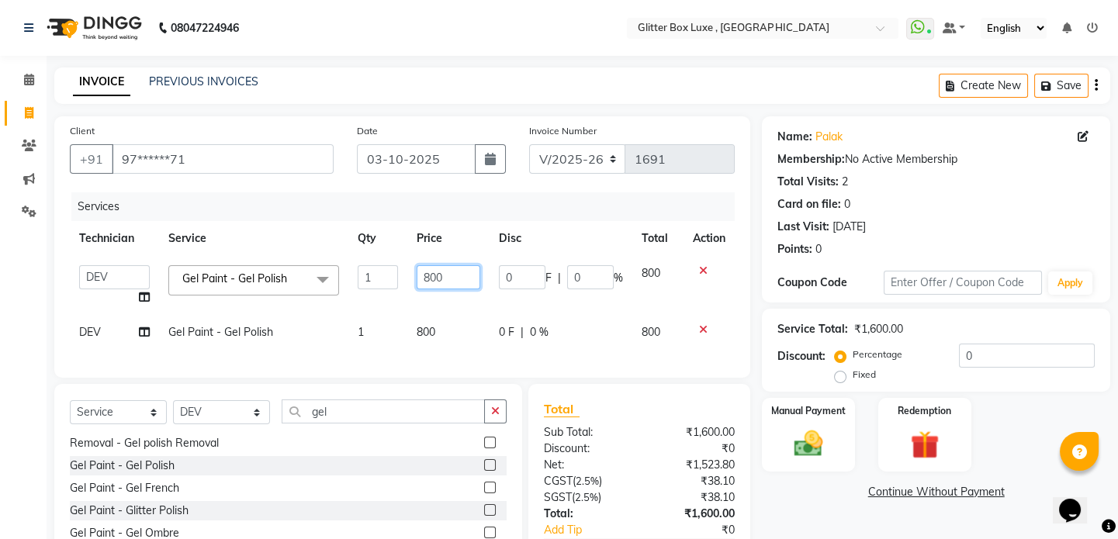
click at [452, 277] on input "800" at bounding box center [449, 277] width 64 height 24
type input "8"
type input "800"
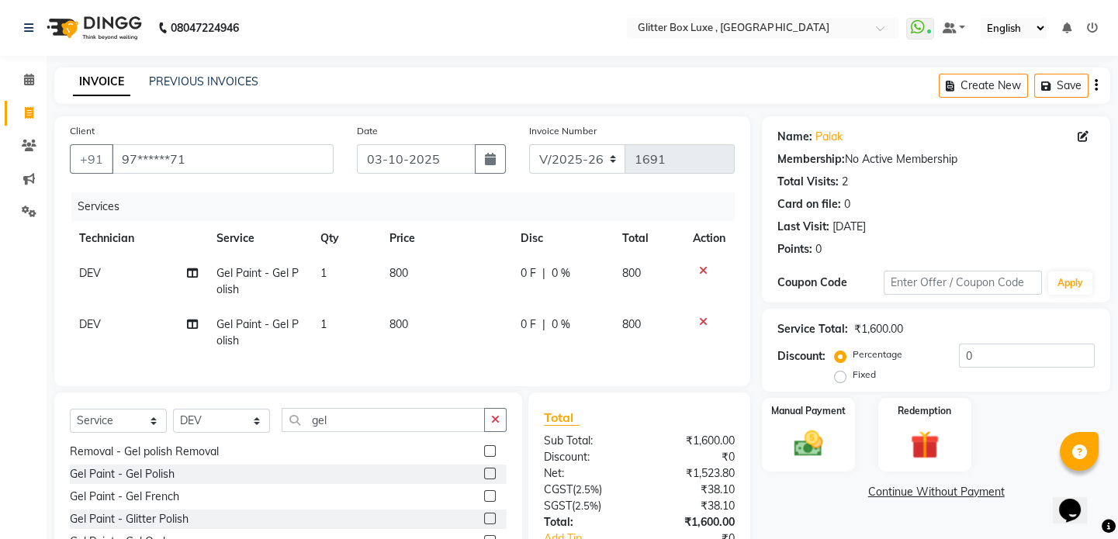
click at [524, 277] on span "0 F" at bounding box center [529, 273] width 16 height 16
select select "53785"
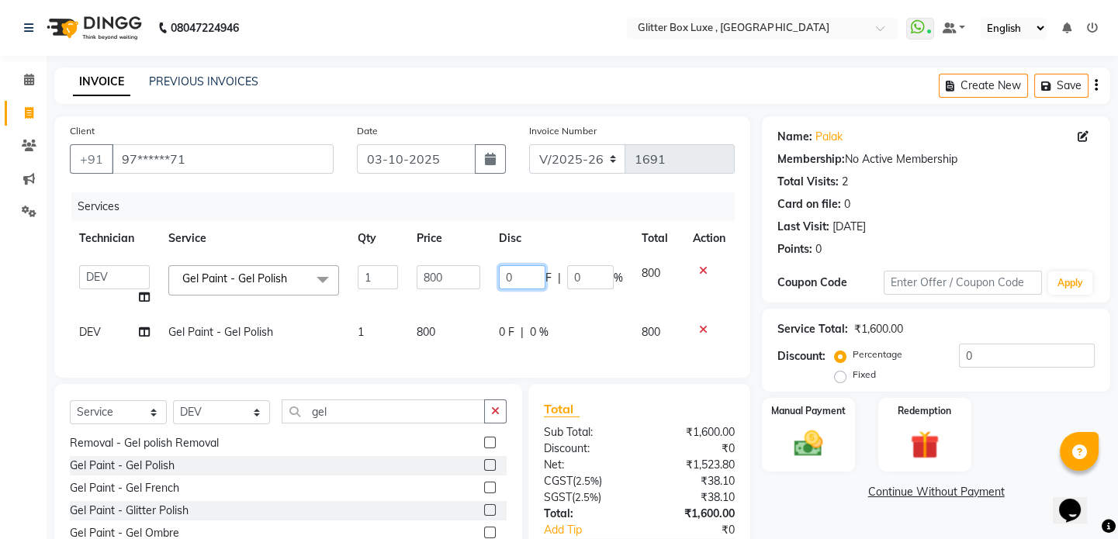
click at [524, 277] on input "0" at bounding box center [522, 277] width 47 height 24
type input "0200"
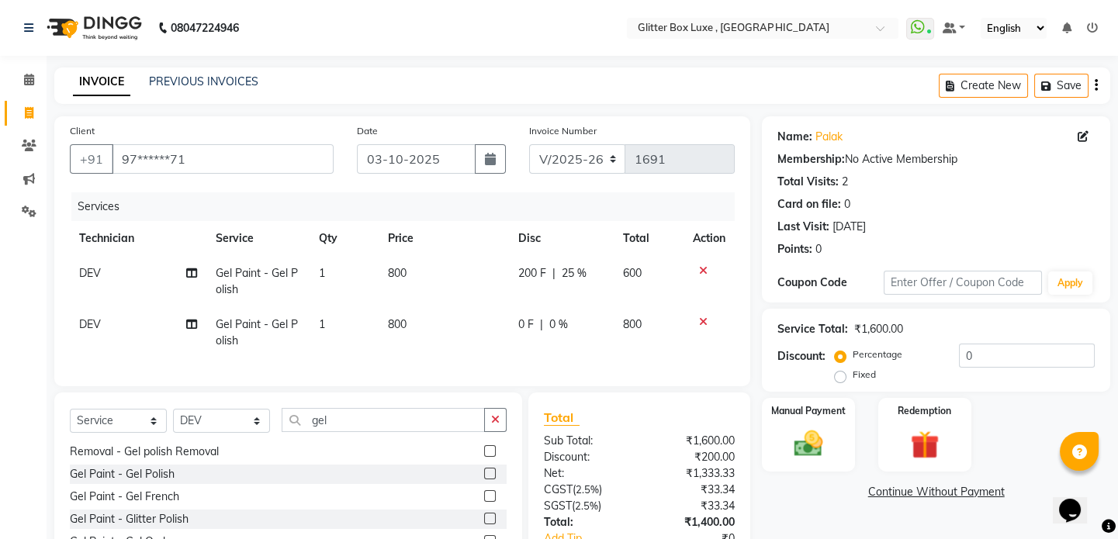
click at [509, 334] on td "0 F | 0 %" at bounding box center [561, 332] width 105 height 51
select select "53785"
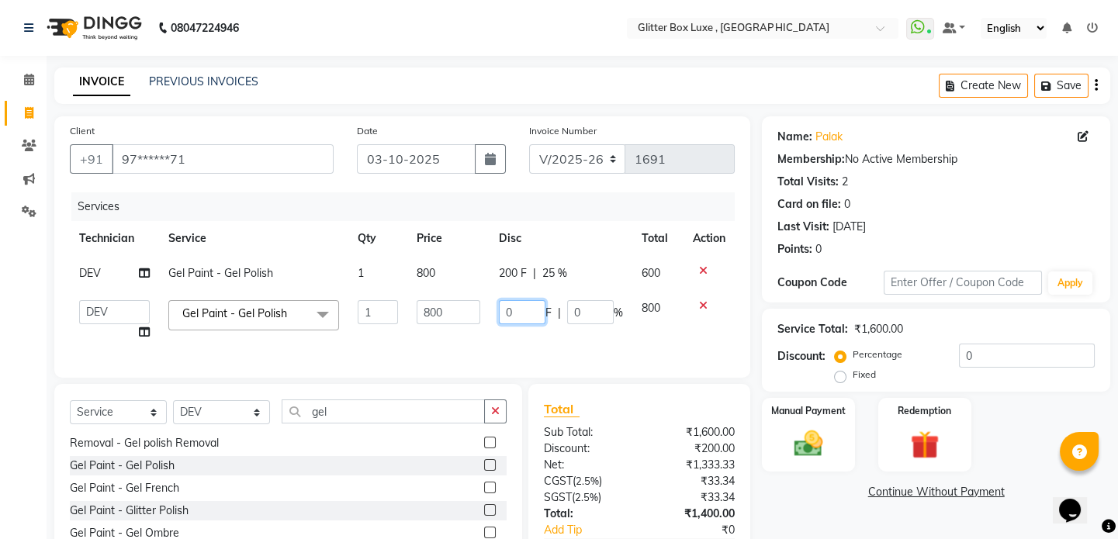
click at [520, 314] on input "0" at bounding box center [522, 312] width 47 height 24
type input "0200"
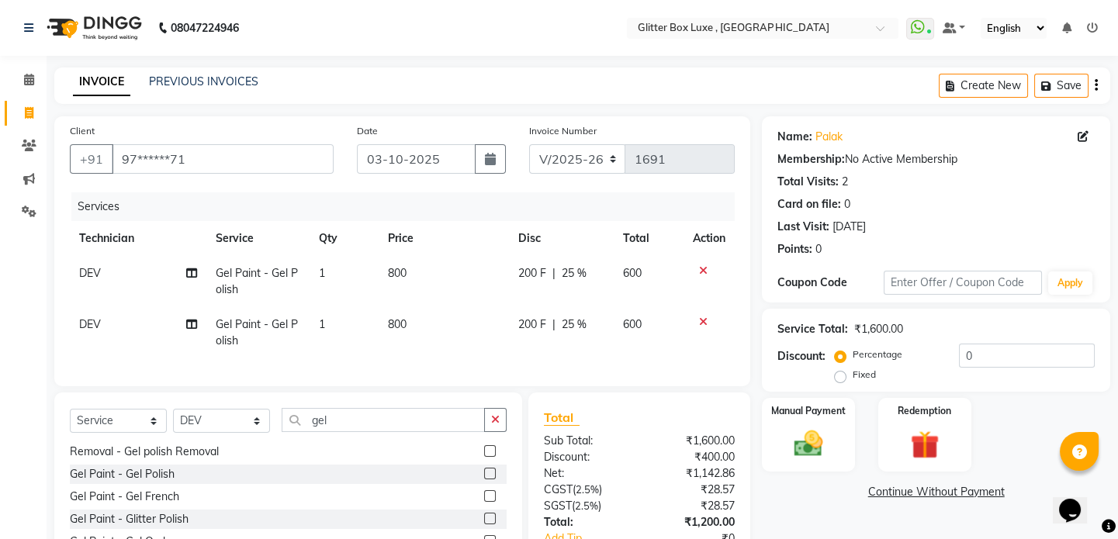
click at [447, 351] on div "Services Technician Service Qty Price Disc Total Action DEV Gel Paint - Gel Pol…" at bounding box center [402, 281] width 665 height 178
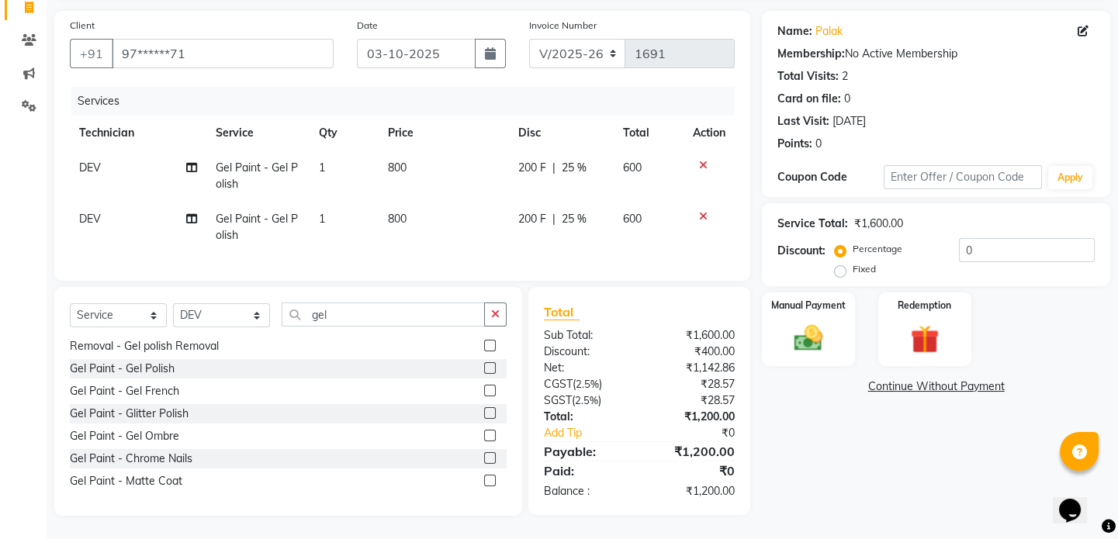
scroll to position [116, 0]
drag, startPoint x: 812, startPoint y: 326, endPoint x: 822, endPoint y: 340, distance: 16.8
click at [812, 326] on img at bounding box center [809, 338] width 48 height 34
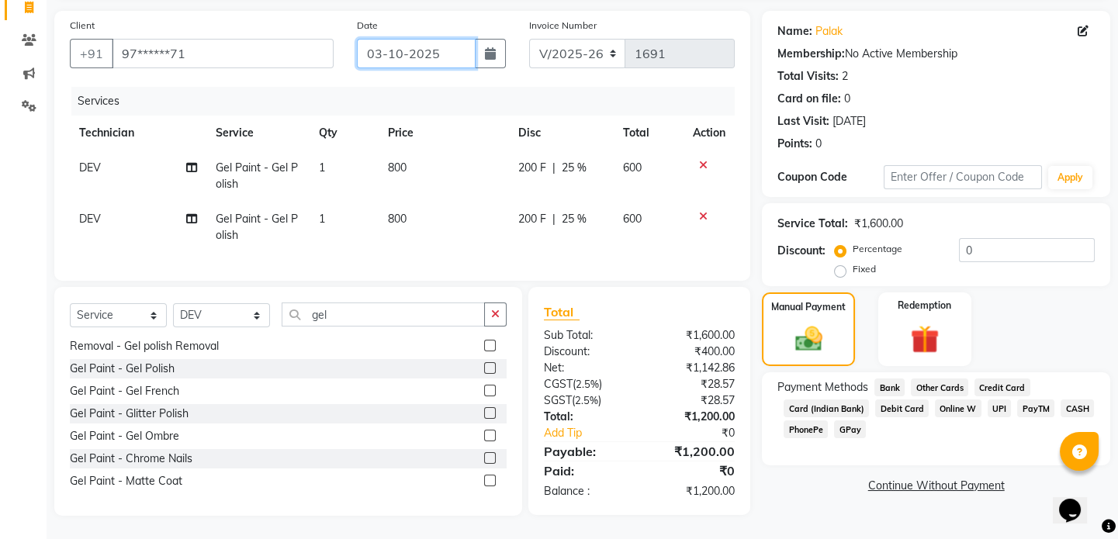
click at [435, 45] on input "03-10-2025" at bounding box center [416, 53] width 119 height 29
select select "10"
select select "2025"
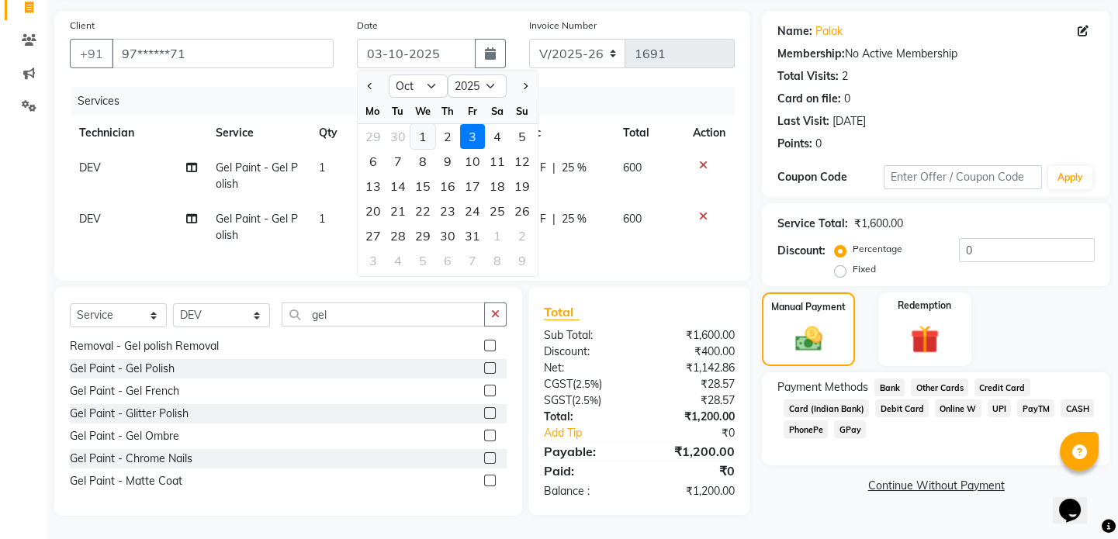
click at [420, 130] on div "1" at bounding box center [422, 136] width 25 height 25
type input "01-10-2025"
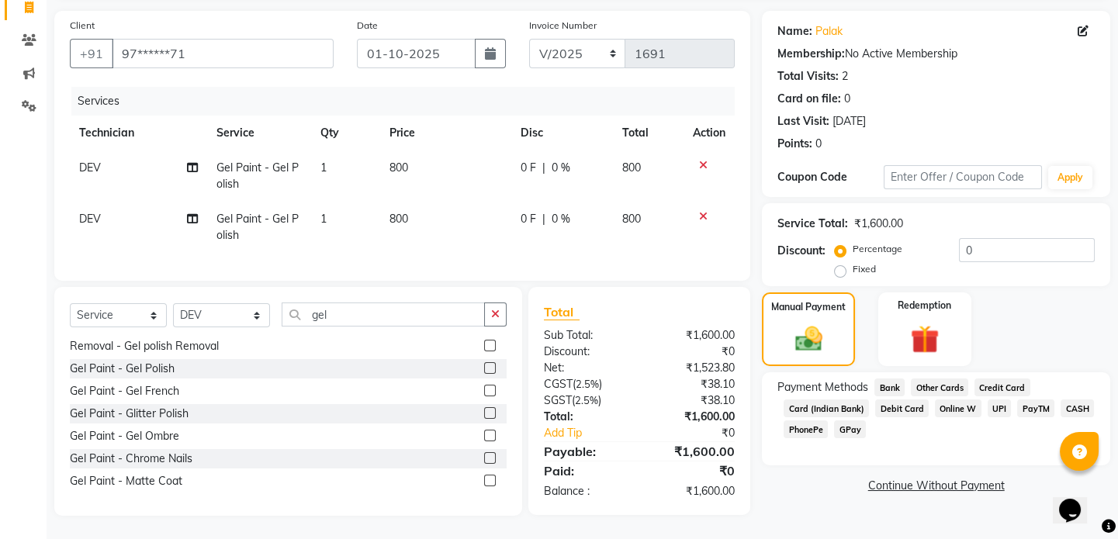
click at [1084, 400] on span "CASH" at bounding box center [1077, 409] width 33 height 18
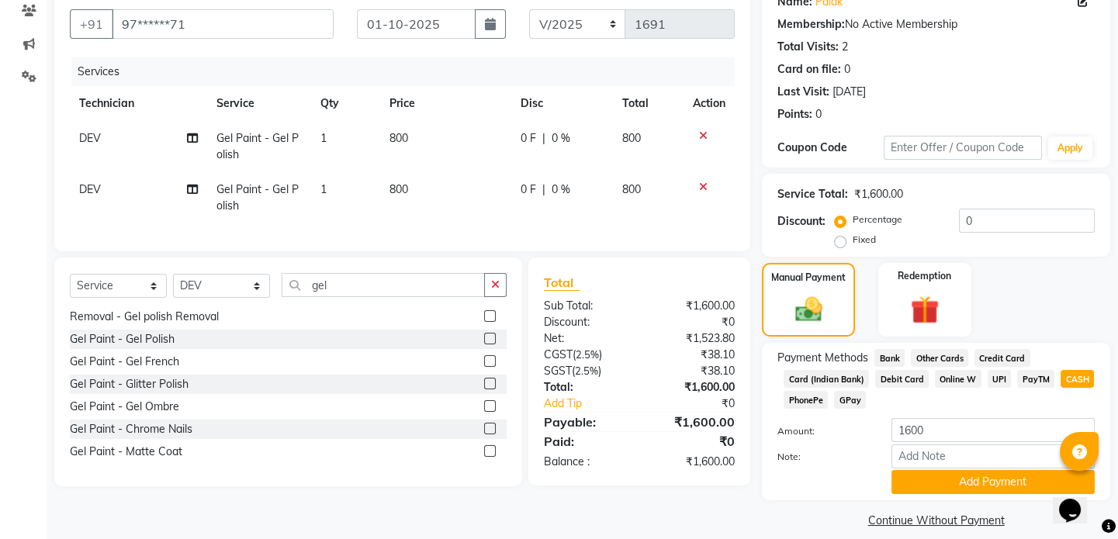
scroll to position [151, 0]
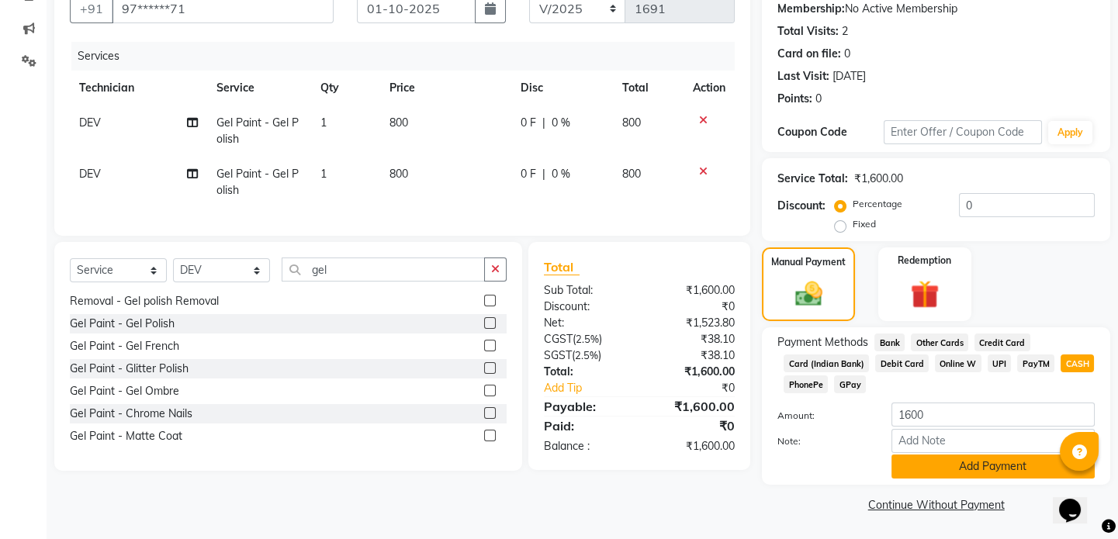
click at [1005, 462] on button "Add Payment" at bounding box center [993, 467] width 203 height 24
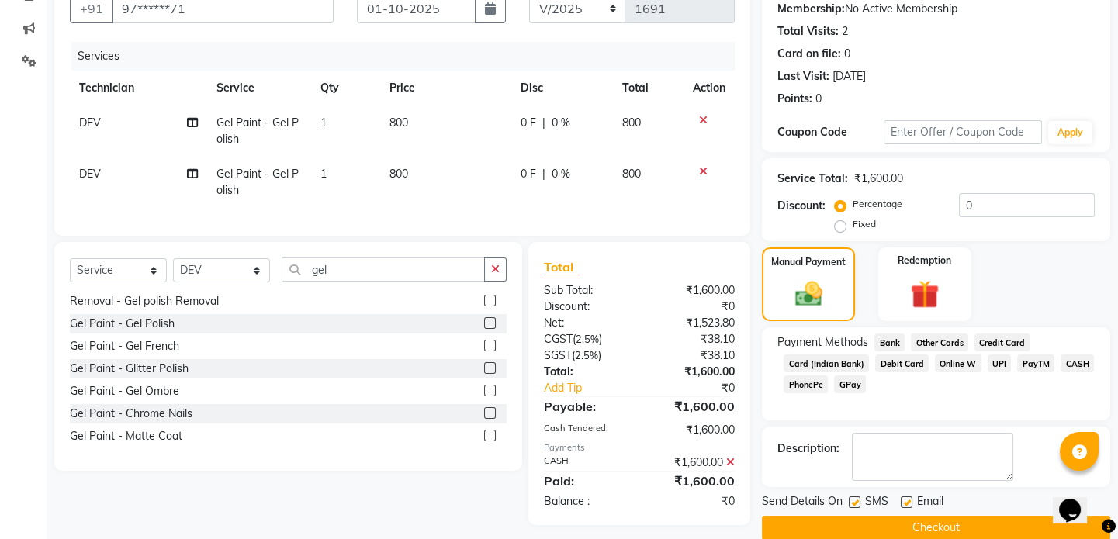
scroll to position [173, 0]
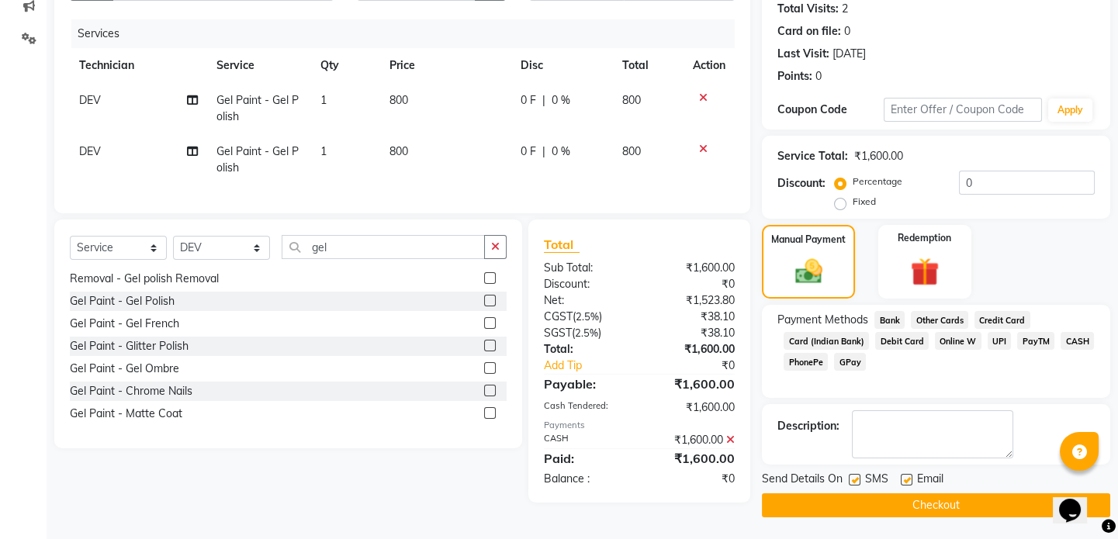
click at [961, 502] on button "Checkout" at bounding box center [936, 506] width 348 height 24
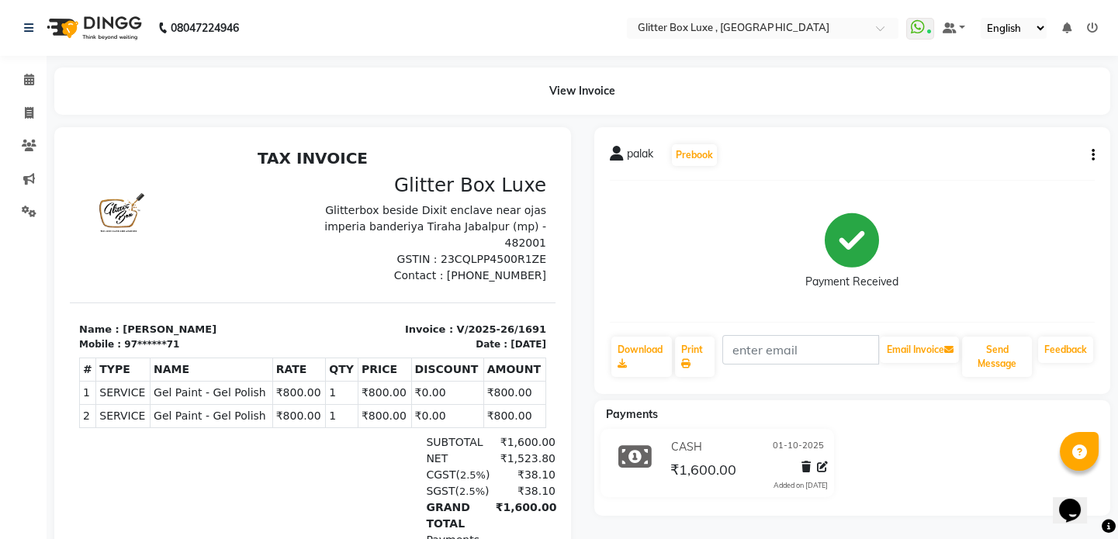
click at [1092, 155] on icon "button" at bounding box center [1093, 155] width 3 height 1
click at [1004, 155] on div "Edit Item Staff" at bounding box center [1015, 154] width 106 height 19
select select "53785"
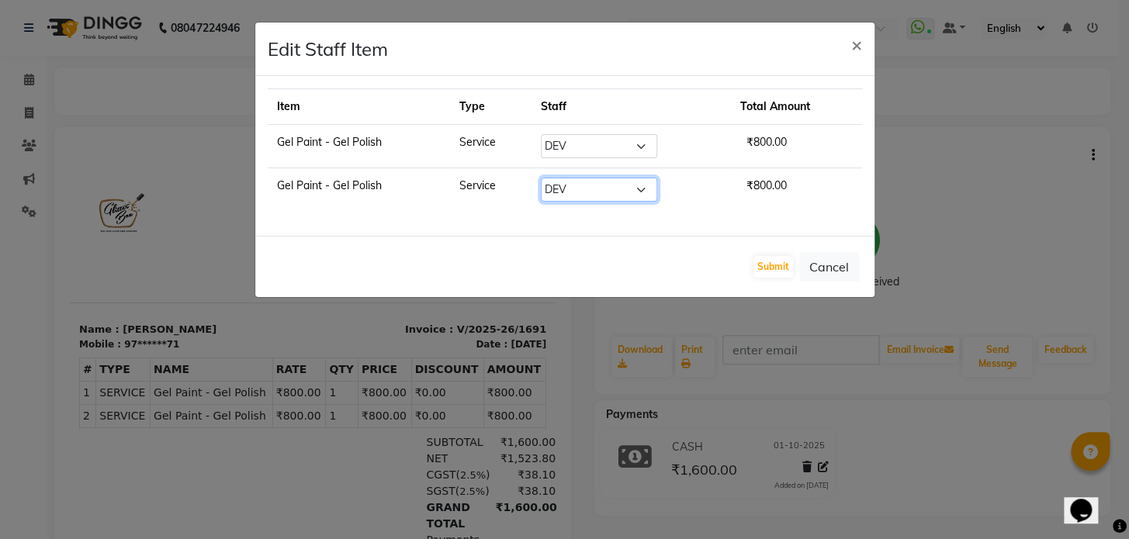
click at [605, 193] on select "Select akash DEV Happy KHUSHBOO SONI MANAGER munazir owner priti Rahul Shriwas …" at bounding box center [599, 190] width 116 height 24
select select "52614"
click at [541, 178] on select "Select akash DEV Happy KHUSHBOO SONI MANAGER munazir owner priti Rahul Shriwas …" at bounding box center [599, 190] width 116 height 24
click at [775, 267] on button "Submit" at bounding box center [773, 267] width 40 height 22
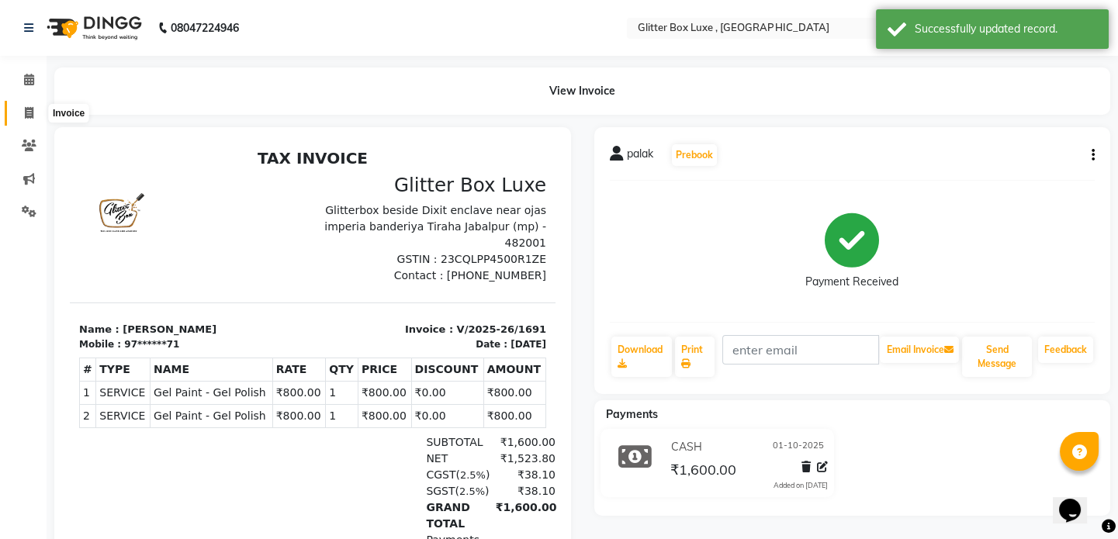
click at [31, 112] on icon at bounding box center [29, 113] width 9 height 12
select select "service"
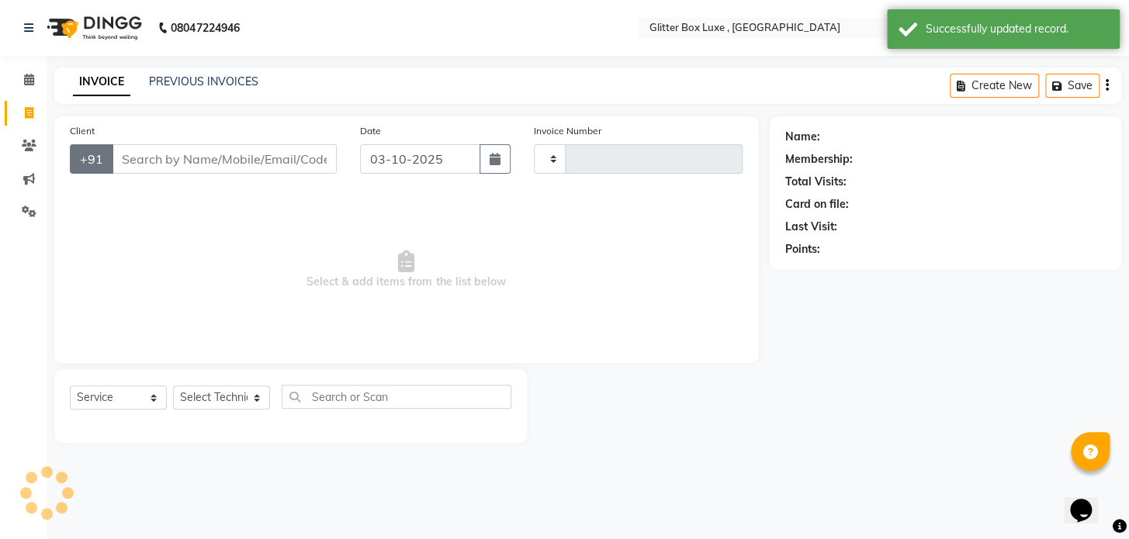
type input "1692"
select select "5772"
click at [149, 158] on input "Client" at bounding box center [224, 158] width 225 height 29
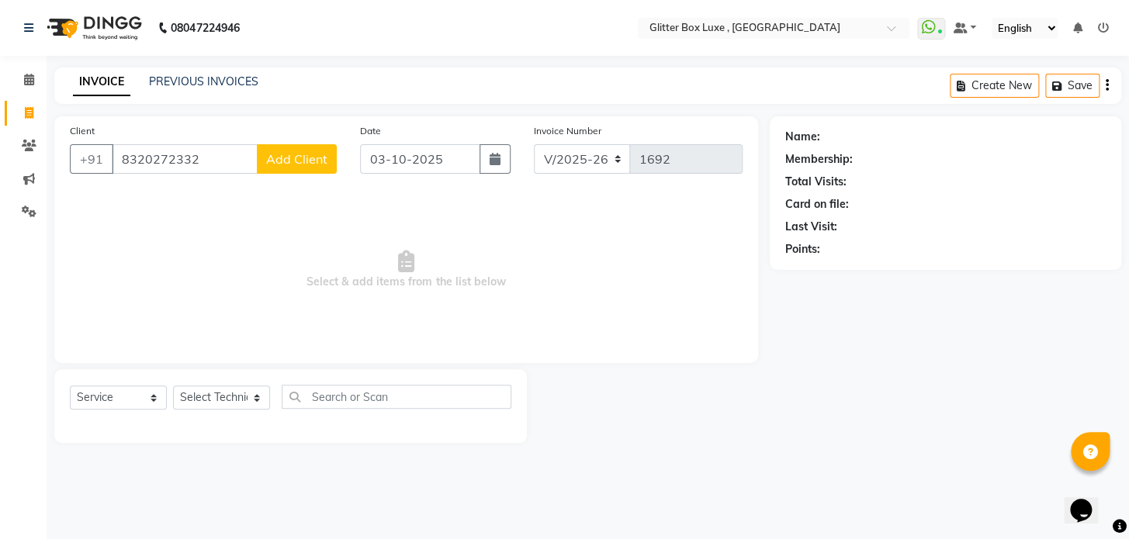
type input "8320272332"
click at [275, 157] on span "Add Client" at bounding box center [296, 159] width 61 height 16
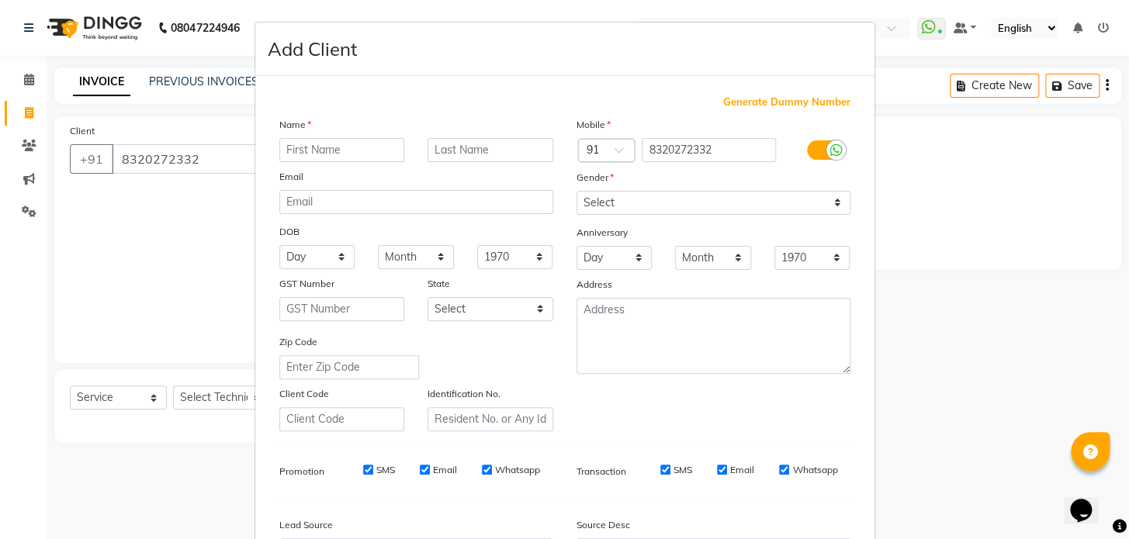
click at [326, 147] on input "text" at bounding box center [342, 150] width 126 height 24
